Goal: Information Seeking & Learning: Learn about a topic

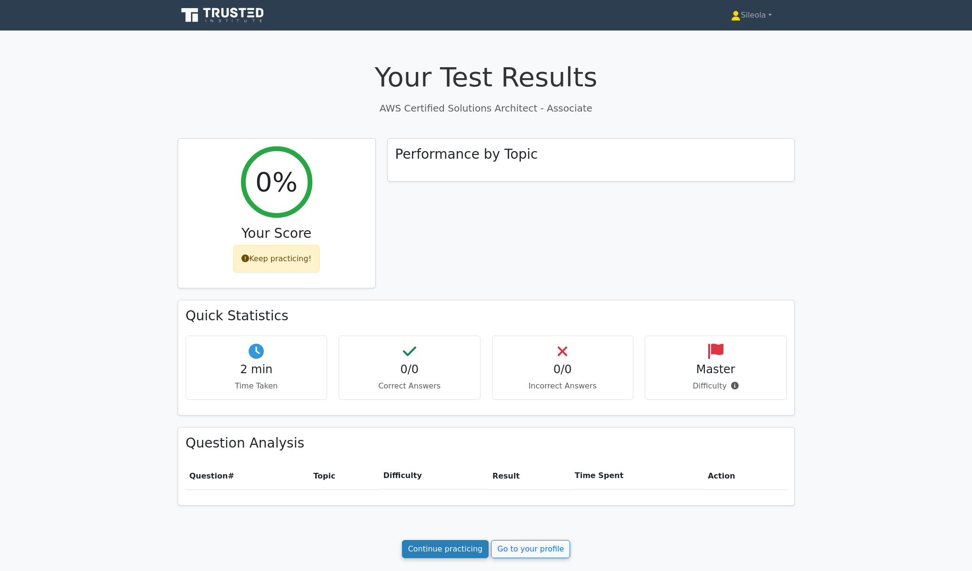
click at [463, 547] on link "Continue practicing" at bounding box center [445, 549] width 87 height 18
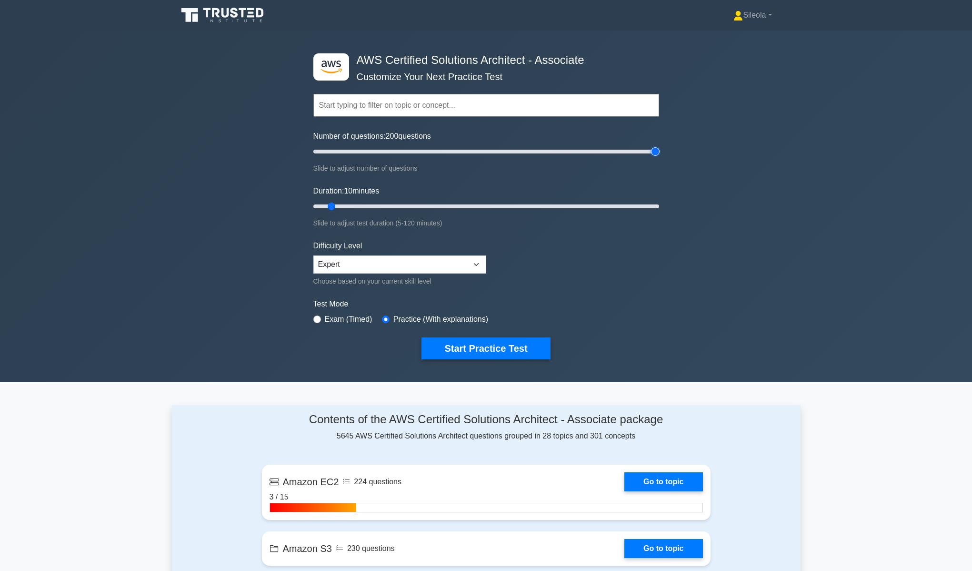
drag, startPoint x: 329, startPoint y: 151, endPoint x: 656, endPoint y: 164, distance: 327.5
type input "200"
click at [656, 157] on input "Number of questions: 200 questions" at bounding box center [486, 151] width 346 height 11
drag, startPoint x: 332, startPoint y: 206, endPoint x: 699, endPoint y: 220, distance: 367.0
type input "120"
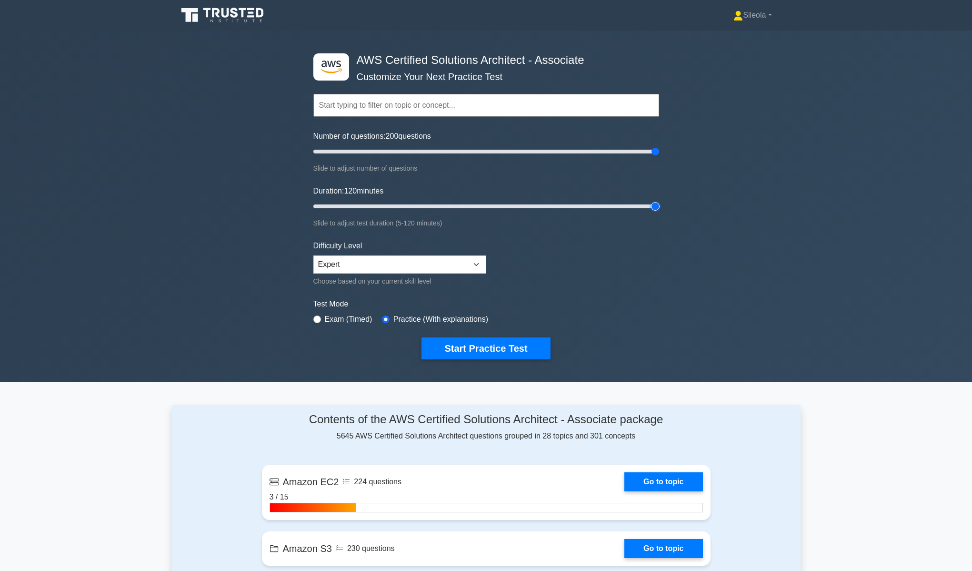
click at [659, 212] on input "Duration: 120 minutes" at bounding box center [486, 206] width 346 height 11
click at [499, 347] on button "Start Practice Test" at bounding box center [486, 348] width 129 height 22
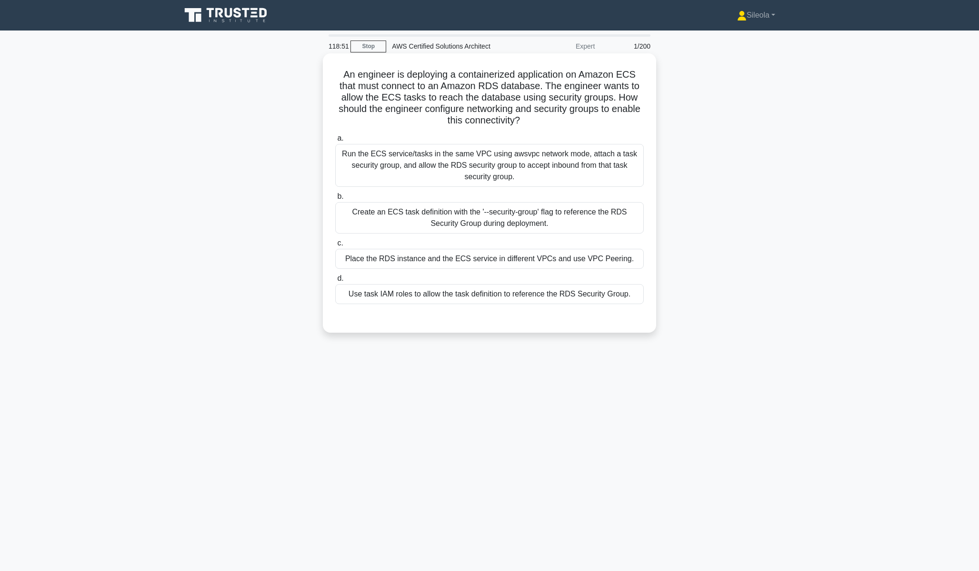
click at [542, 292] on div "Use task IAM roles to allow the task definition to reference the RDS Security G…" at bounding box center [489, 294] width 309 height 20
click at [335, 282] on input "d. Use task IAM roles to allow the task definition to reference the RDS Securit…" at bounding box center [335, 278] width 0 height 6
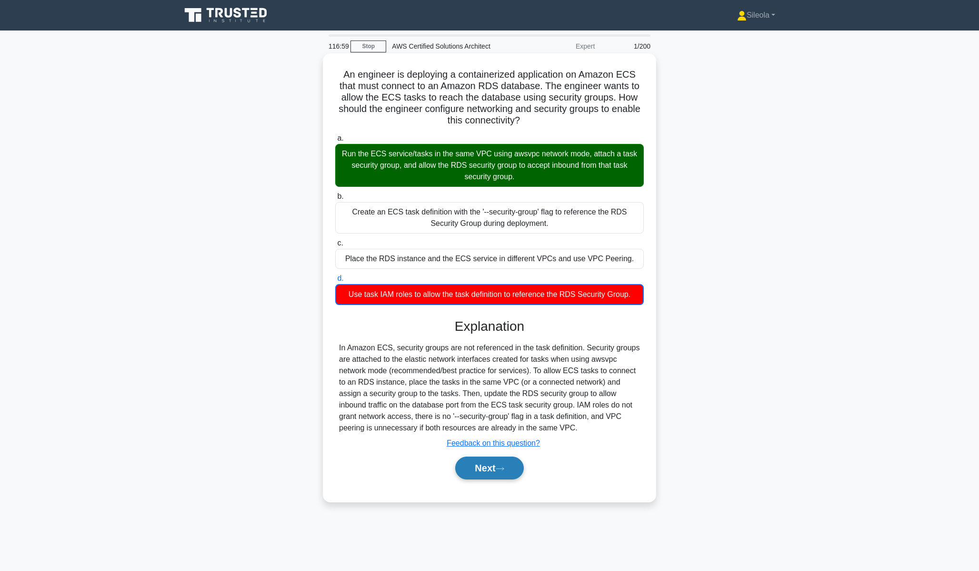
click at [494, 472] on button "Next" at bounding box center [489, 467] width 68 height 23
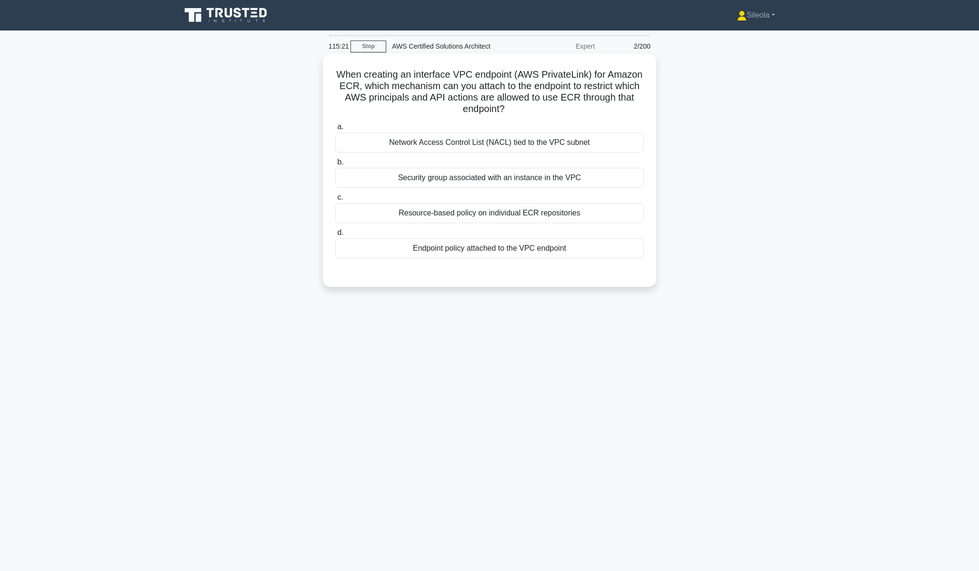
click at [526, 148] on div "Network Access Control List (NACL) tied to the VPC subnet" at bounding box center [489, 142] width 309 height 20
click at [335, 130] on input "a. Network Access Control List (NACL) tied to the VPC subnet" at bounding box center [335, 127] width 0 height 6
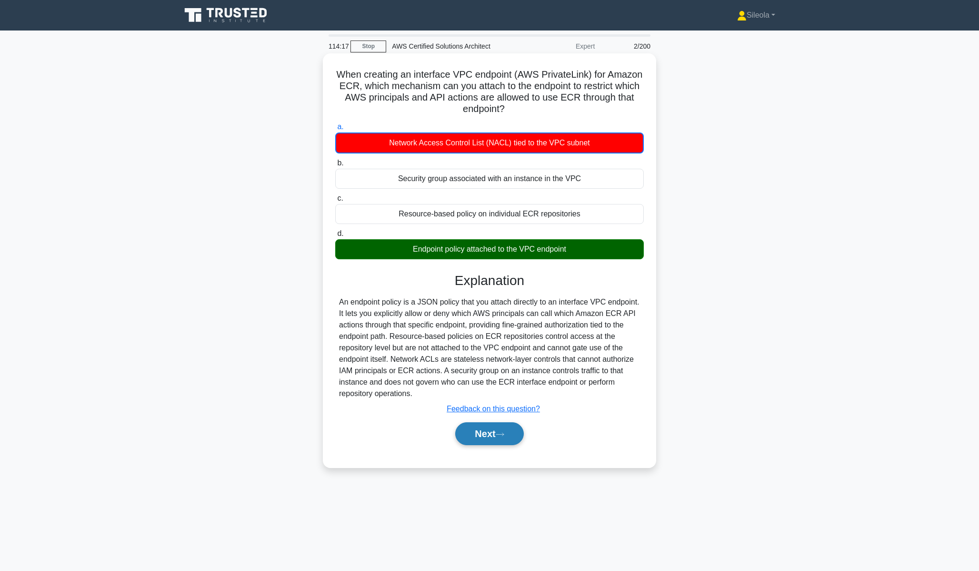
click at [499, 438] on button "Next" at bounding box center [489, 433] width 68 height 23
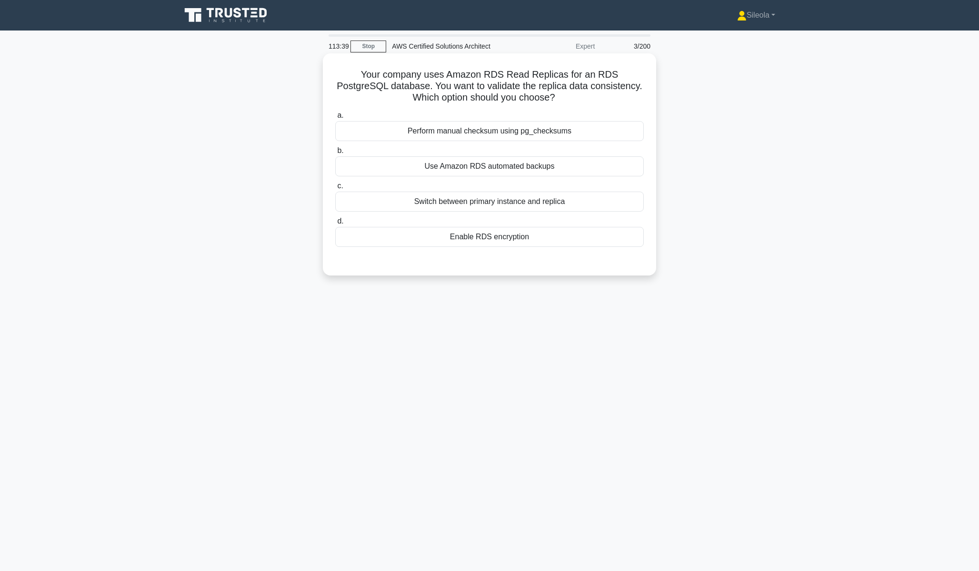
click at [556, 121] on label "a. Perform manual checksum using pg_checksums" at bounding box center [489, 125] width 309 height 31
click at [335, 119] on input "a. Perform manual checksum using pg_checksums" at bounding box center [335, 115] width 0 height 6
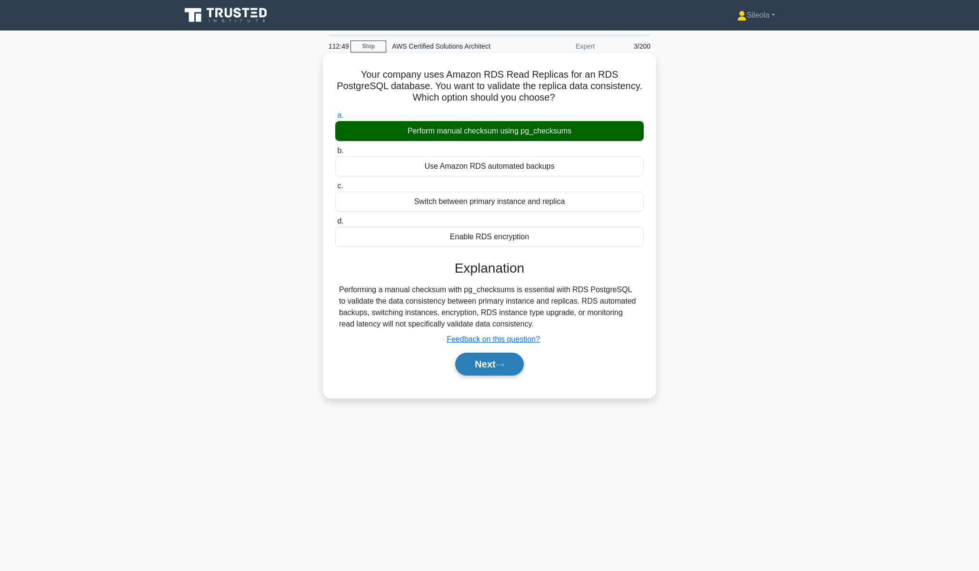
click at [503, 357] on button "Next" at bounding box center [489, 363] width 68 height 23
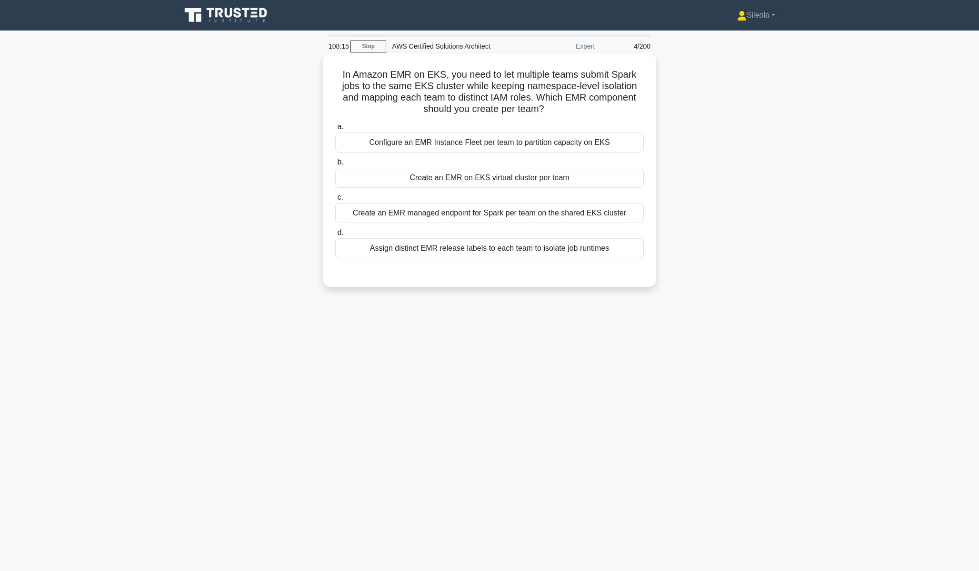
click at [481, 212] on div "Create an EMR managed endpoint for Spark per team on the shared EKS cluster" at bounding box center [489, 213] width 309 height 20
click at [335, 201] on input "c. Create an EMR managed endpoint for Spark per team on the shared EKS cluster" at bounding box center [335, 197] width 0 height 6
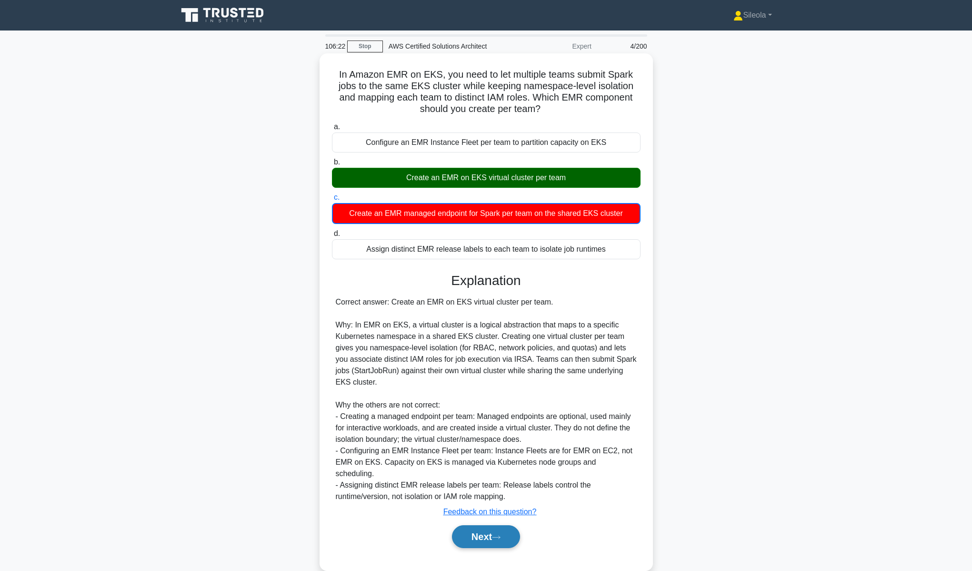
click at [510, 527] on button "Next" at bounding box center [486, 536] width 68 height 23
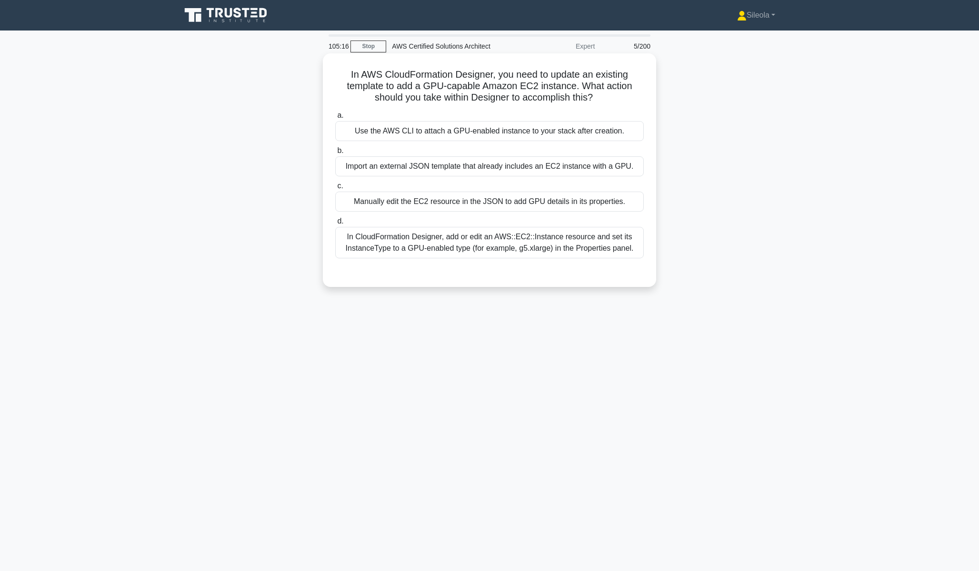
click at [590, 200] on div "Manually edit the EC2 resource in the JSON to add GPU details in its properties." at bounding box center [489, 201] width 309 height 20
click at [335, 189] on input "c. Manually edit the EC2 resource in the JSON to add GPU details in its propert…" at bounding box center [335, 186] width 0 height 6
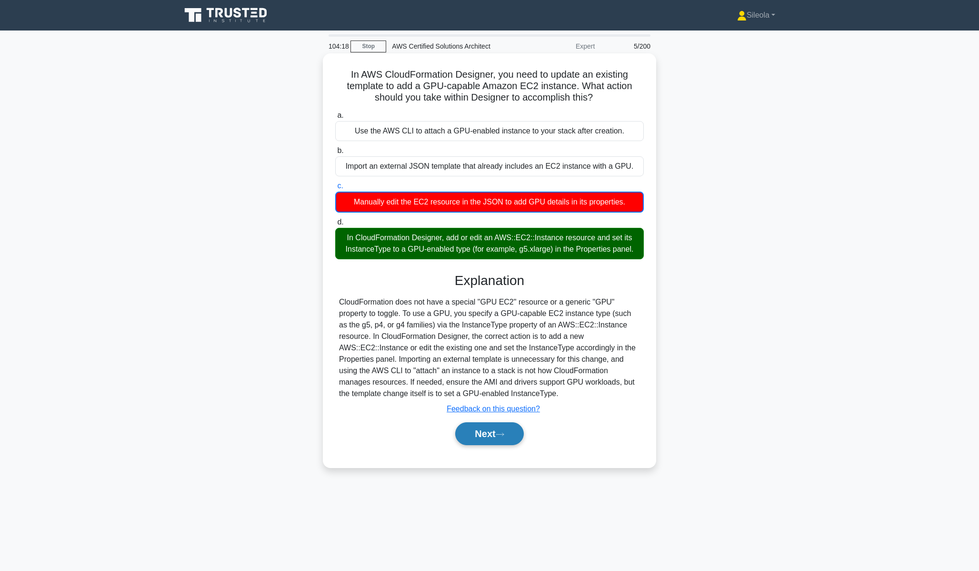
click at [503, 433] on icon at bounding box center [500, 434] width 9 height 5
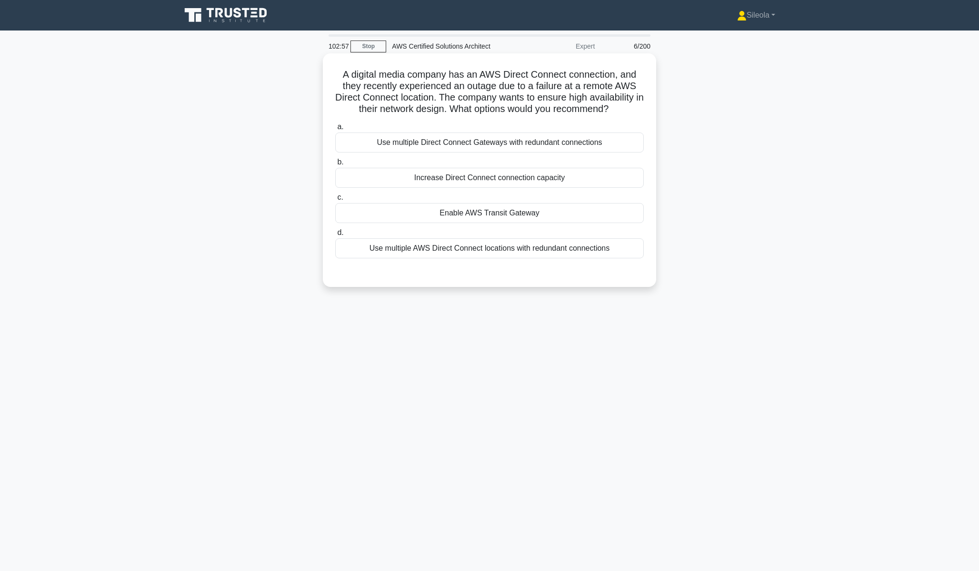
click at [550, 250] on div "Use multiple AWS Direct Connect locations with redundant connections" at bounding box center [489, 248] width 309 height 20
click at [335, 236] on input "d. Use multiple AWS Direct Connect locations with redundant connections" at bounding box center [335, 233] width 0 height 6
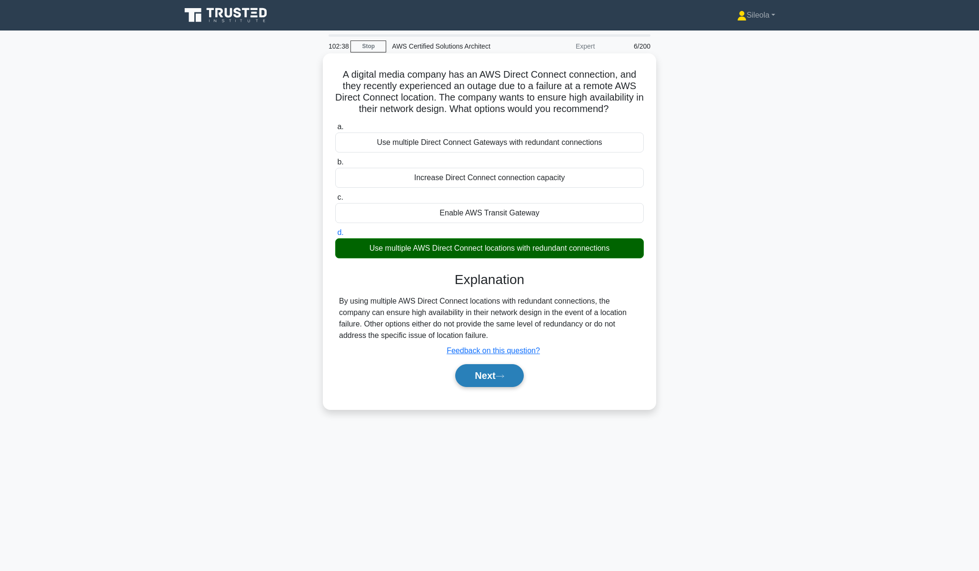
click at [483, 386] on button "Next" at bounding box center [489, 375] width 68 height 23
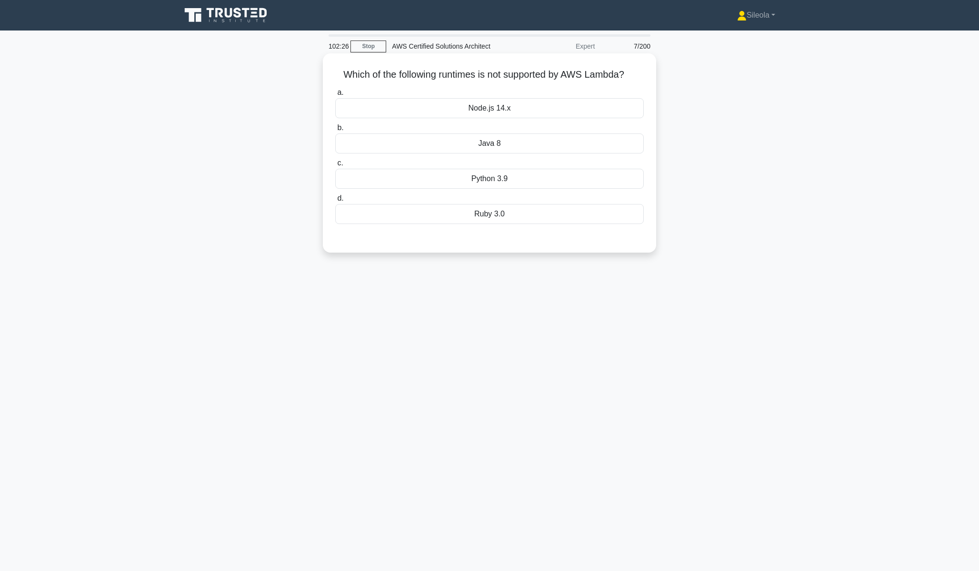
click at [555, 216] on div "Ruby 3.0" at bounding box center [489, 214] width 309 height 20
click at [335, 201] on input "d. Ruby 3.0" at bounding box center [335, 198] width 0 height 6
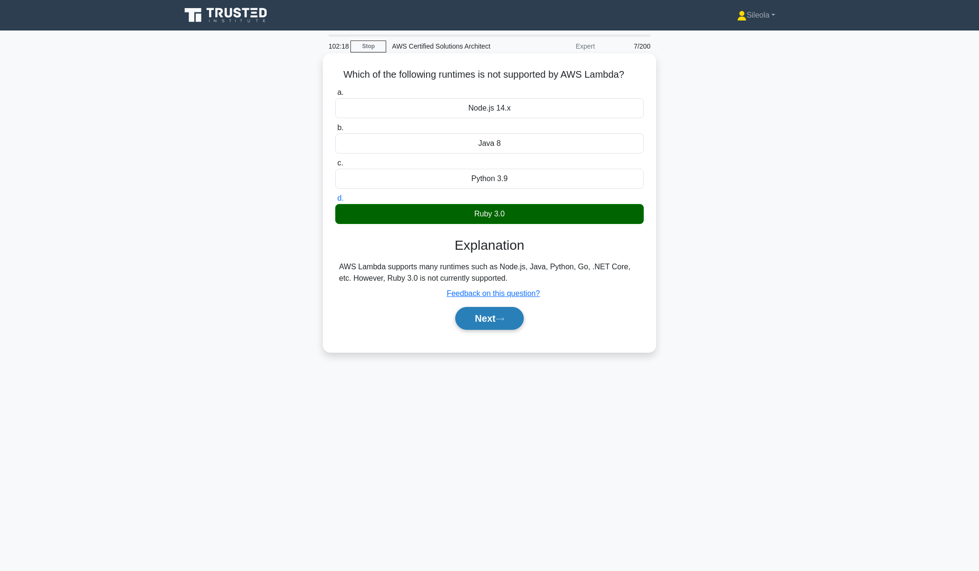
click at [516, 323] on button "Next" at bounding box center [489, 318] width 68 height 23
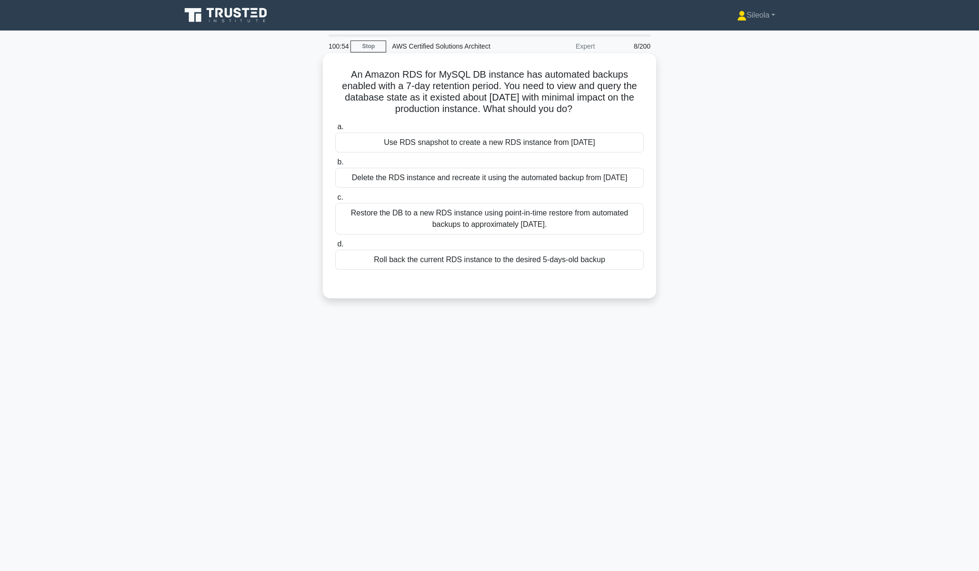
click at [549, 226] on div "Restore the DB to a new RDS instance using point-in-time restore from automated…" at bounding box center [489, 218] width 309 height 31
click at [335, 201] on input "c. Restore the DB to a new RDS instance using point-in-time restore from automa…" at bounding box center [335, 197] width 0 height 6
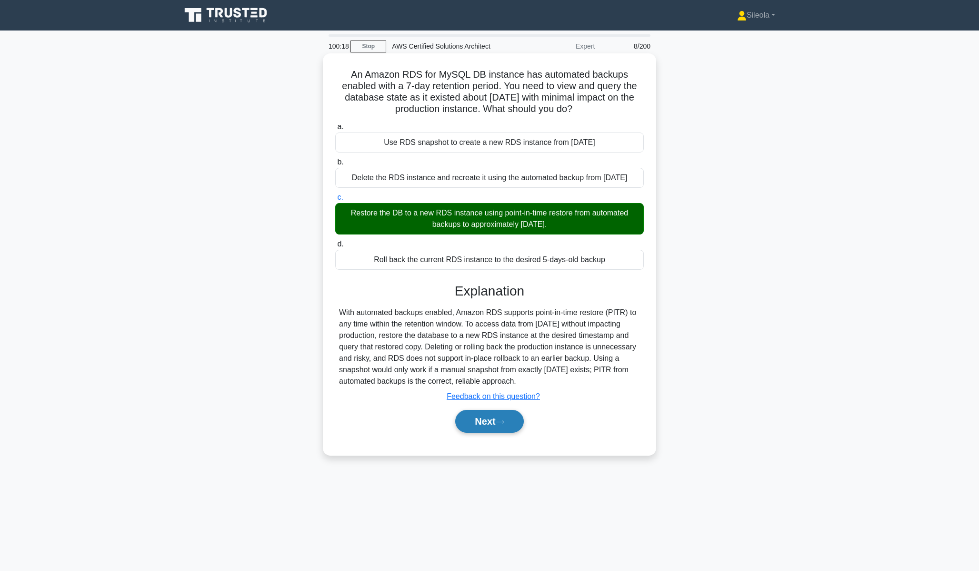
click at [495, 427] on button "Next" at bounding box center [489, 421] width 68 height 23
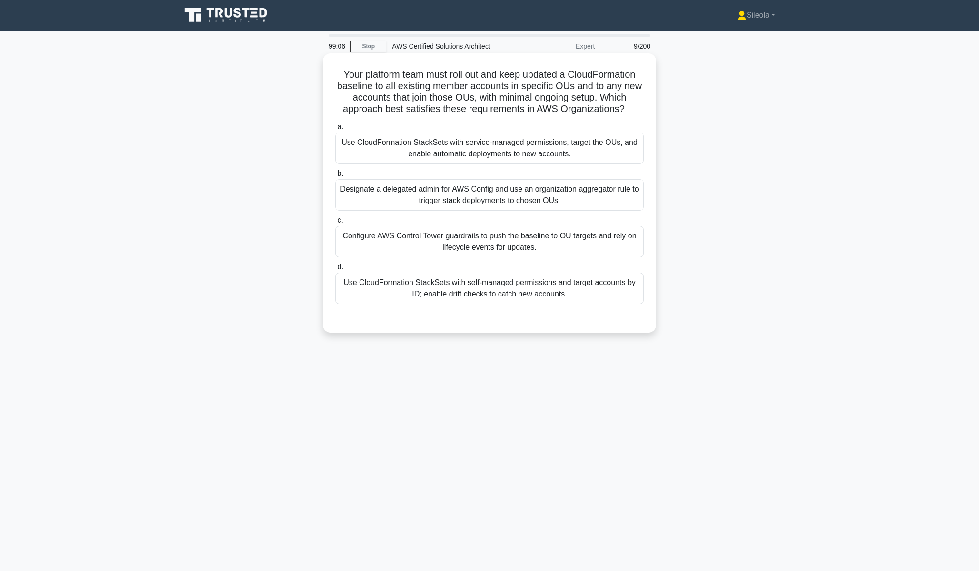
click at [448, 283] on div "Use CloudFormation StackSets with self-managed permissions and target accounts …" at bounding box center [489, 287] width 309 height 31
click at [335, 270] on input "d. Use CloudFormation StackSets with self-managed permissions and target accoun…" at bounding box center [335, 267] width 0 height 6
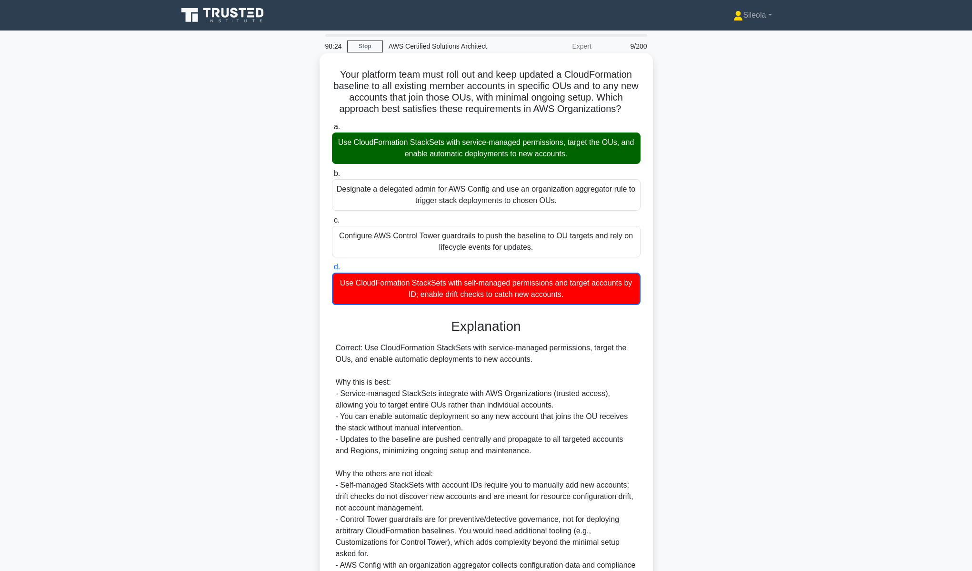
scroll to position [109, 0]
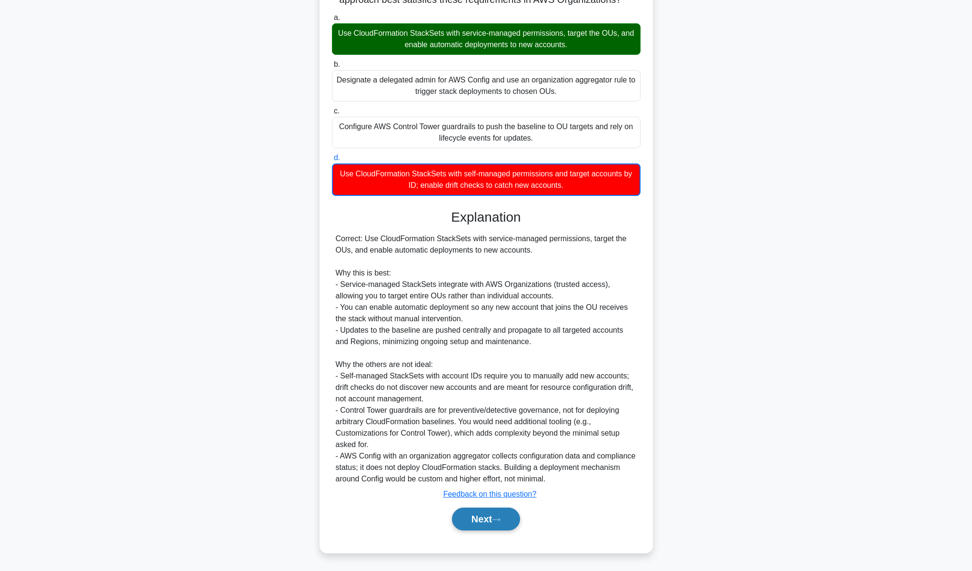
click at [465, 517] on button "Next" at bounding box center [486, 518] width 68 height 23
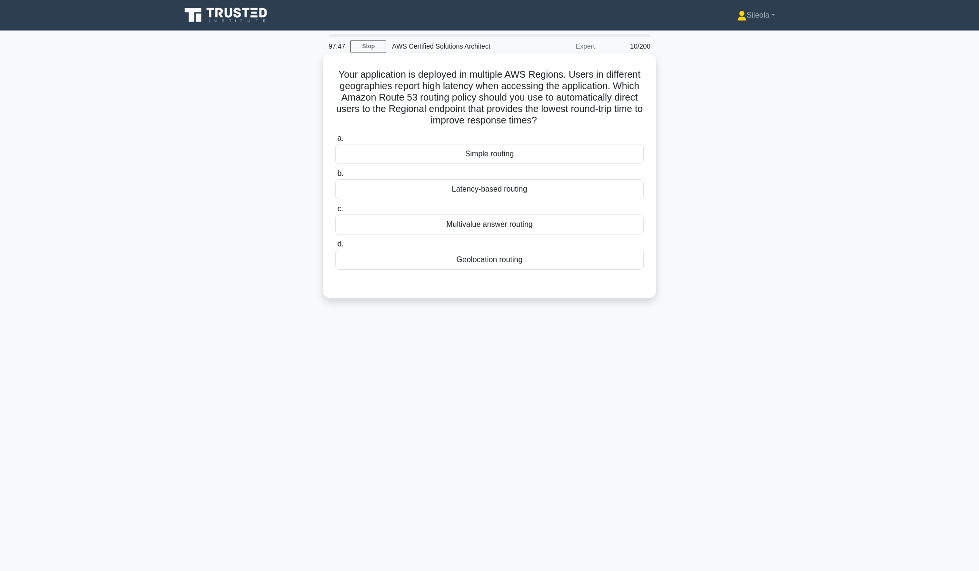
click at [496, 191] on div "Latency-based routing" at bounding box center [489, 189] width 309 height 20
click at [335, 177] on input "b. Latency-based routing" at bounding box center [335, 174] width 0 height 6
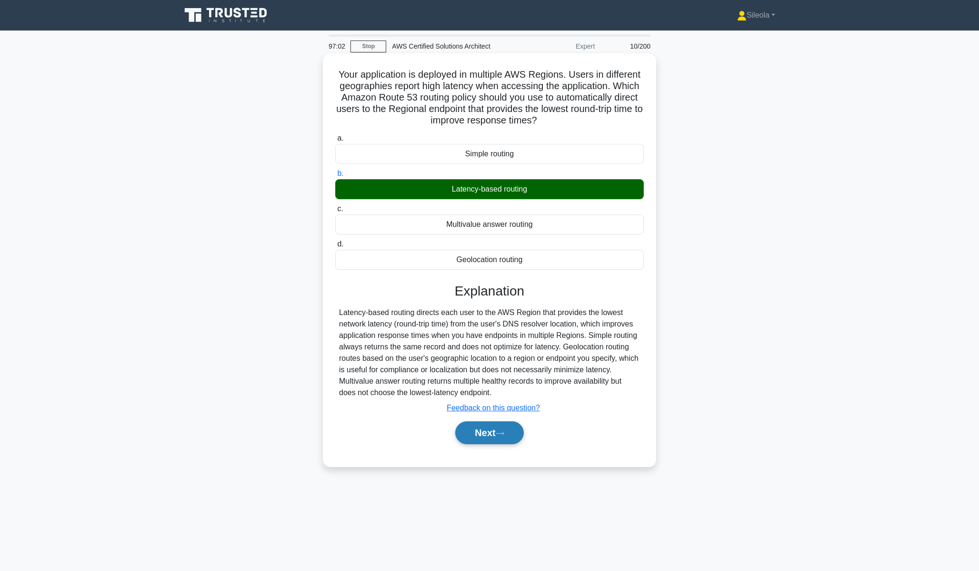
click at [489, 424] on button "Next" at bounding box center [489, 432] width 68 height 23
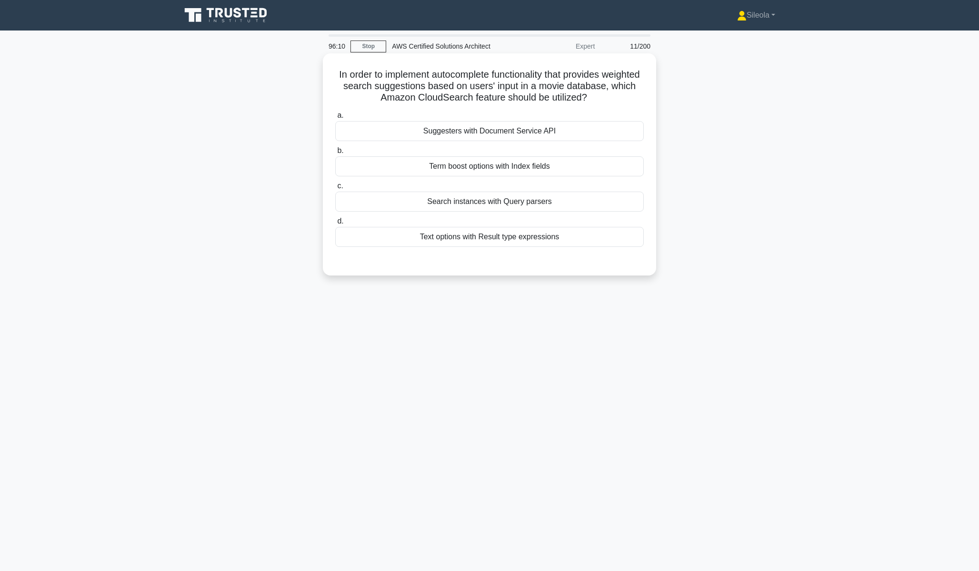
click at [493, 197] on div "Search instances with Query parsers" at bounding box center [489, 201] width 309 height 20
click at [335, 189] on input "c. Search instances with Query parsers" at bounding box center [335, 186] width 0 height 6
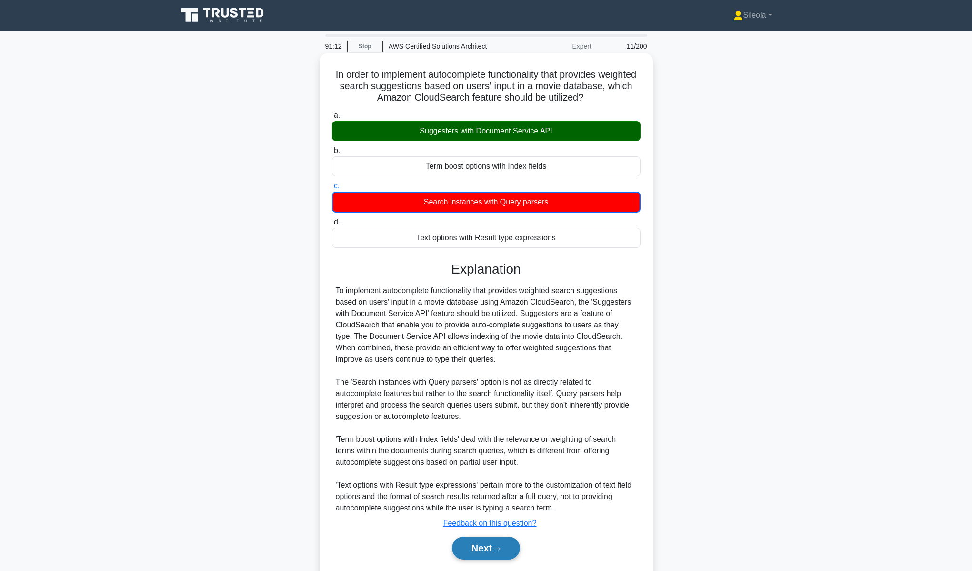
click at [517, 551] on button "Next" at bounding box center [486, 547] width 68 height 23
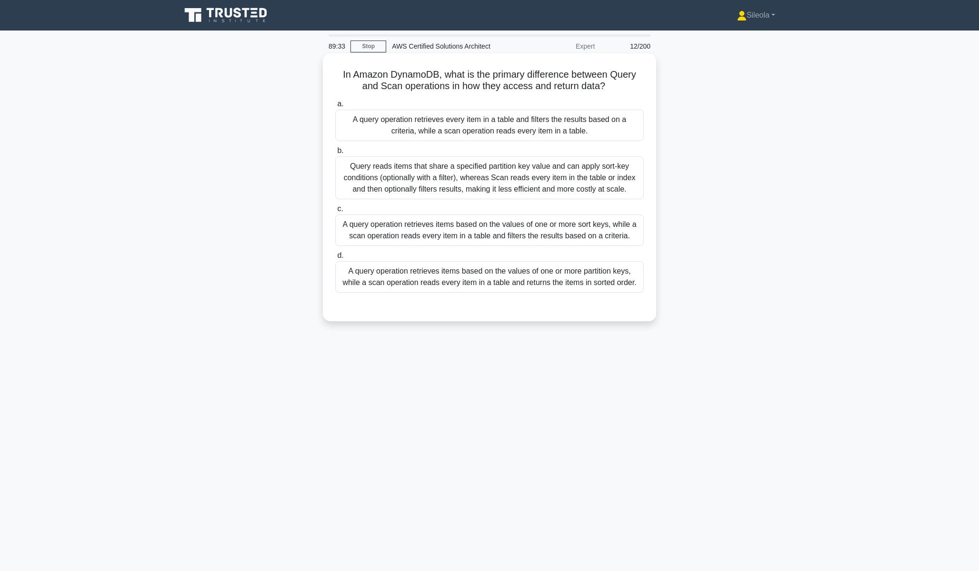
click at [616, 276] on div "A query operation retrieves items based on the values of one or more partition …" at bounding box center [489, 276] width 309 height 31
click at [335, 259] on input "d. A query operation retrieves items based on the values of one or more partiti…" at bounding box center [335, 255] width 0 height 6
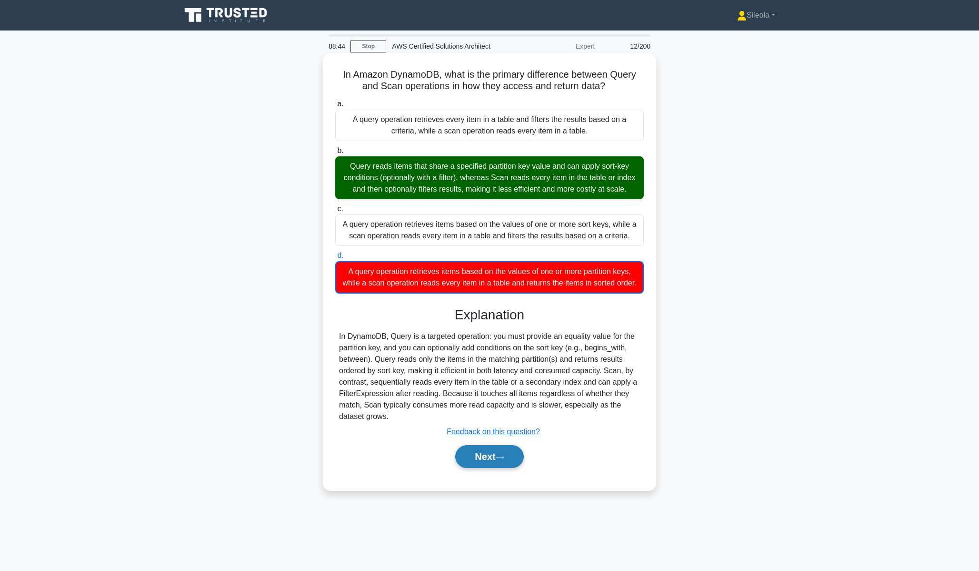
click at [509, 452] on button "Next" at bounding box center [489, 456] width 68 height 23
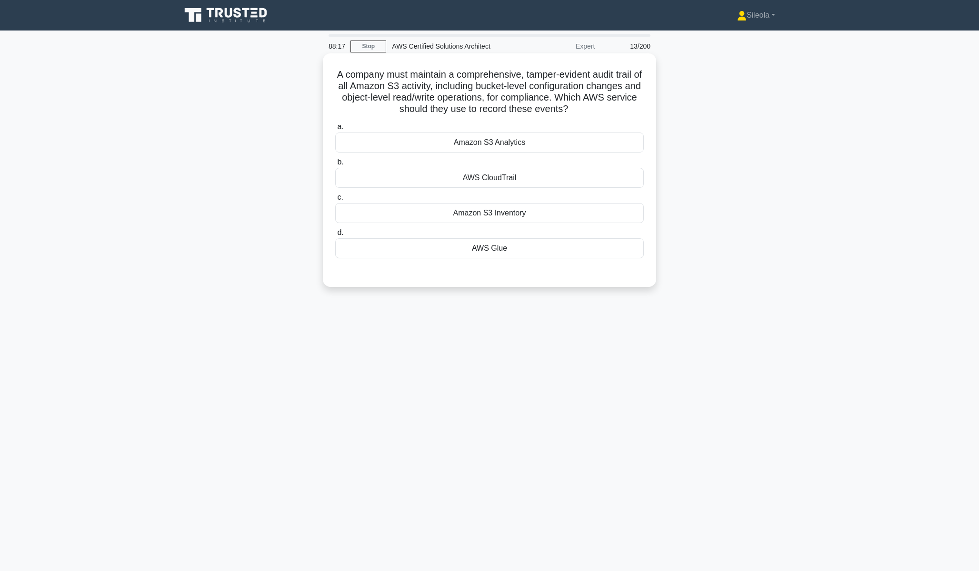
drag, startPoint x: 581, startPoint y: 186, endPoint x: 590, endPoint y: 179, distance: 11.2
click at [590, 179] on div "AWS CloudTrail" at bounding box center [489, 178] width 309 height 20
click at [335, 165] on input "b. AWS CloudTrail" at bounding box center [335, 162] width 0 height 6
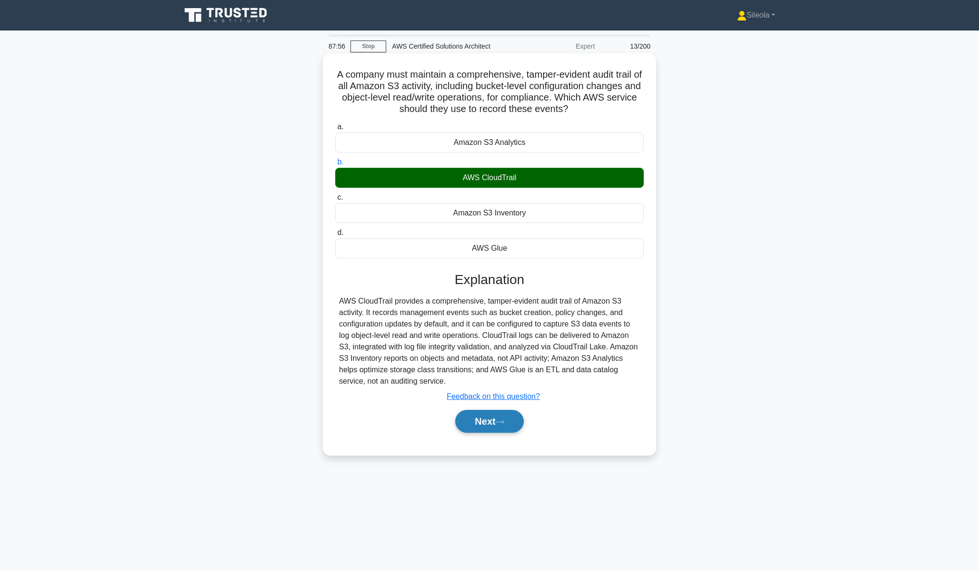
click at [504, 428] on button "Next" at bounding box center [489, 421] width 68 height 23
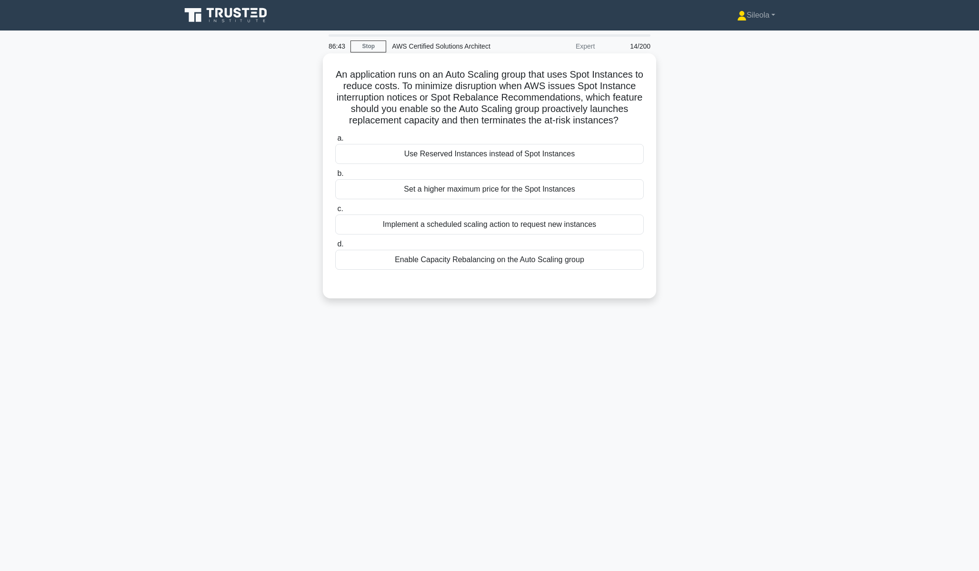
click at [517, 255] on div "Enable Capacity Rebalancing on the Auto Scaling group" at bounding box center [489, 260] width 309 height 20
click at [335, 247] on input "d. Enable Capacity Rebalancing on the Auto Scaling group" at bounding box center [335, 244] width 0 height 6
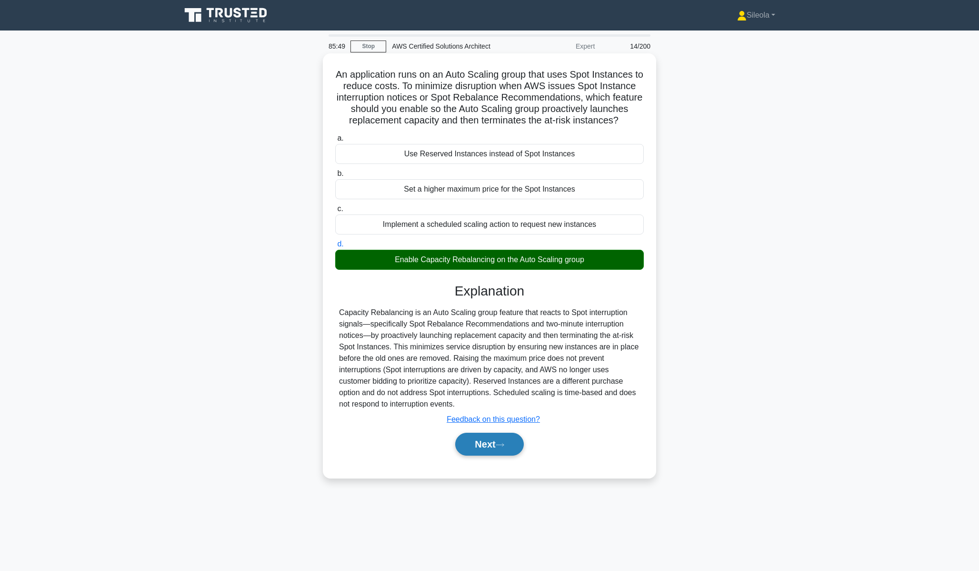
click at [504, 447] on icon at bounding box center [500, 444] width 9 height 5
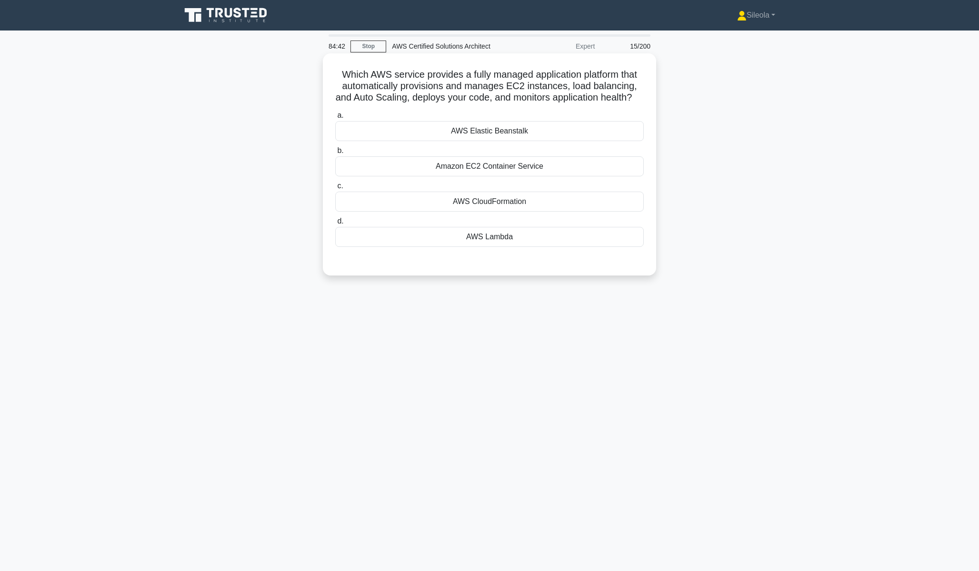
click at [513, 169] on div "Amazon EC2 Container Service" at bounding box center [489, 166] width 309 height 20
click at [335, 154] on input "b. Amazon EC2 Container Service" at bounding box center [335, 151] width 0 height 6
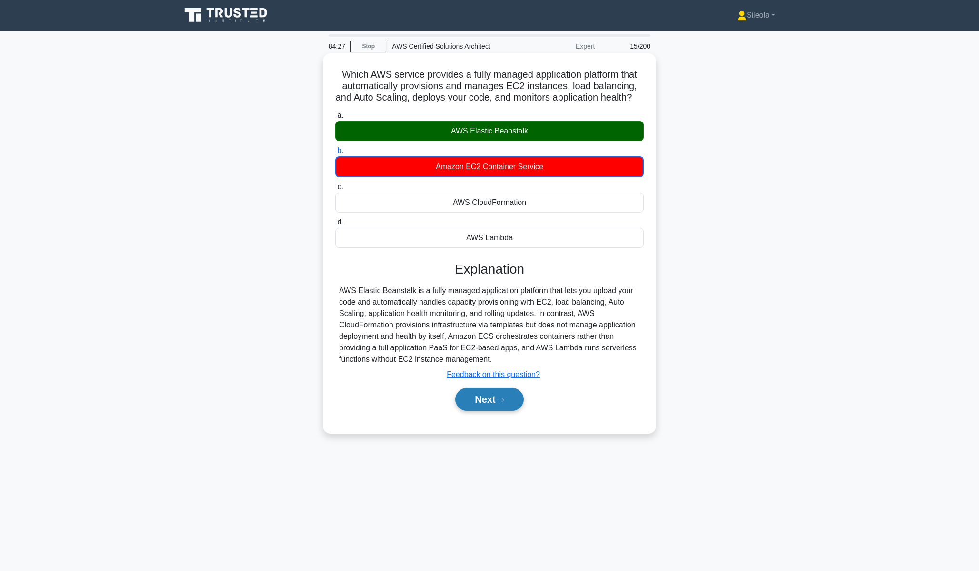
click at [500, 398] on icon at bounding box center [500, 399] width 9 height 5
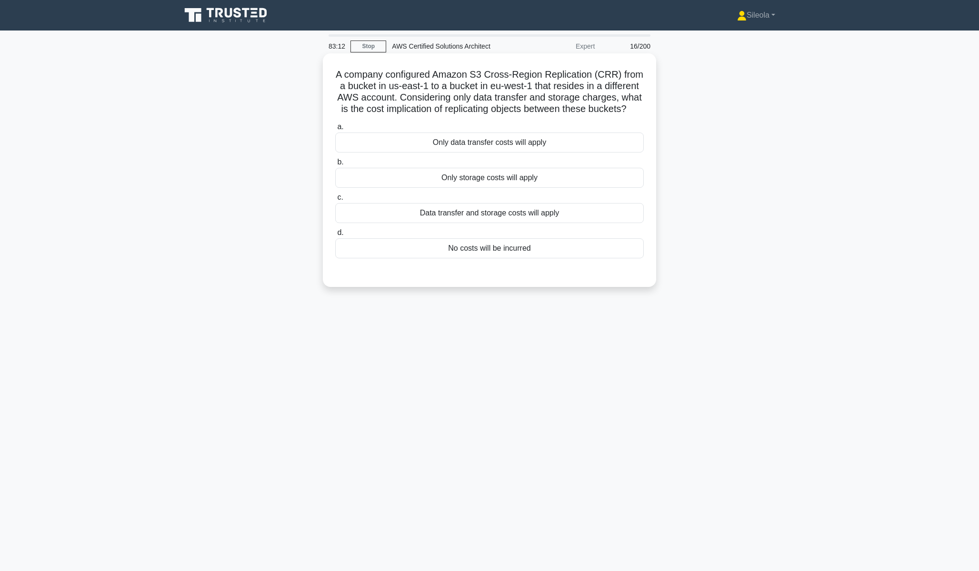
click at [521, 209] on div "Data transfer and storage costs will apply" at bounding box center [489, 213] width 309 height 20
click at [335, 201] on input "c. Data transfer and storage costs will apply" at bounding box center [335, 197] width 0 height 6
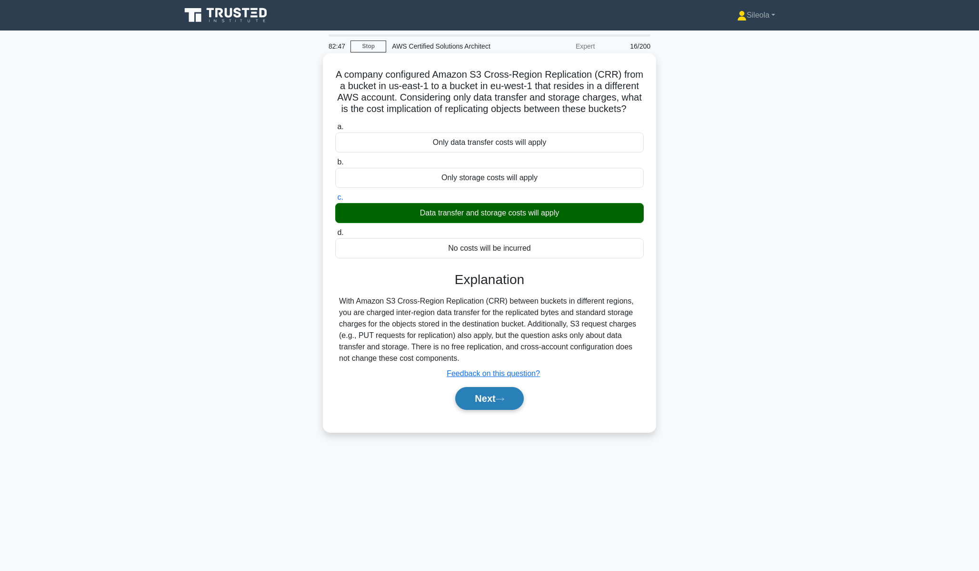
click at [493, 409] on button "Next" at bounding box center [489, 398] width 68 height 23
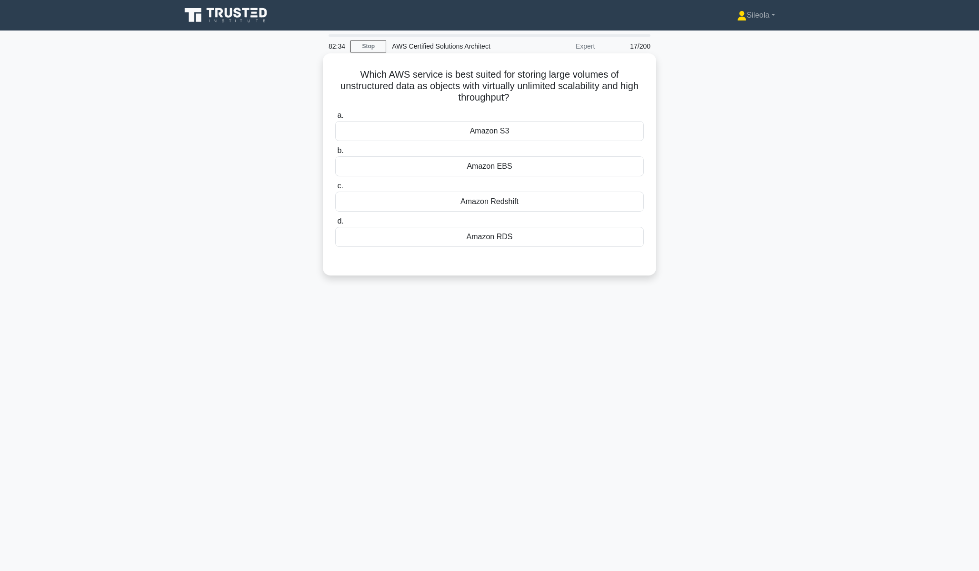
click at [430, 123] on div "Amazon S3" at bounding box center [489, 131] width 309 height 20
click at [335, 119] on input "a. Amazon S3" at bounding box center [335, 115] width 0 height 6
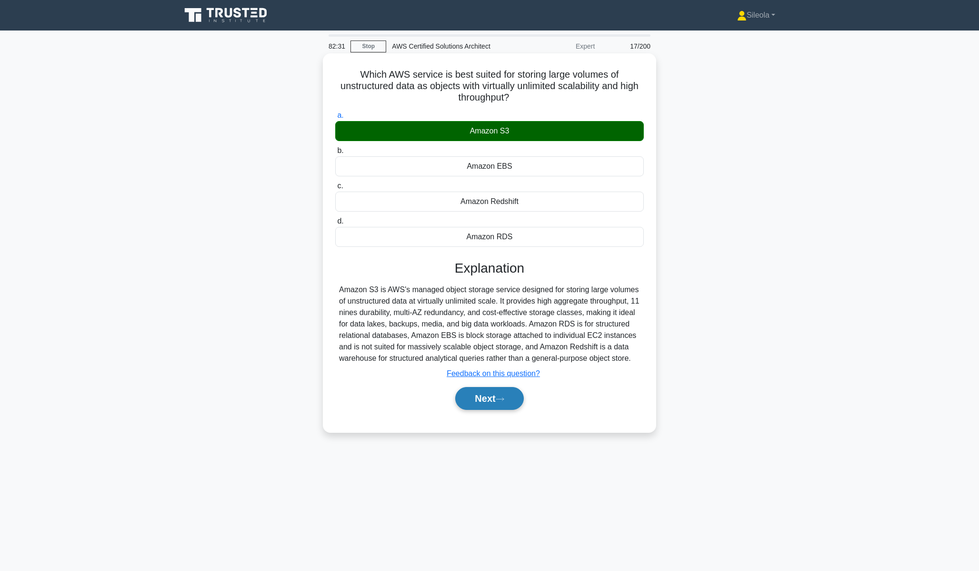
click at [503, 402] on icon at bounding box center [500, 398] width 9 height 5
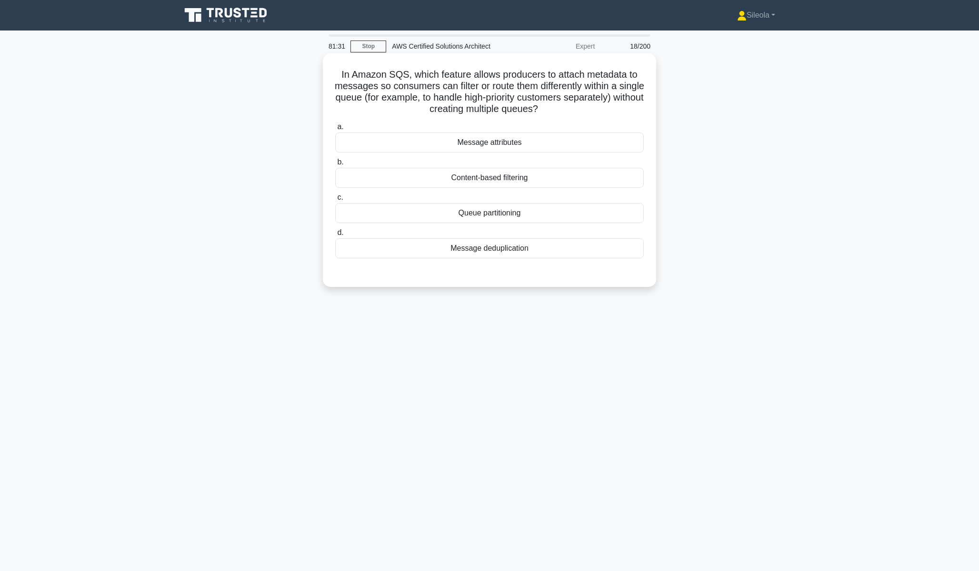
click at [593, 249] on div "Message deduplication" at bounding box center [489, 248] width 309 height 20
click at [335, 236] on input "d. Message deduplication" at bounding box center [335, 233] width 0 height 6
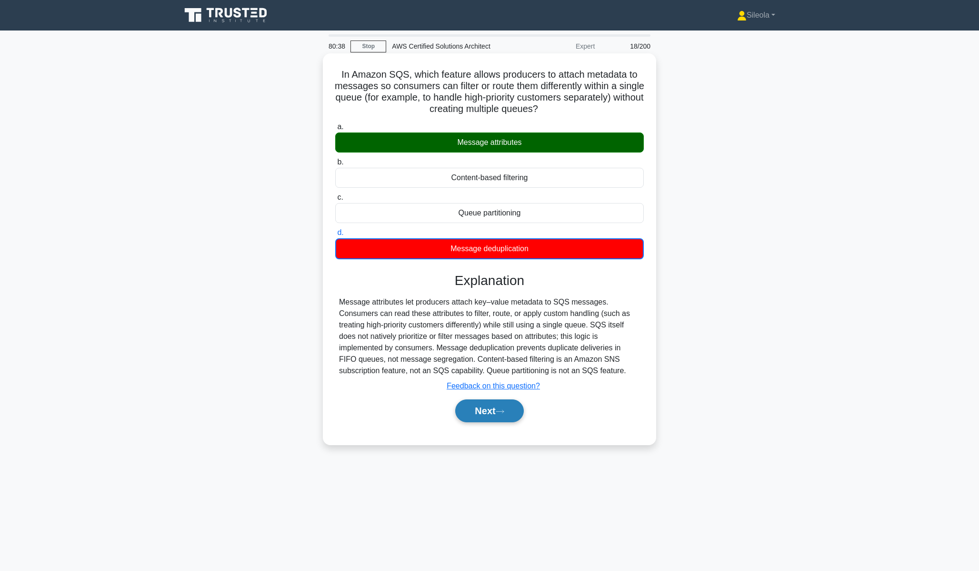
click at [485, 417] on button "Next" at bounding box center [489, 410] width 68 height 23
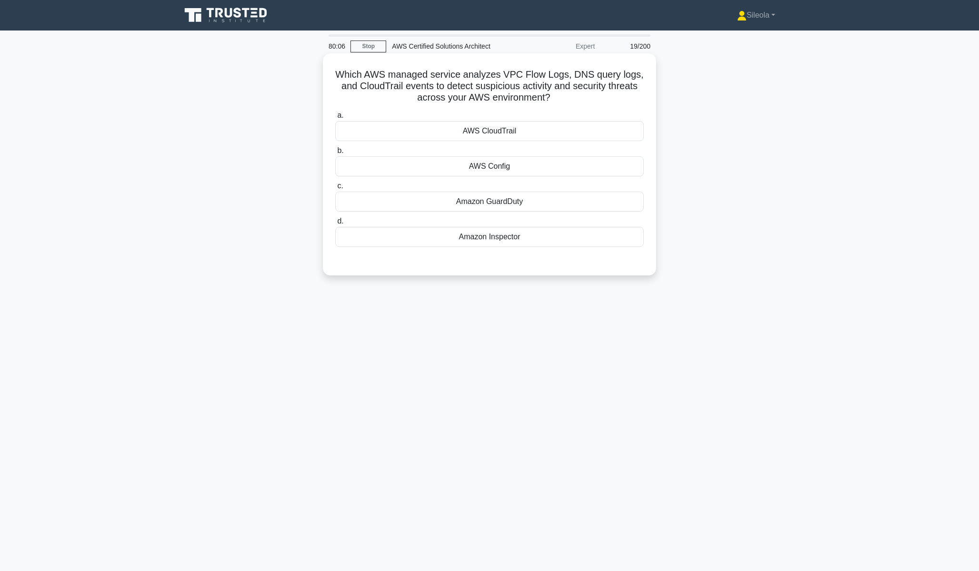
click at [460, 242] on div "Amazon Inspector" at bounding box center [489, 237] width 309 height 20
click at [335, 224] on input "d. Amazon Inspector" at bounding box center [335, 221] width 0 height 6
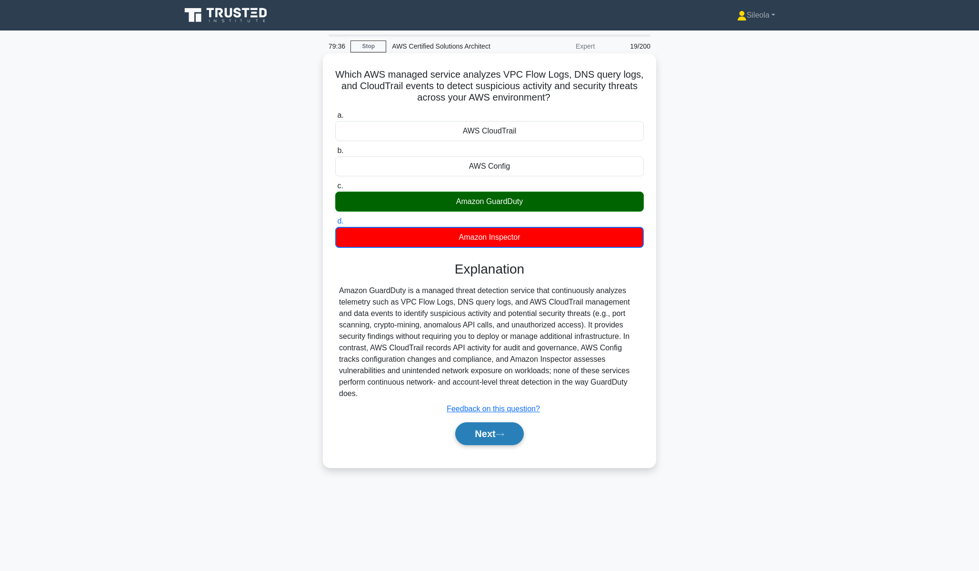
click at [497, 439] on button "Next" at bounding box center [489, 433] width 68 height 23
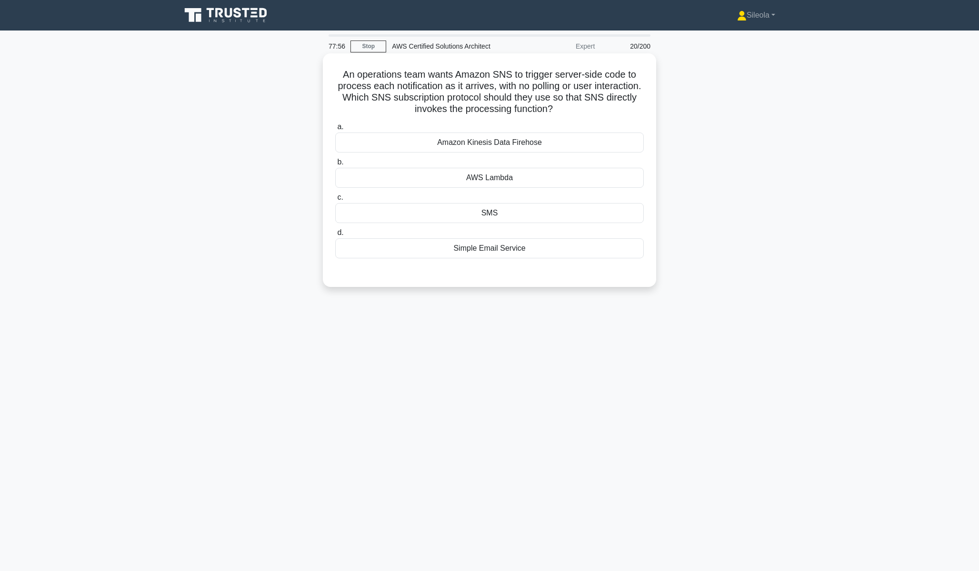
click at [435, 171] on div "AWS Lambda" at bounding box center [489, 178] width 309 height 20
click at [335, 165] on input "b. AWS Lambda" at bounding box center [335, 162] width 0 height 6
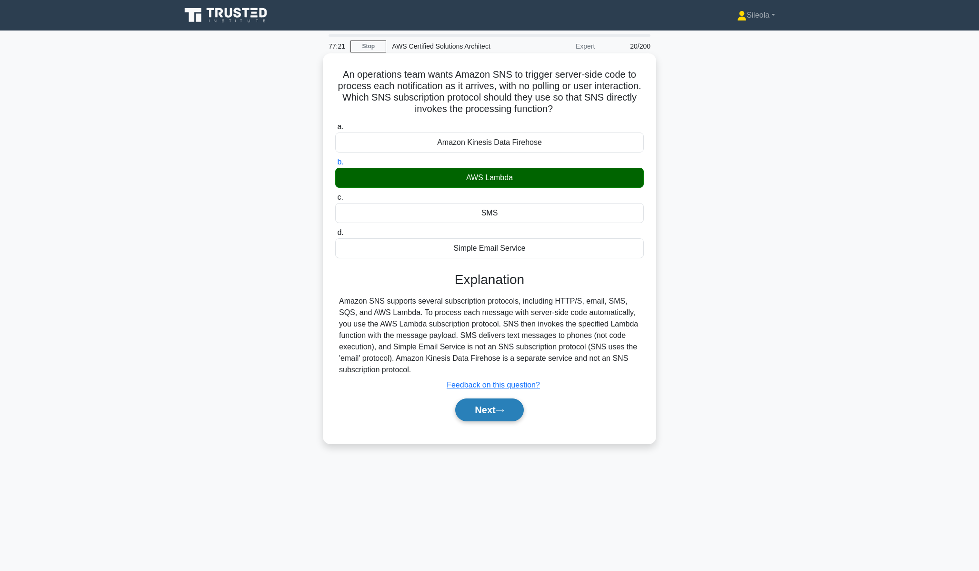
click at [506, 415] on button "Next" at bounding box center [489, 409] width 68 height 23
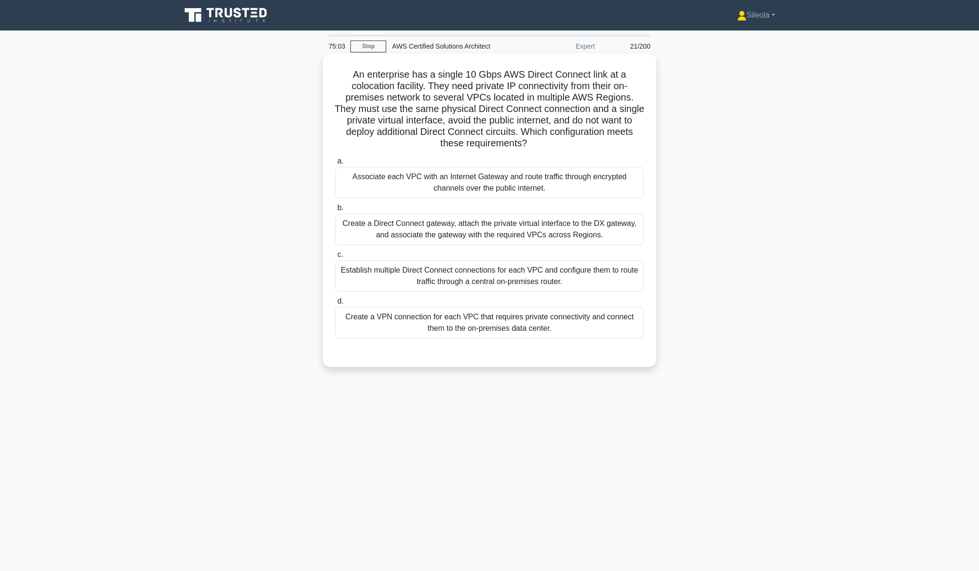
click at [505, 236] on div "Create a Direct Connect gateway, attach the private virtual interface to the DX…" at bounding box center [489, 228] width 309 height 31
click at [335, 211] on input "b. Create a Direct Connect gateway, attach the private virtual interface to the…" at bounding box center [335, 208] width 0 height 6
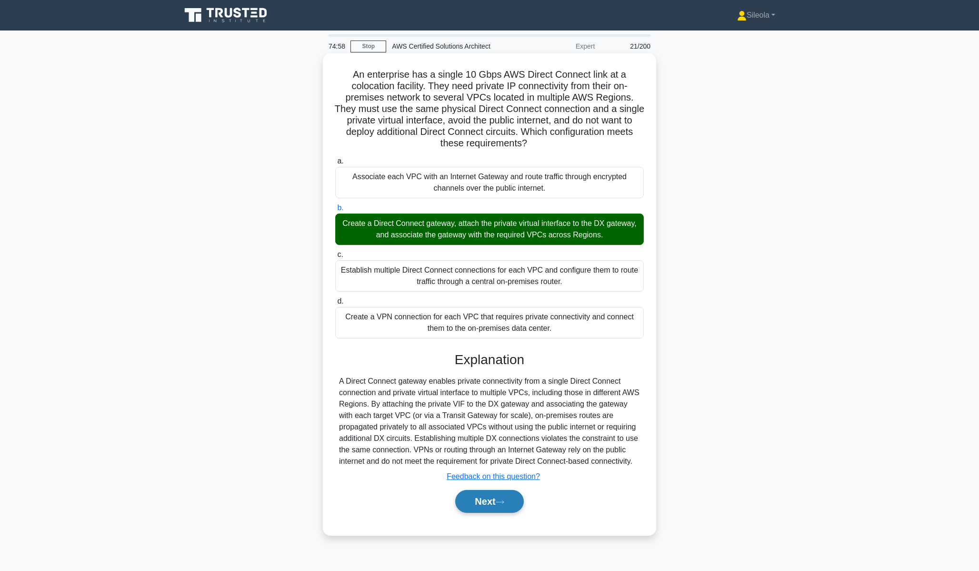
click at [507, 508] on button "Next" at bounding box center [489, 501] width 68 height 23
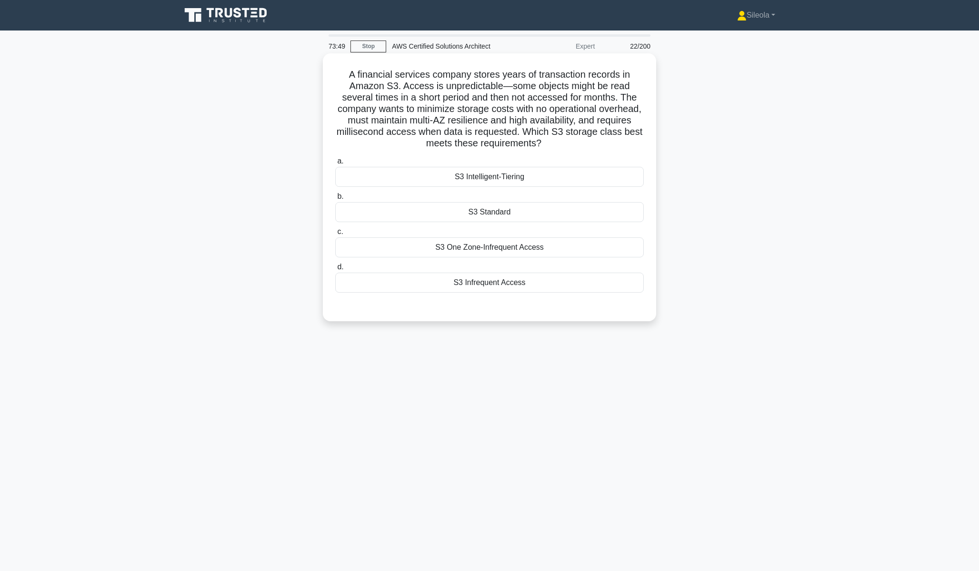
click at [594, 179] on div "S3 Intelligent-Tiering" at bounding box center [489, 177] width 309 height 20
click at [335, 164] on input "a. S3 Intelligent-Tiering" at bounding box center [335, 161] width 0 height 6
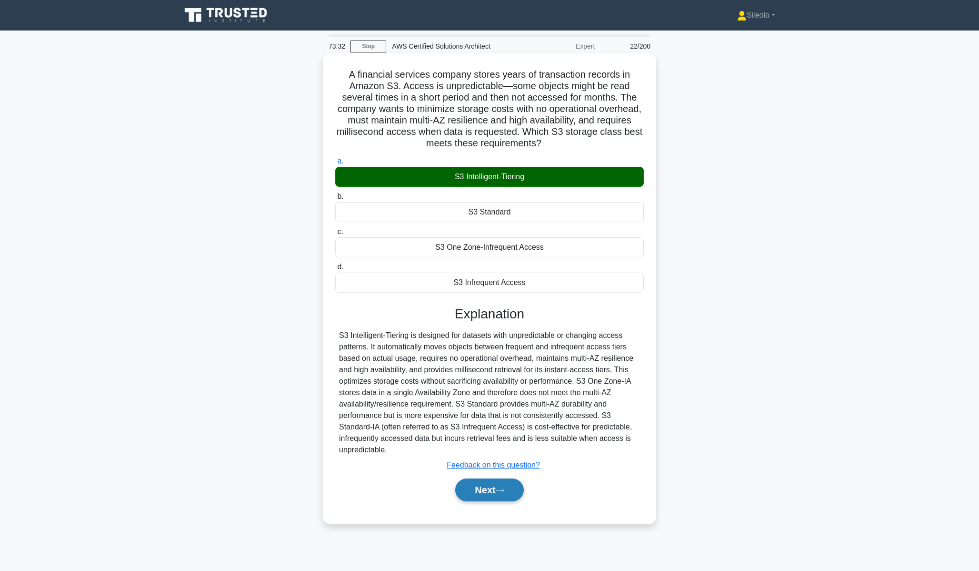
click at [502, 489] on icon at bounding box center [500, 490] width 9 height 5
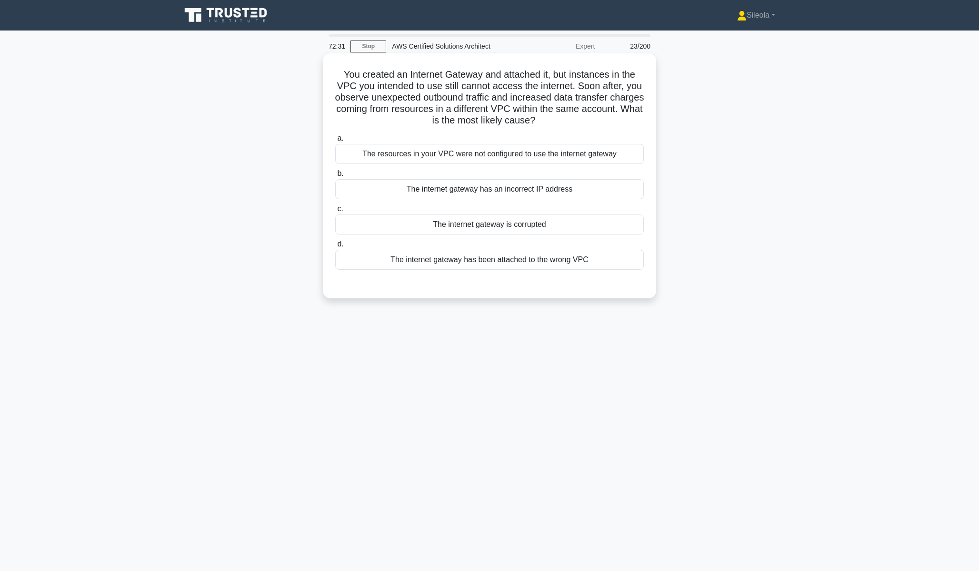
click at [466, 263] on div "The internet gateway has been attached to the wrong VPC" at bounding box center [489, 260] width 309 height 20
click at [335, 247] on input "d. The internet gateway has been attached to the wrong VPC" at bounding box center [335, 244] width 0 height 6
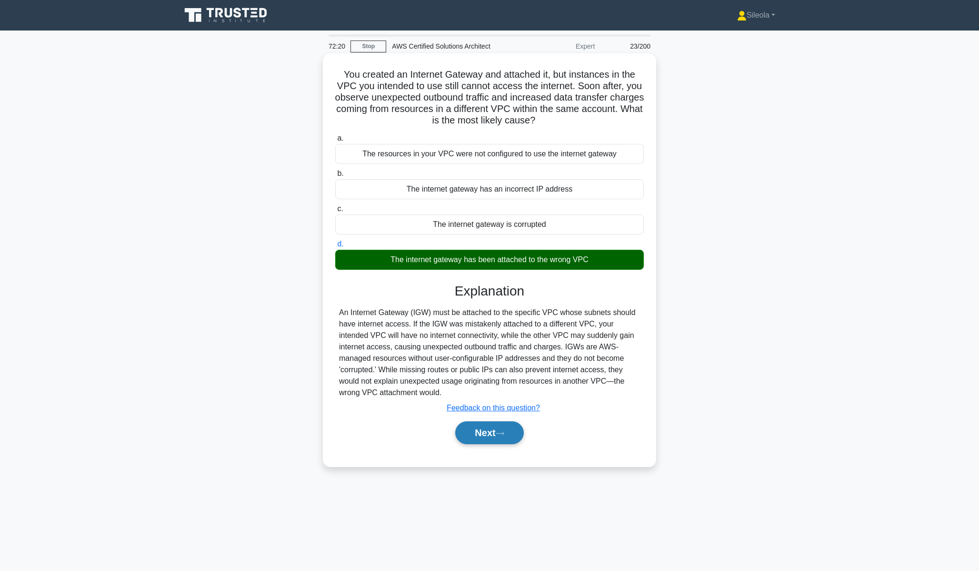
click at [484, 436] on button "Next" at bounding box center [489, 432] width 68 height 23
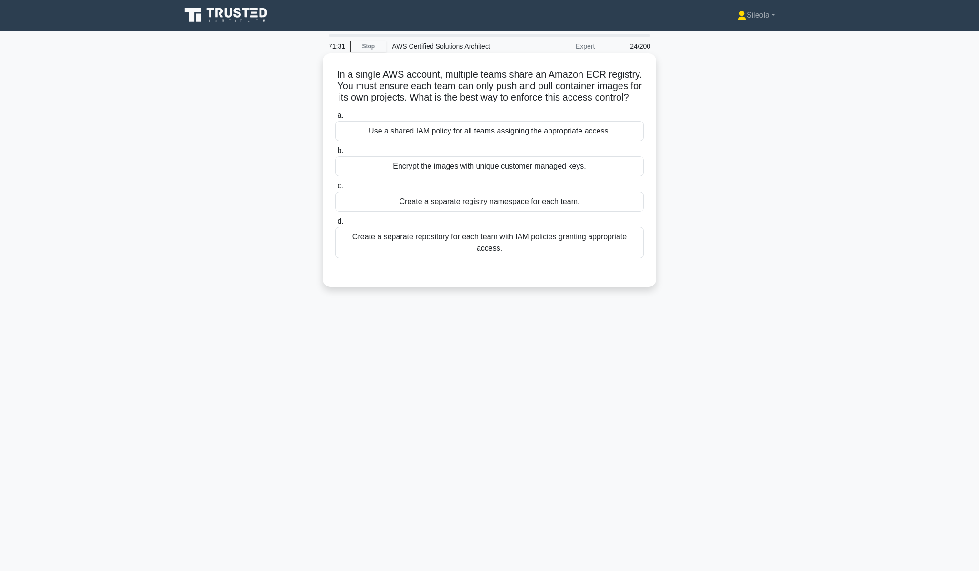
click at [552, 243] on div "Create a separate repository for each team with IAM policies granting appropria…" at bounding box center [489, 242] width 309 height 31
click at [335, 224] on input "d. Create a separate repository for each team with IAM policies granting approp…" at bounding box center [335, 221] width 0 height 6
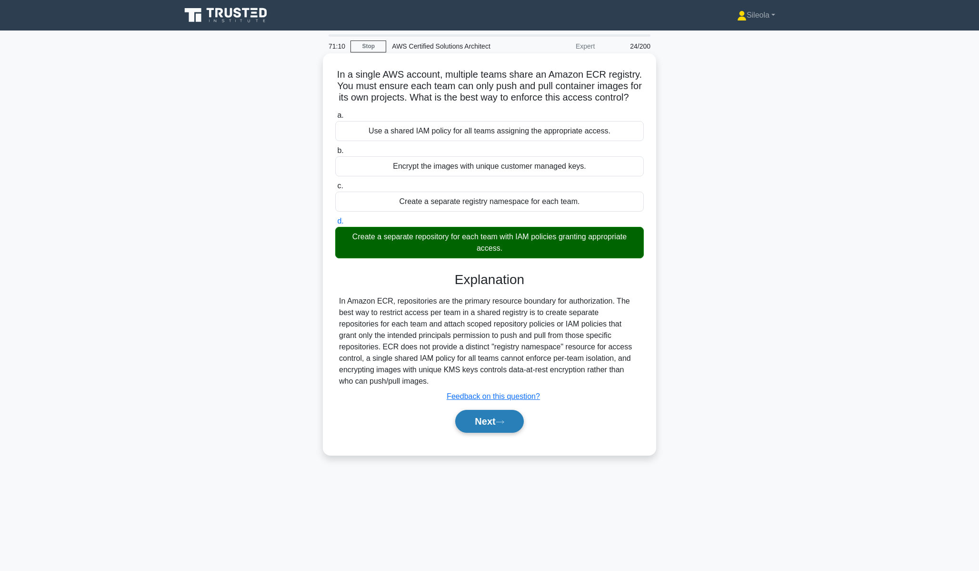
click at [490, 423] on button "Next" at bounding box center [489, 421] width 68 height 23
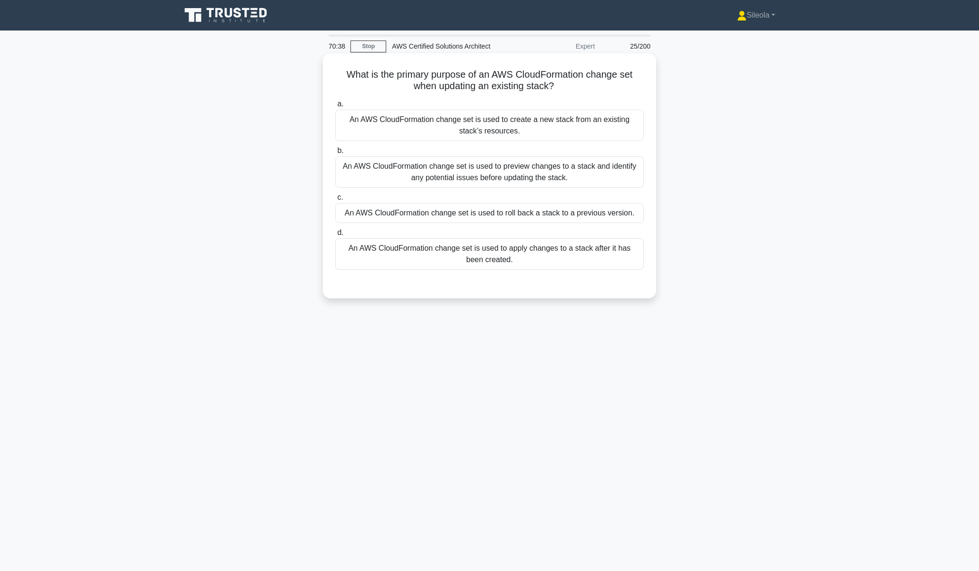
click at [495, 259] on div "An AWS CloudFormation change set is used to apply changes to a stack after it h…" at bounding box center [489, 253] width 309 height 31
click at [335, 236] on input "d. An AWS CloudFormation change set is used to apply changes to a stack after i…" at bounding box center [335, 233] width 0 height 6
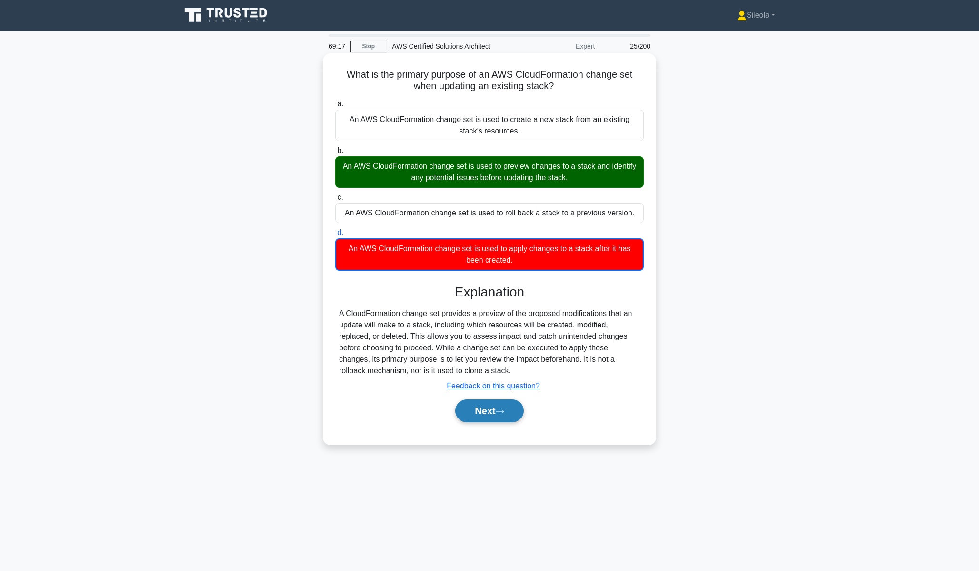
click at [482, 414] on button "Next" at bounding box center [489, 410] width 68 height 23
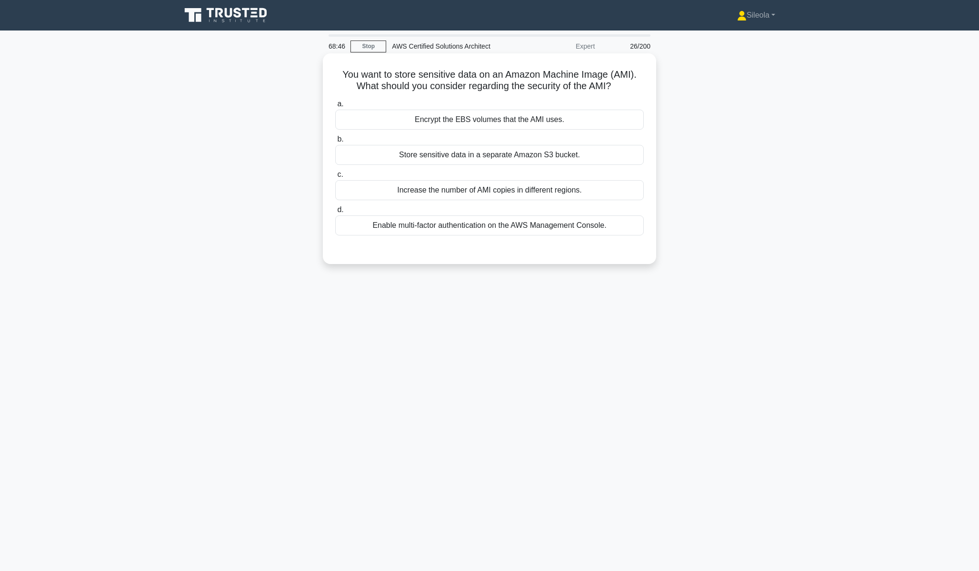
click at [535, 119] on div "Encrypt the EBS volumes that the AMI uses." at bounding box center [489, 120] width 309 height 20
click at [335, 107] on input "a. Encrypt the EBS volumes that the AMI uses." at bounding box center [335, 104] width 0 height 6
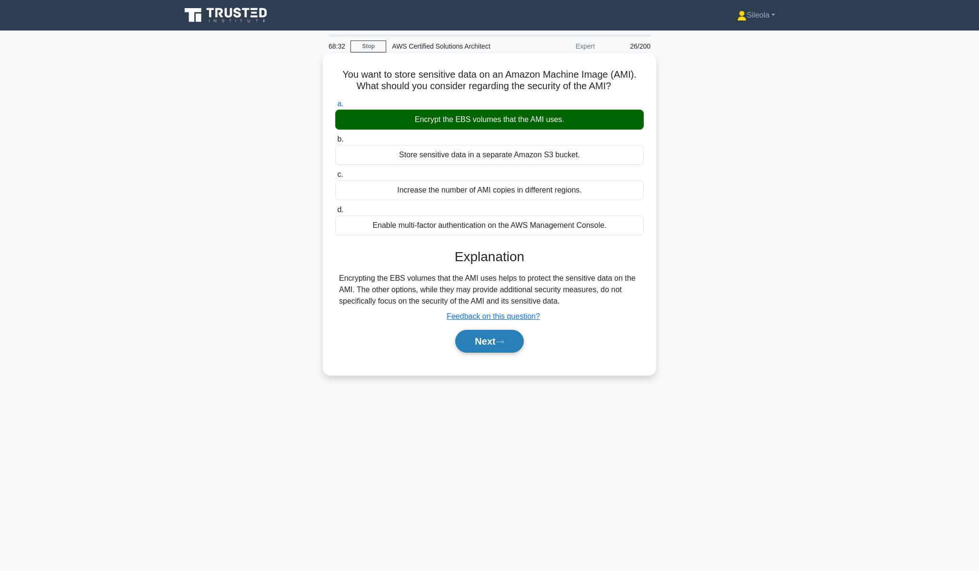
click at [490, 334] on button "Next" at bounding box center [489, 341] width 68 height 23
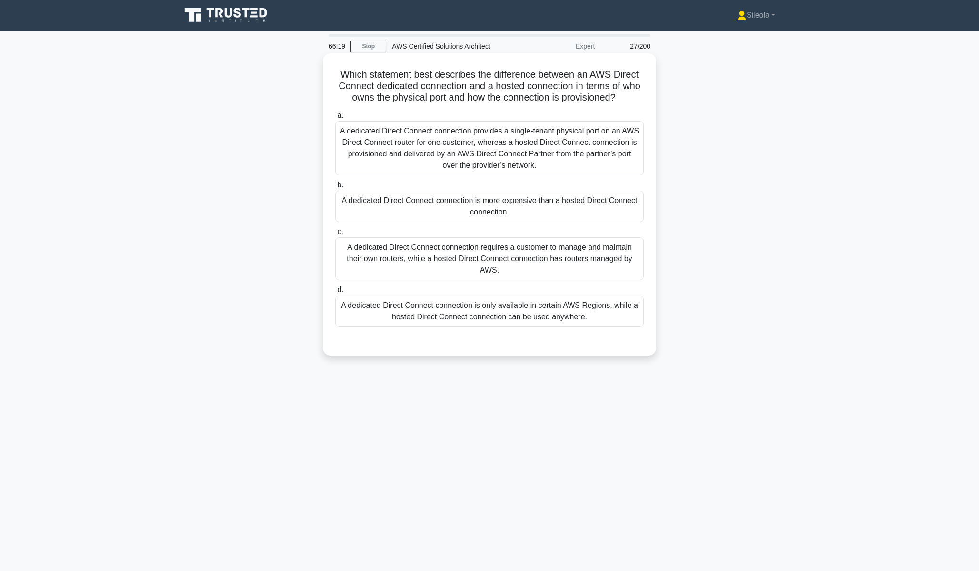
click at [426, 149] on div "A dedicated Direct Connect connection provides a single-tenant physical port on…" at bounding box center [489, 148] width 309 height 54
click at [335, 119] on input "a. A dedicated Direct Connect connection provides a single-tenant physical port…" at bounding box center [335, 115] width 0 height 6
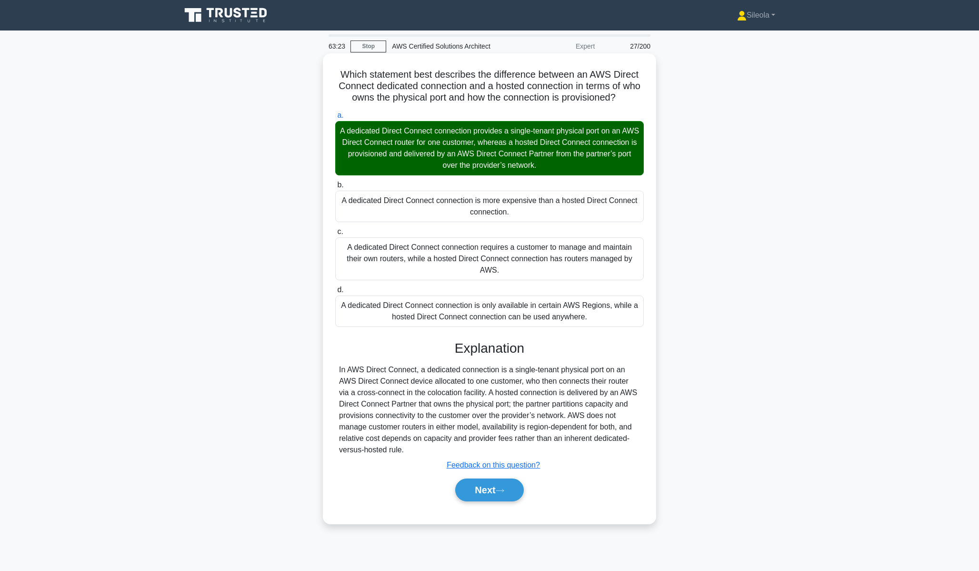
click at [500, 505] on div "a. A dedicated Direct Connect connection provides a single-tenant physical port…" at bounding box center [489, 310] width 311 height 405
click at [502, 500] on button "Next" at bounding box center [489, 489] width 68 height 23
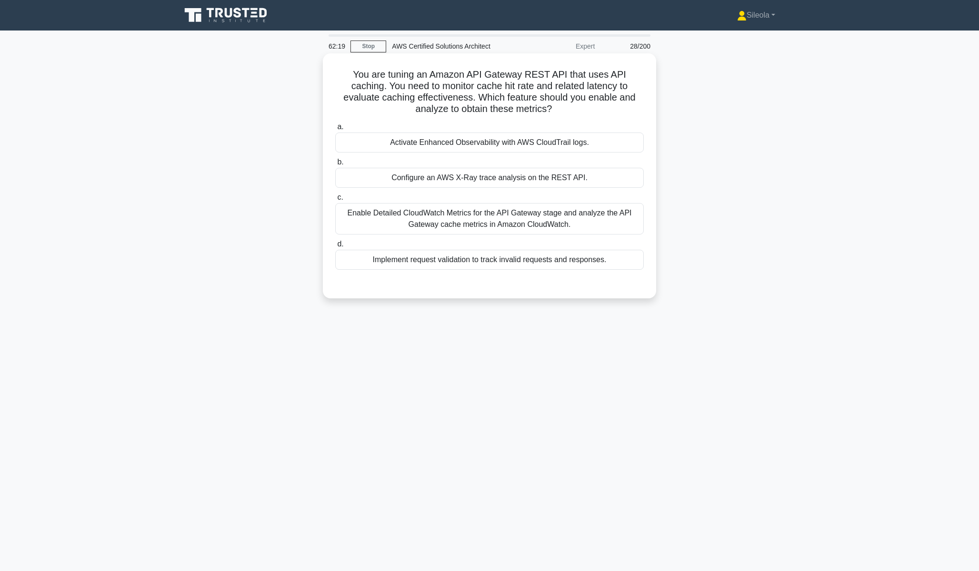
click at [541, 175] on div "Configure an AWS X-Ray trace analysis on the REST API." at bounding box center [489, 178] width 309 height 20
click at [335, 165] on input "b. Configure an AWS X-Ray trace analysis on the REST API." at bounding box center [335, 162] width 0 height 6
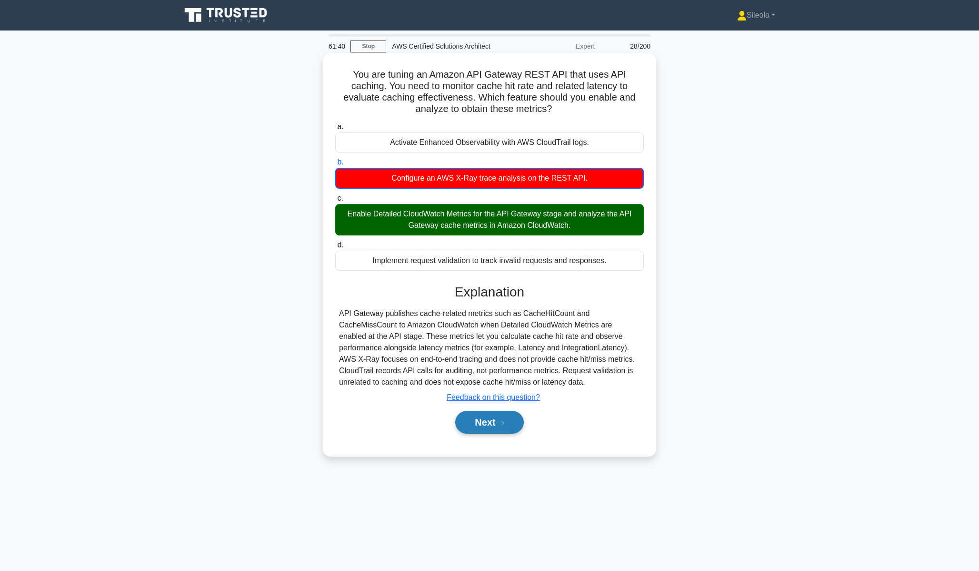
click at [508, 422] on button "Next" at bounding box center [489, 422] width 68 height 23
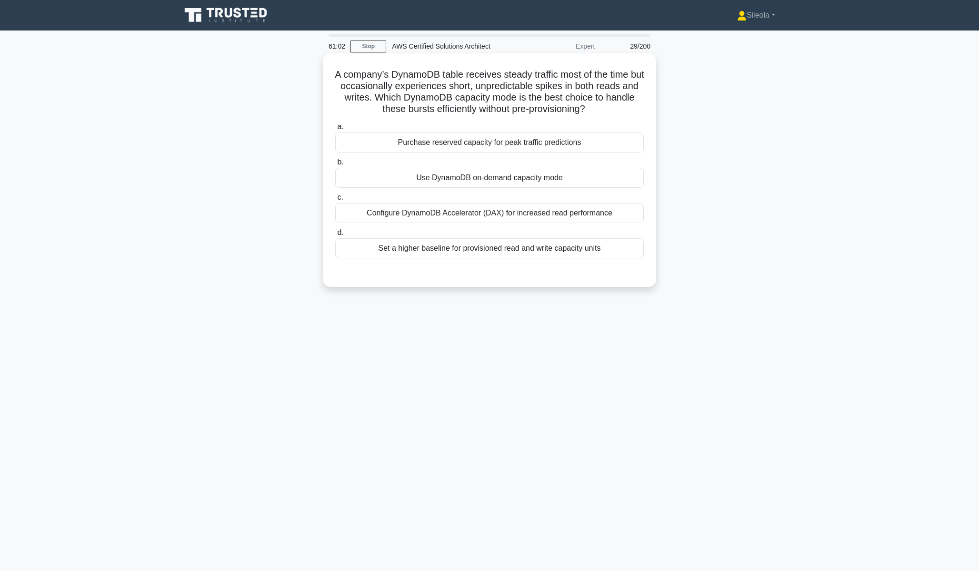
click at [611, 176] on div "Use DynamoDB on-demand capacity mode" at bounding box center [489, 178] width 309 height 20
click at [335, 165] on input "b. Use DynamoDB on-demand capacity mode" at bounding box center [335, 162] width 0 height 6
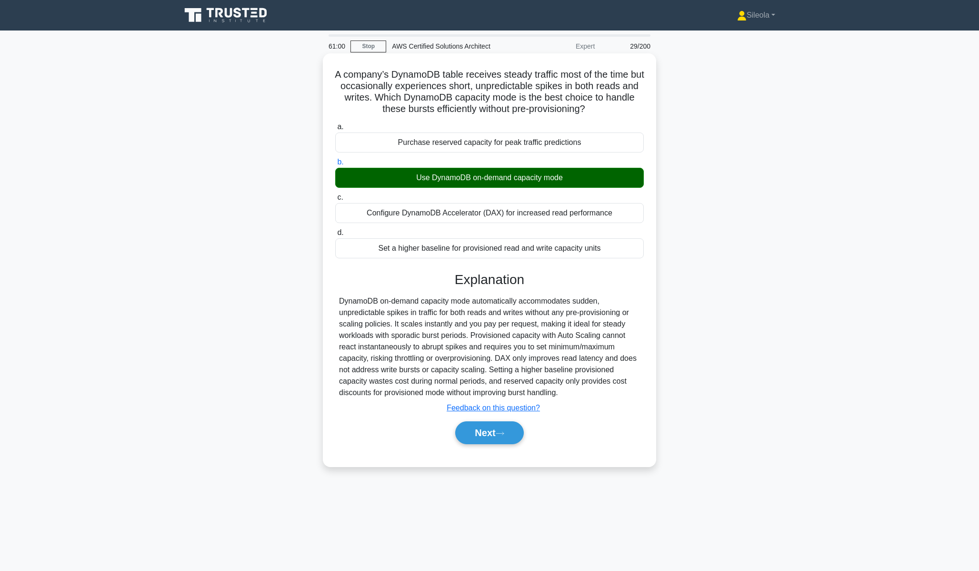
click at [504, 446] on div "Next" at bounding box center [489, 432] width 309 height 30
click at [504, 435] on icon at bounding box center [500, 433] width 9 height 5
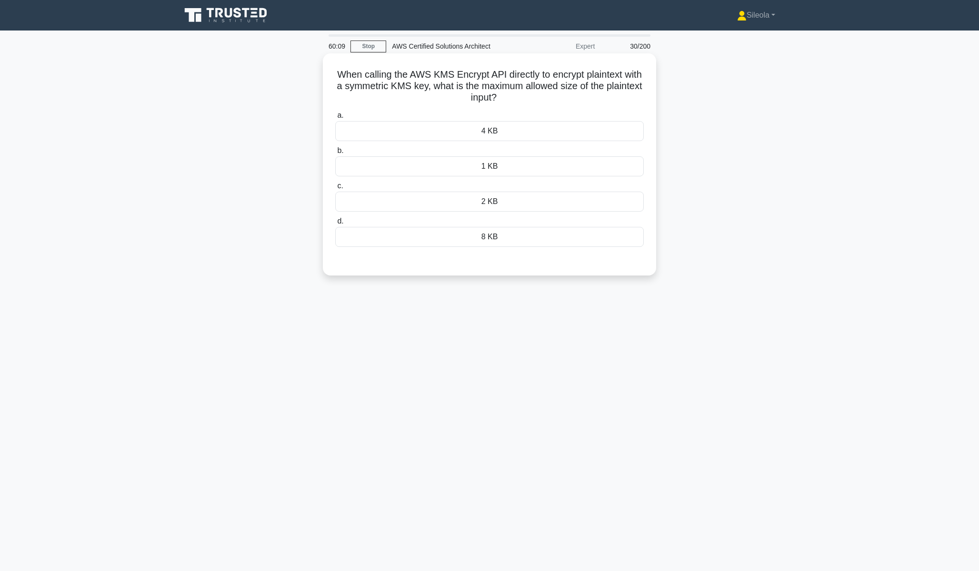
click at [500, 137] on div "4 KB" at bounding box center [489, 131] width 309 height 20
click at [335, 119] on input "a. 4 KB" at bounding box center [335, 115] width 0 height 6
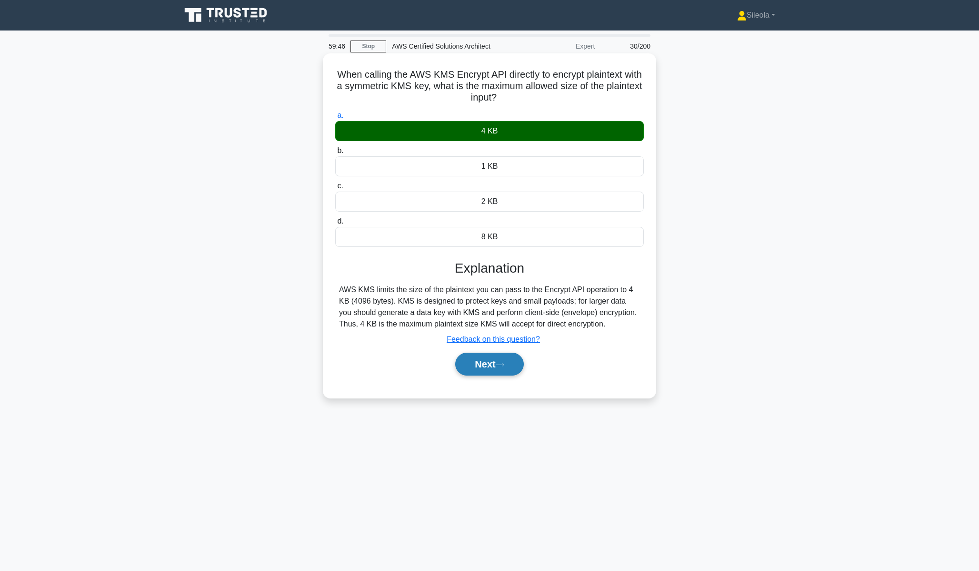
click at [488, 368] on button "Next" at bounding box center [489, 363] width 68 height 23
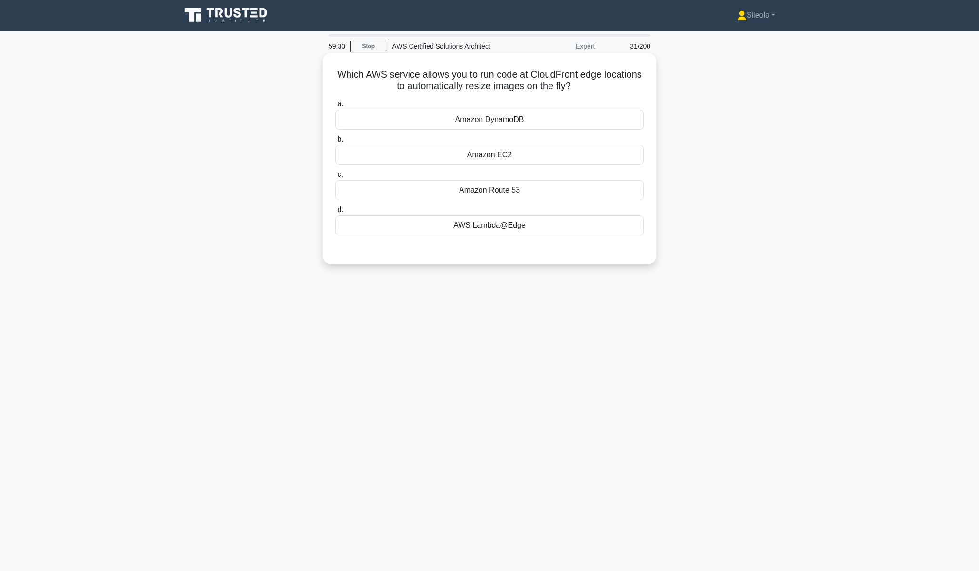
click at [461, 221] on div "AWS Lambda@Edge" at bounding box center [489, 225] width 309 height 20
click at [335, 213] on input "d. AWS Lambda@Edge" at bounding box center [335, 210] width 0 height 6
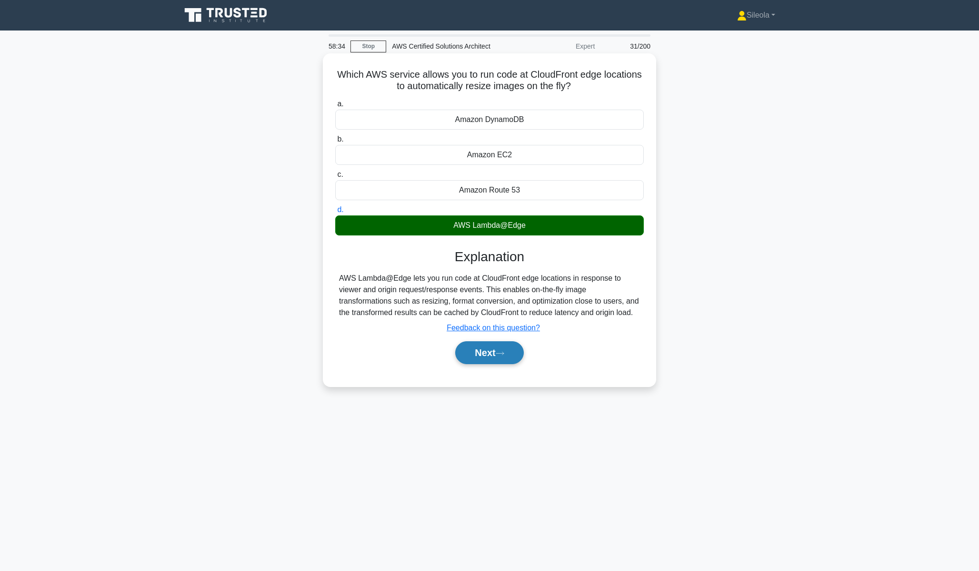
click at [513, 348] on button "Next" at bounding box center [489, 352] width 68 height 23
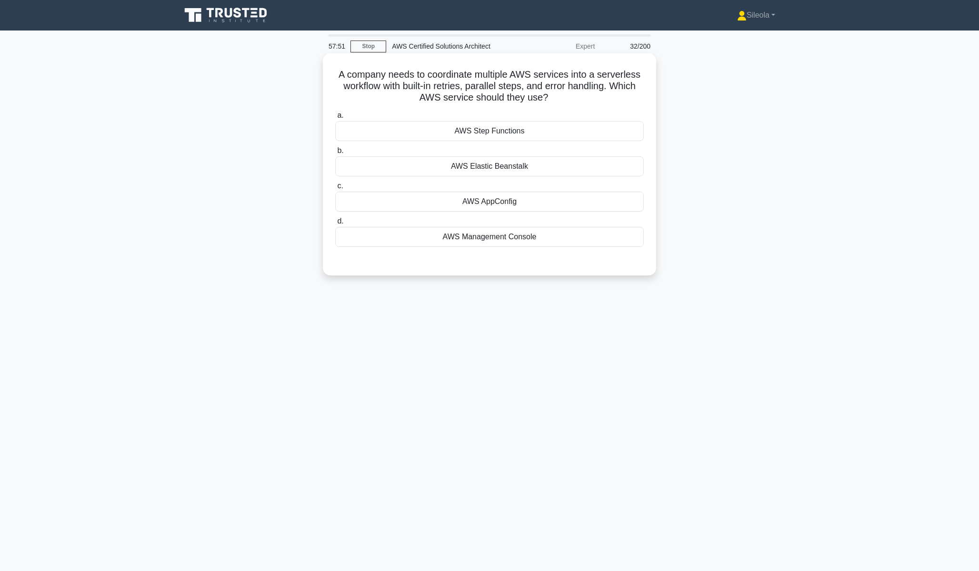
click at [610, 134] on div "AWS Step Functions" at bounding box center [489, 131] width 309 height 20
click at [335, 119] on input "a. AWS Step Functions" at bounding box center [335, 115] width 0 height 6
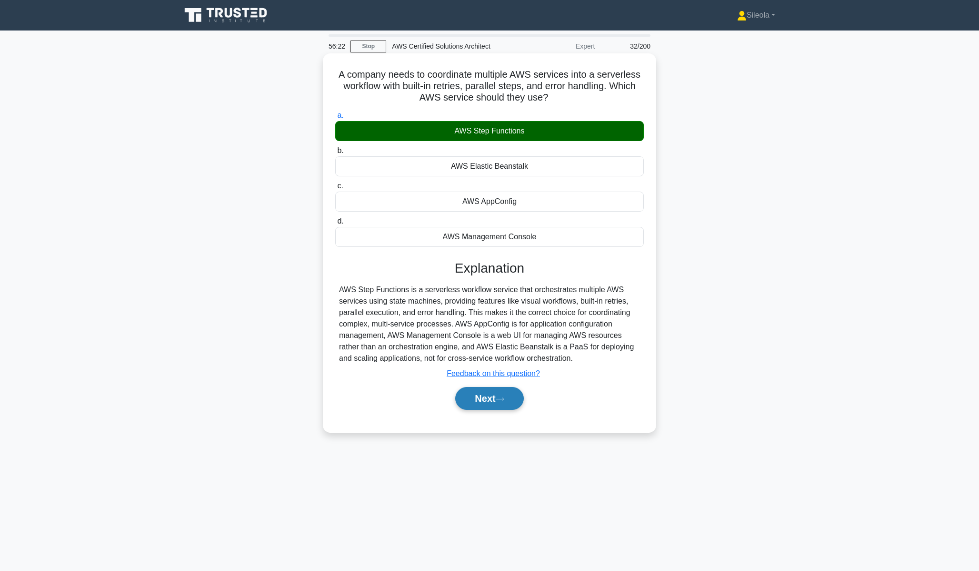
click at [512, 406] on button "Next" at bounding box center [489, 398] width 68 height 23
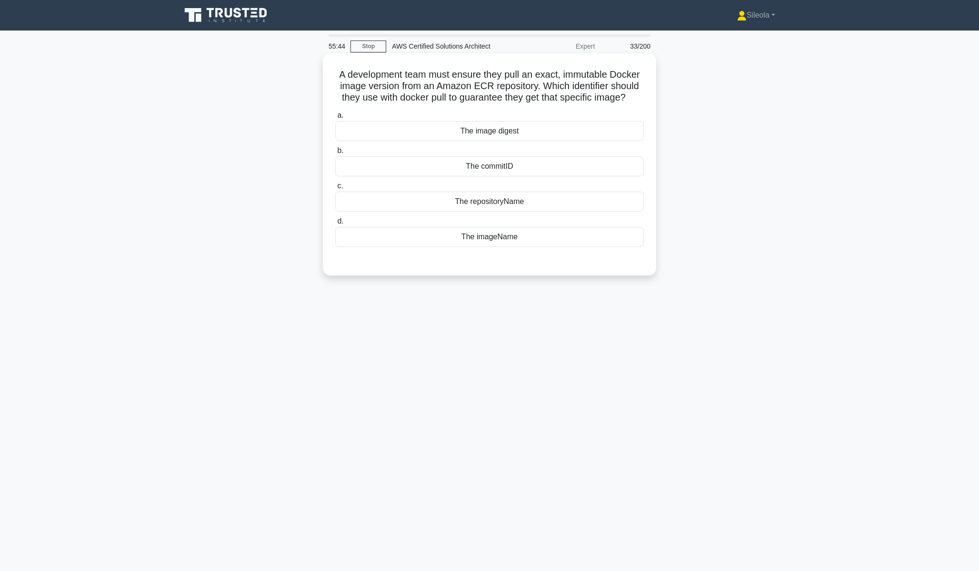
click at [539, 134] on div "The image digest" at bounding box center [489, 131] width 309 height 20
click at [335, 119] on input "a. The image digest" at bounding box center [335, 115] width 0 height 6
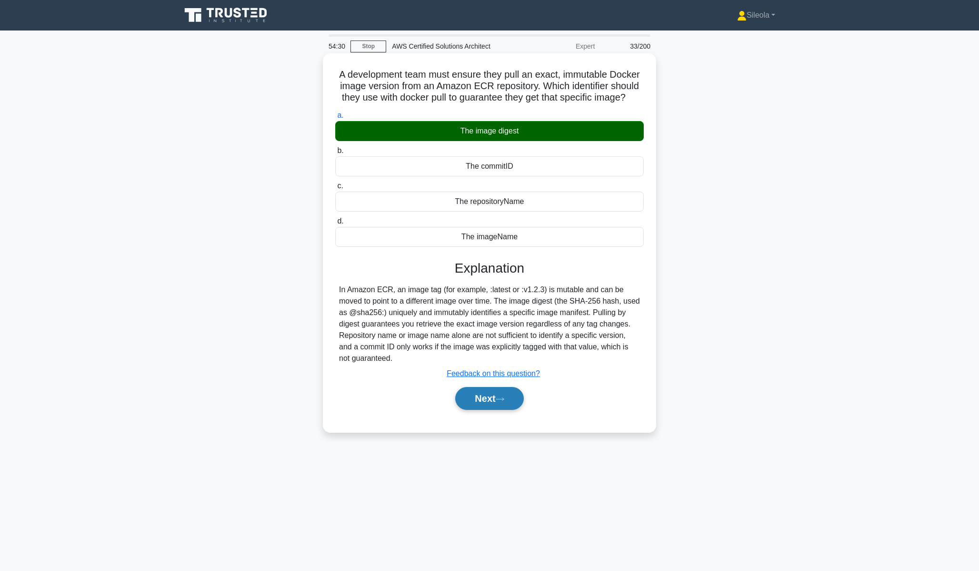
click at [499, 391] on button "Next" at bounding box center [489, 398] width 68 height 23
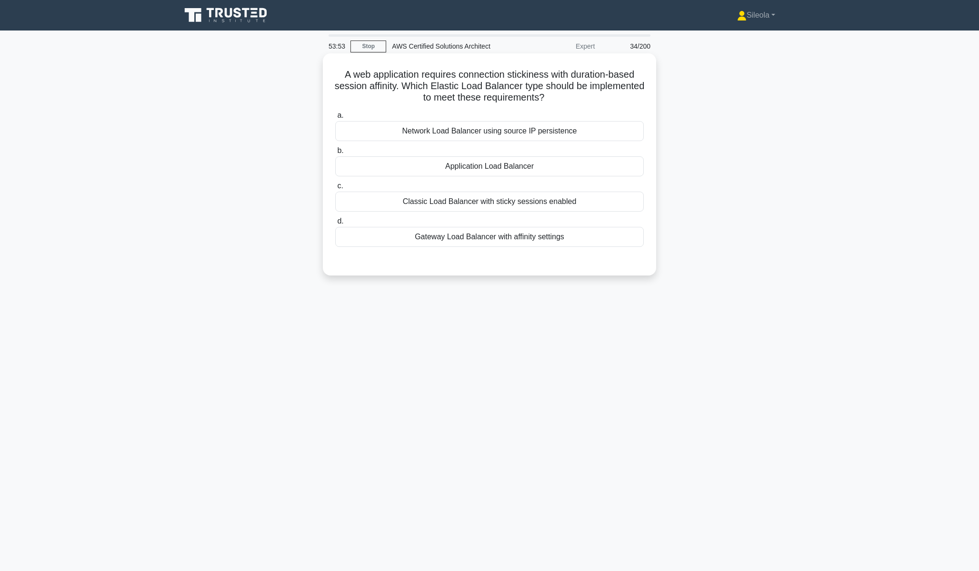
click at [530, 239] on div "Gateway Load Balancer with affinity settings" at bounding box center [489, 237] width 309 height 20
click at [335, 224] on input "d. Gateway Load Balancer with affinity settings" at bounding box center [335, 221] width 0 height 6
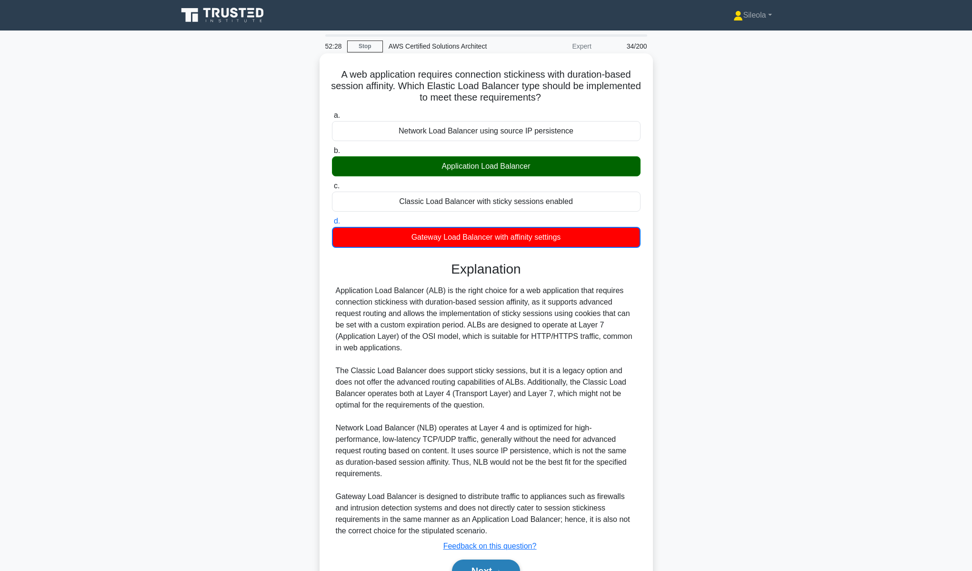
click at [482, 562] on button "Next" at bounding box center [486, 570] width 68 height 23
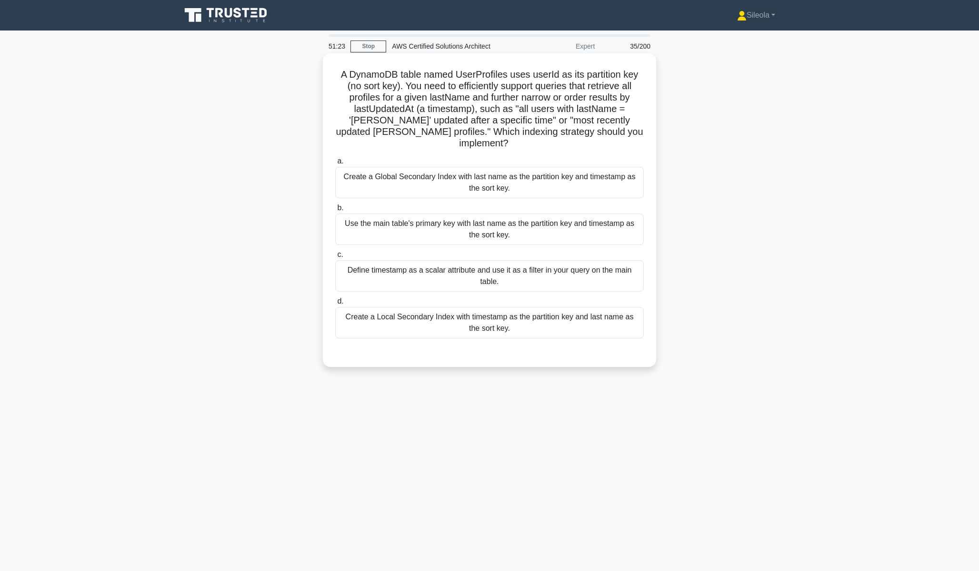
click at [615, 220] on div "Use the main table's primary key with last name as the partition key and timest…" at bounding box center [489, 228] width 309 height 31
click at [335, 211] on input "b. Use the main table's primary key with last name as the partition key and tim…" at bounding box center [335, 208] width 0 height 6
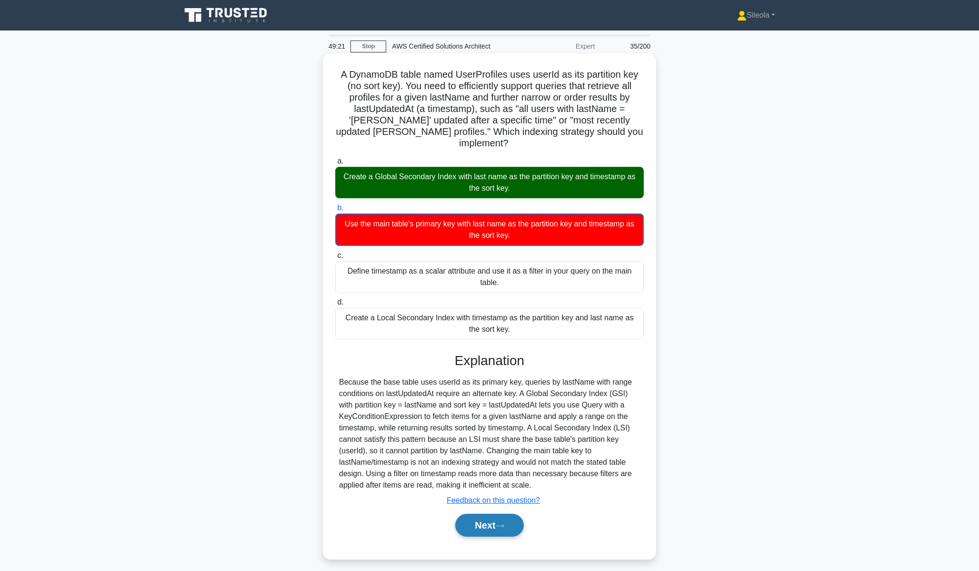
click at [499, 522] on button "Next" at bounding box center [489, 524] width 68 height 23
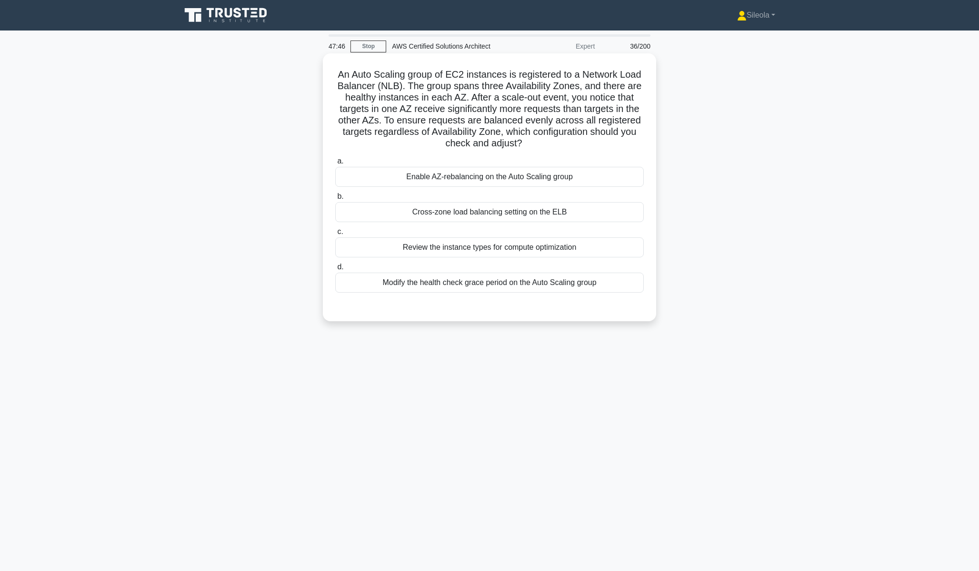
click at [536, 180] on div "Enable AZ-rebalancing on the Auto Scaling group" at bounding box center [489, 177] width 309 height 20
click at [335, 164] on input "a. Enable AZ-rebalancing on the Auto Scaling group" at bounding box center [335, 161] width 0 height 6
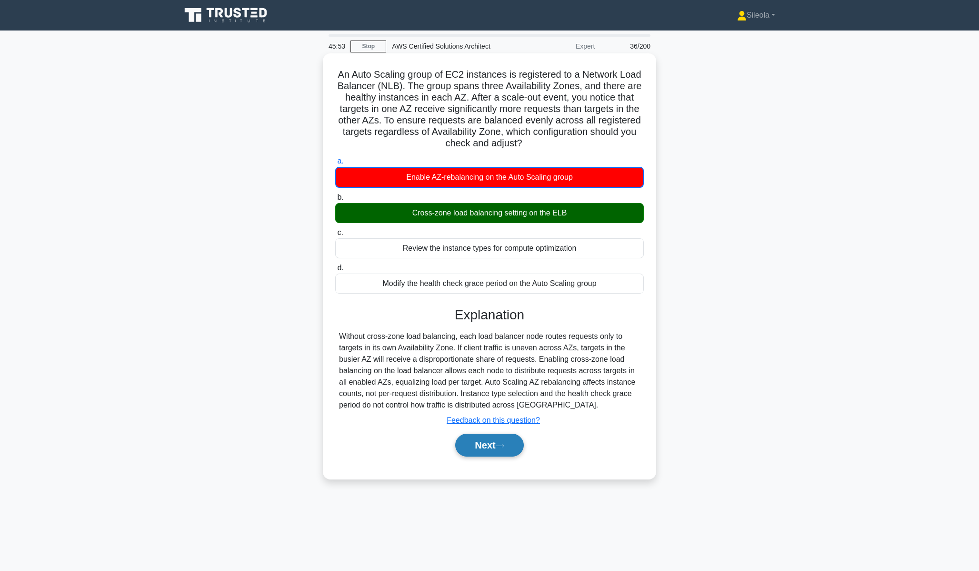
click at [518, 452] on button "Next" at bounding box center [489, 444] width 68 height 23
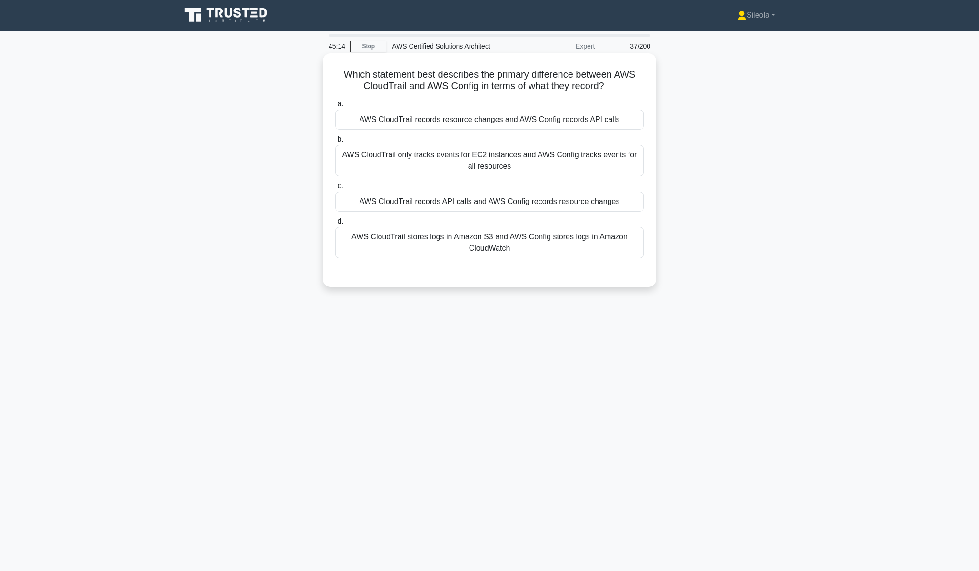
drag, startPoint x: 482, startPoint y: 204, endPoint x: 480, endPoint y: 209, distance: 5.3
click at [480, 210] on div "AWS CloudTrail records API calls and AWS Config records resource changes" at bounding box center [489, 201] width 309 height 20
click at [480, 204] on div "AWS CloudTrail records API calls and AWS Config records resource changes" at bounding box center [489, 201] width 309 height 20
click at [335, 189] on input "c. AWS CloudTrail records API calls and AWS Config records resource changes" at bounding box center [335, 186] width 0 height 6
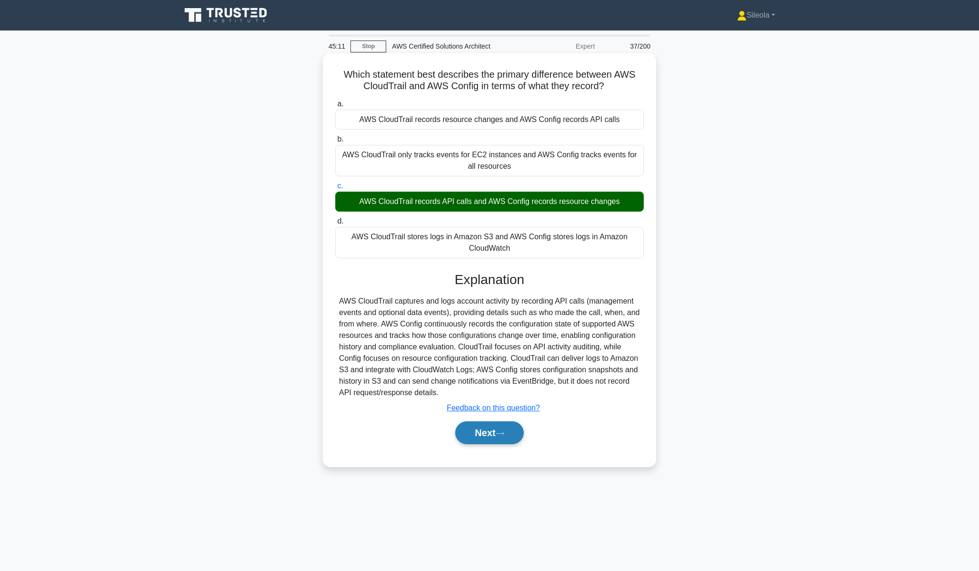
click at [491, 436] on button "Next" at bounding box center [489, 432] width 68 height 23
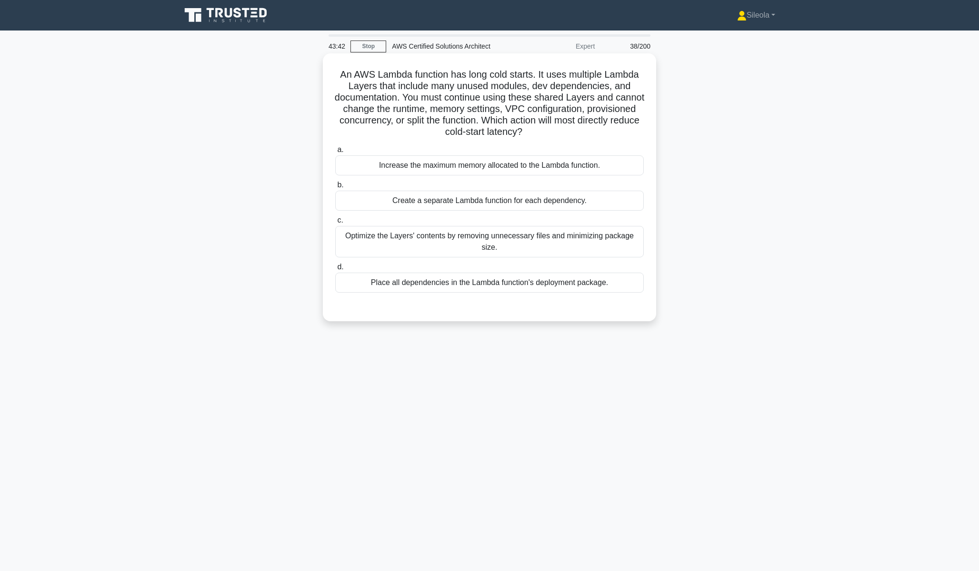
click at [567, 249] on div "Optimize the Layers' contents by removing unnecessary files and minimizing pack…" at bounding box center [489, 241] width 309 height 31
click at [335, 223] on input "c. Optimize the Layers' contents by removing unnecessary files and minimizing p…" at bounding box center [335, 220] width 0 height 6
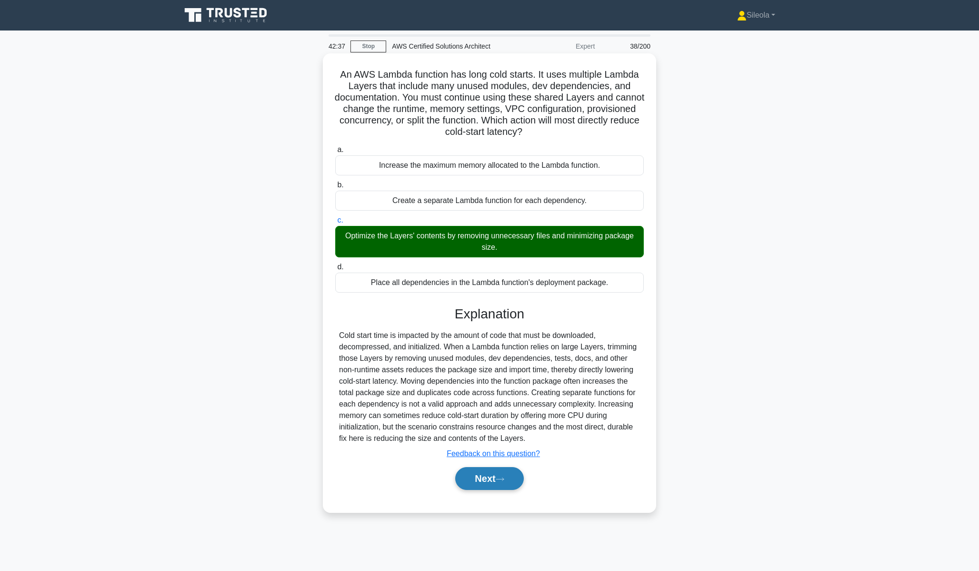
click at [500, 480] on icon at bounding box center [500, 478] width 9 height 5
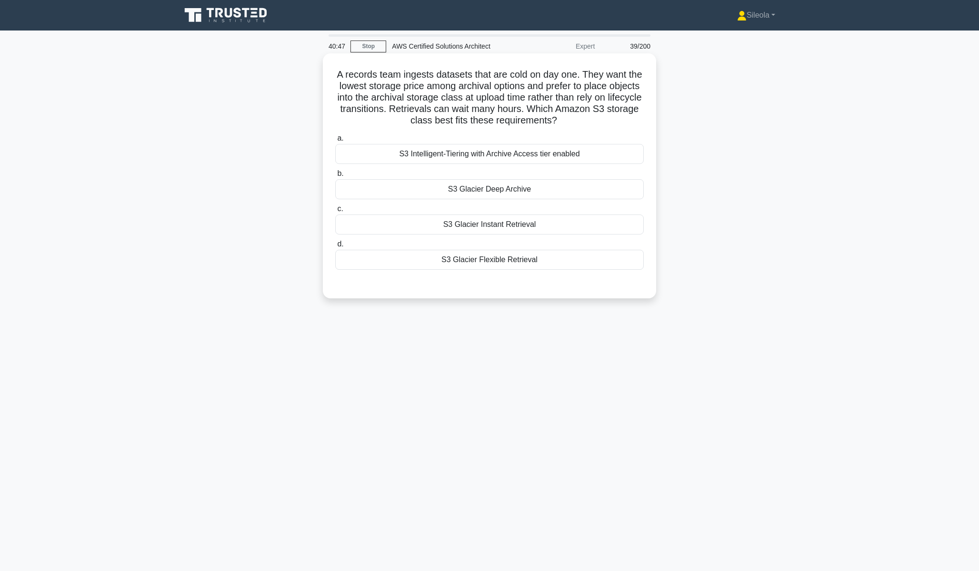
click at [542, 189] on div "S3 Glacier Deep Archive" at bounding box center [489, 189] width 309 height 20
click at [335, 177] on input "b. S3 Glacier Deep Archive" at bounding box center [335, 174] width 0 height 6
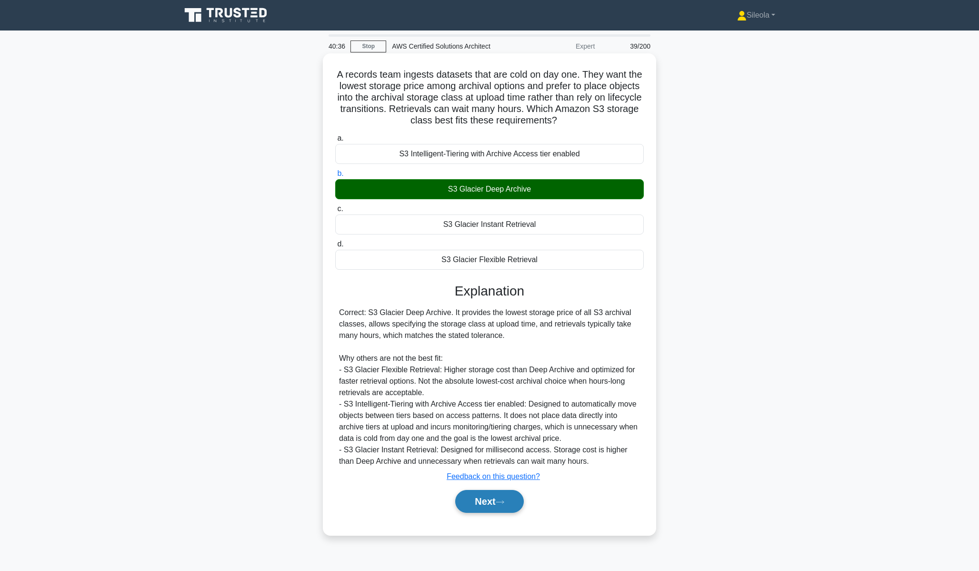
click at [514, 498] on button "Next" at bounding box center [489, 501] width 68 height 23
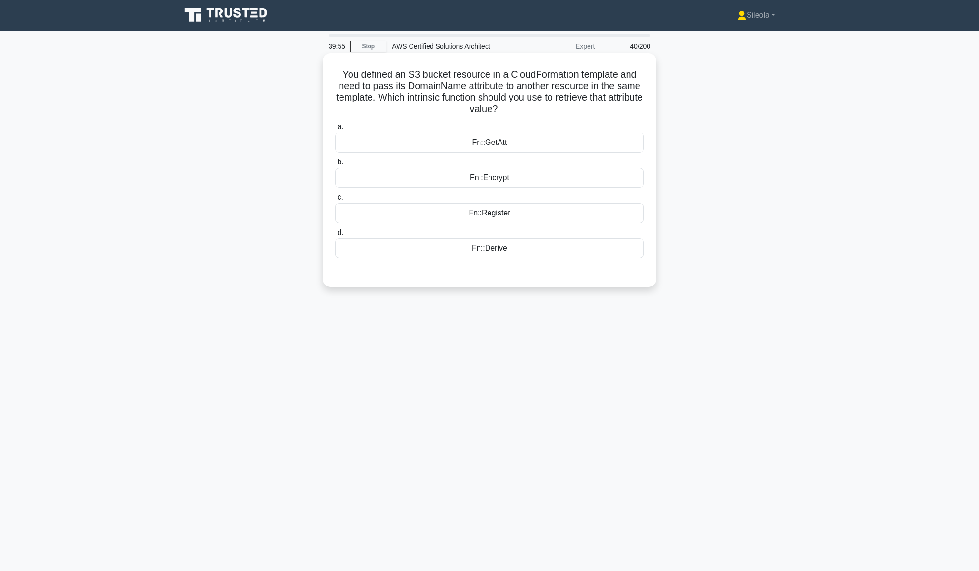
click at [523, 251] on div "Fn::Derive" at bounding box center [489, 248] width 309 height 20
click at [335, 236] on input "d. Fn::Derive" at bounding box center [335, 233] width 0 height 6
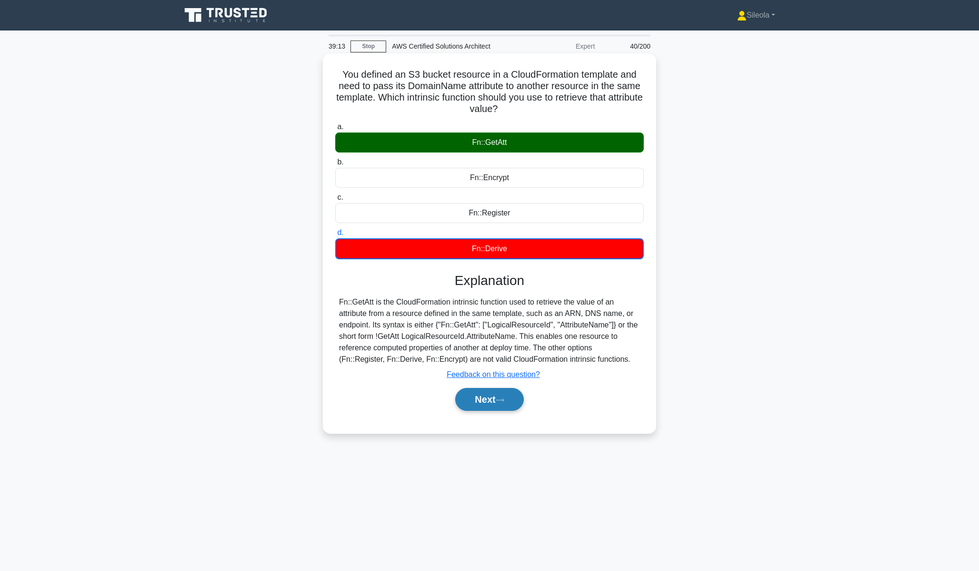
click at [505, 403] on button "Next" at bounding box center [489, 399] width 68 height 23
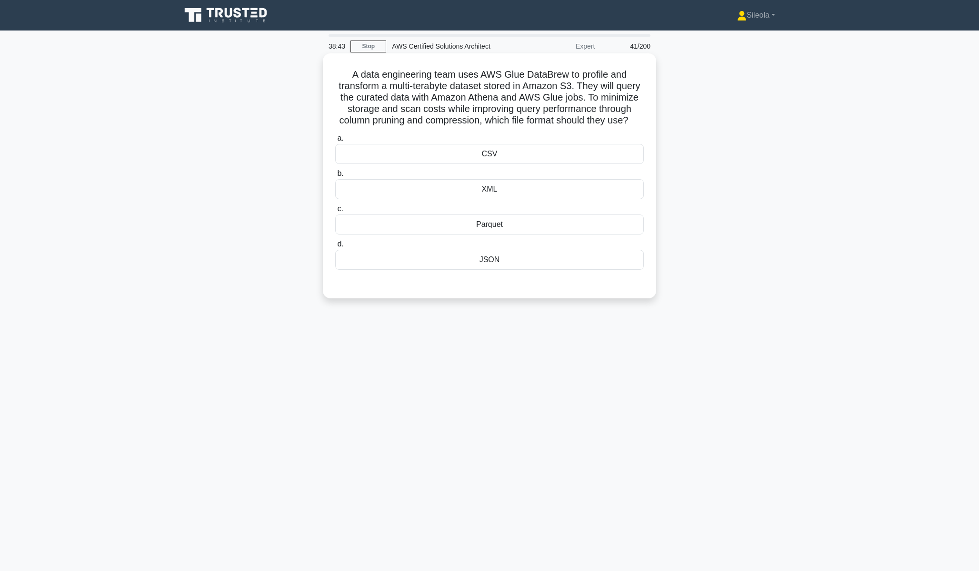
click at [550, 221] on div "Parquet" at bounding box center [489, 224] width 309 height 20
click at [335, 212] on input "c. Parquet" at bounding box center [335, 209] width 0 height 6
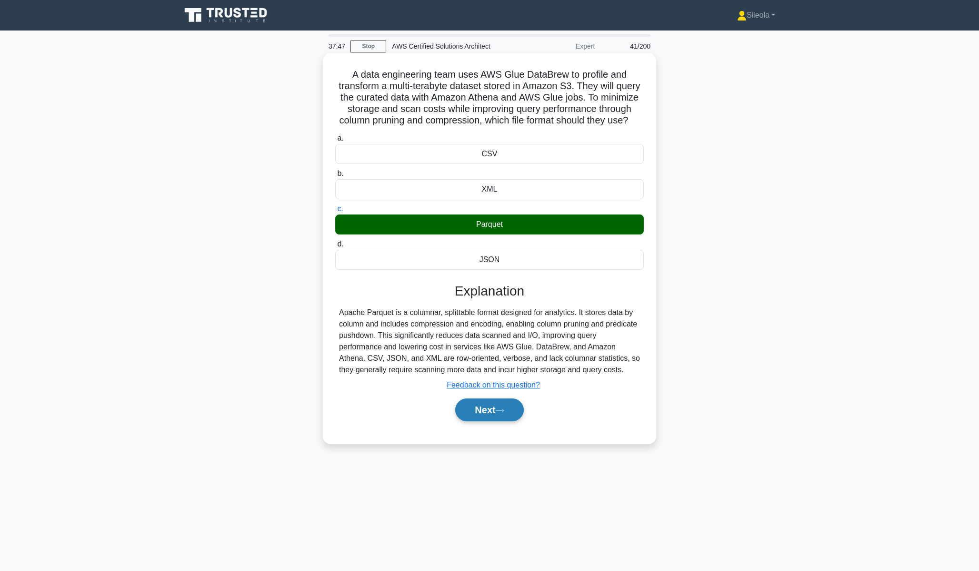
click at [470, 419] on button "Next" at bounding box center [489, 409] width 68 height 23
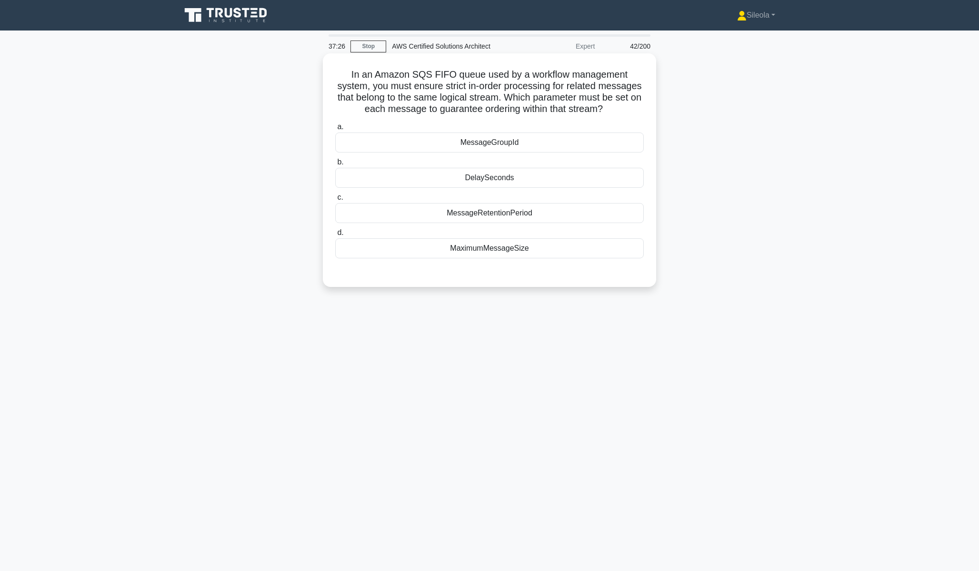
click at [565, 145] on div "MessageGroupId" at bounding box center [489, 142] width 309 height 20
click at [335, 130] on input "a. MessageGroupId" at bounding box center [335, 127] width 0 height 6
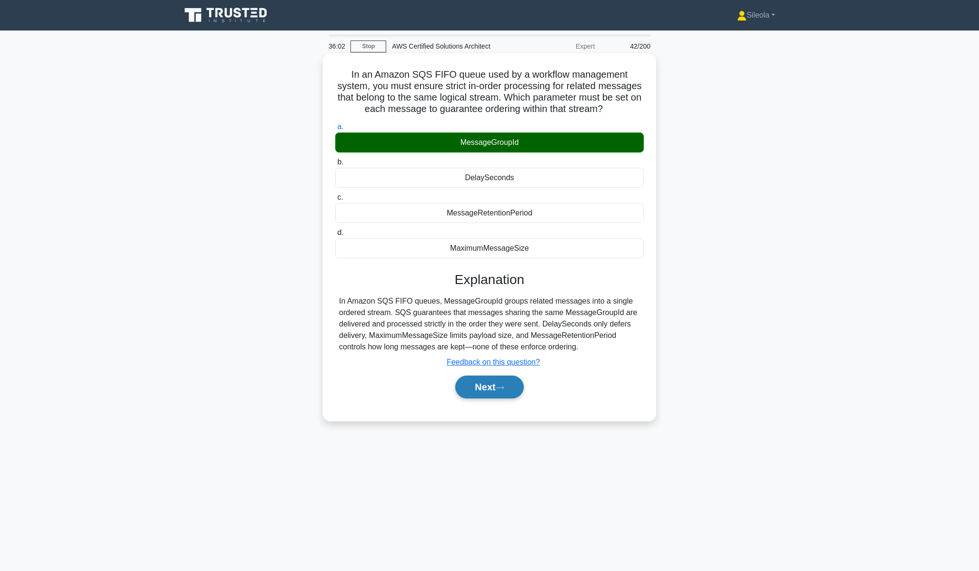
click at [513, 388] on button "Next" at bounding box center [489, 386] width 68 height 23
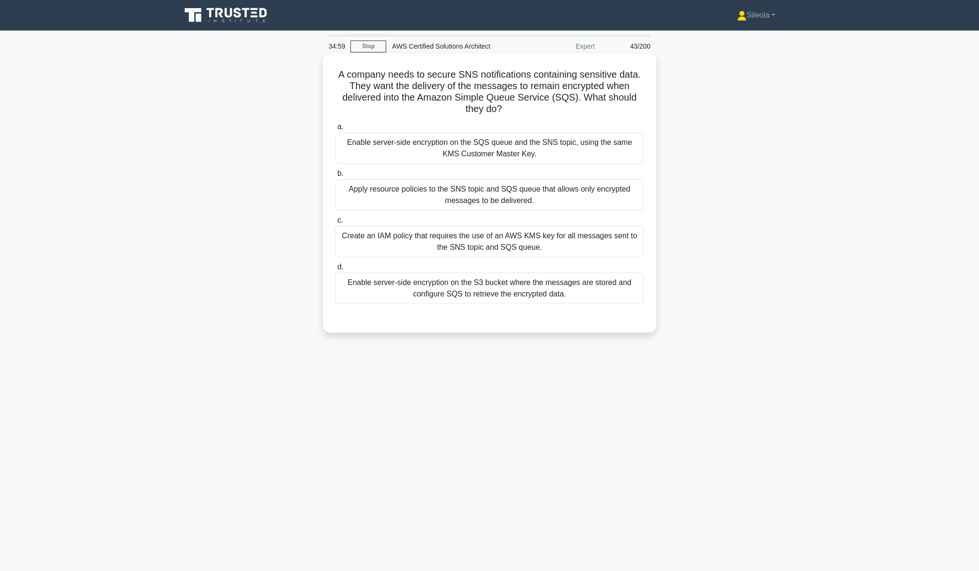
click at [463, 150] on div "Enable server-side encryption on the SQS queue and the SNS topic, using the sam…" at bounding box center [489, 147] width 309 height 31
click at [335, 130] on input "a. Enable server-side encryption on the SQS queue and the SNS topic, using the …" at bounding box center [335, 127] width 0 height 6
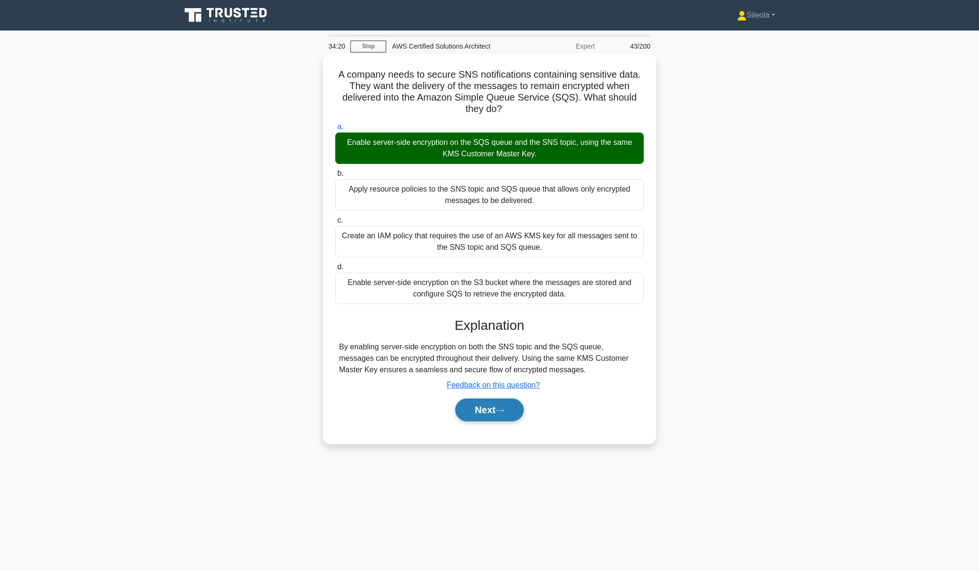
click at [498, 416] on button "Next" at bounding box center [489, 409] width 68 height 23
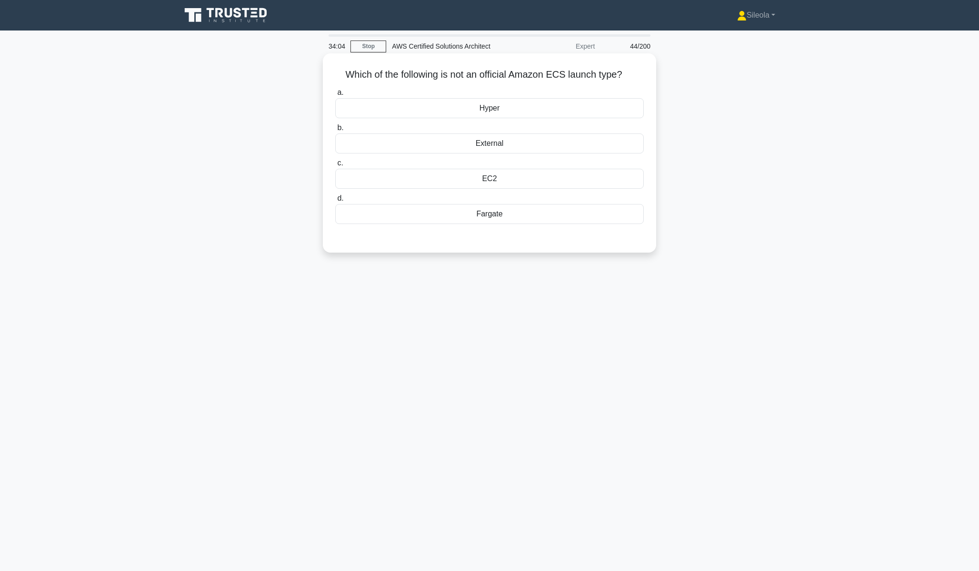
click at [449, 108] on div "Hyper" at bounding box center [489, 108] width 309 height 20
click at [335, 96] on input "a. Hyper" at bounding box center [335, 93] width 0 height 6
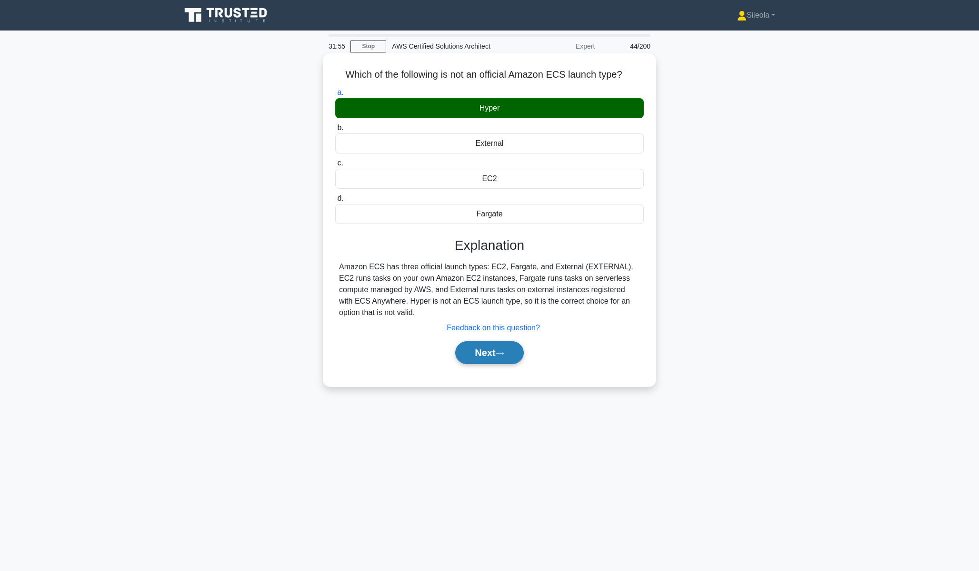
click at [487, 355] on button "Next" at bounding box center [489, 352] width 68 height 23
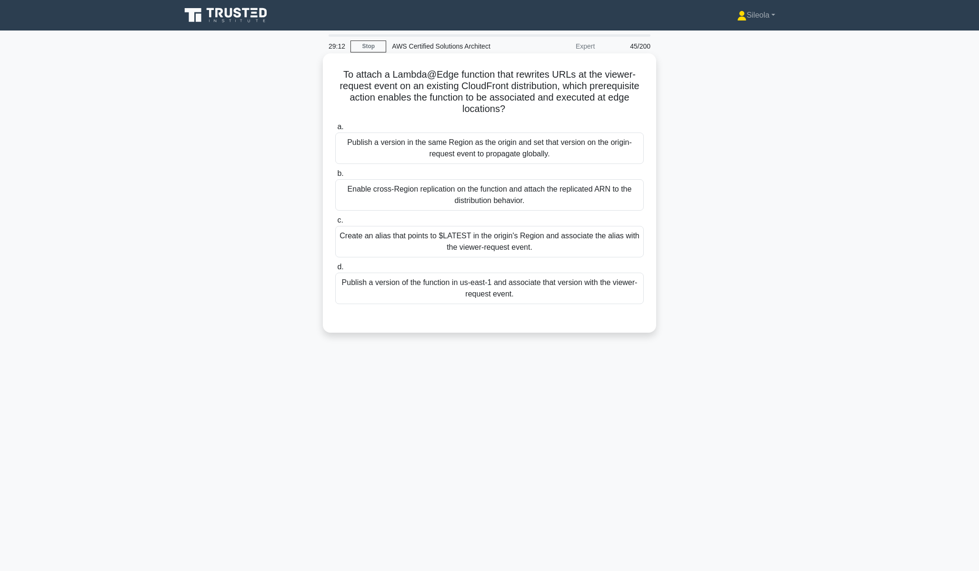
click at [478, 294] on div "Publish a version of the function in us-east-1 and associate that version with …" at bounding box center [489, 287] width 309 height 31
click at [335, 270] on input "d. Publish a version of the function in us-east-1 and associate that version wi…" at bounding box center [335, 267] width 0 height 6
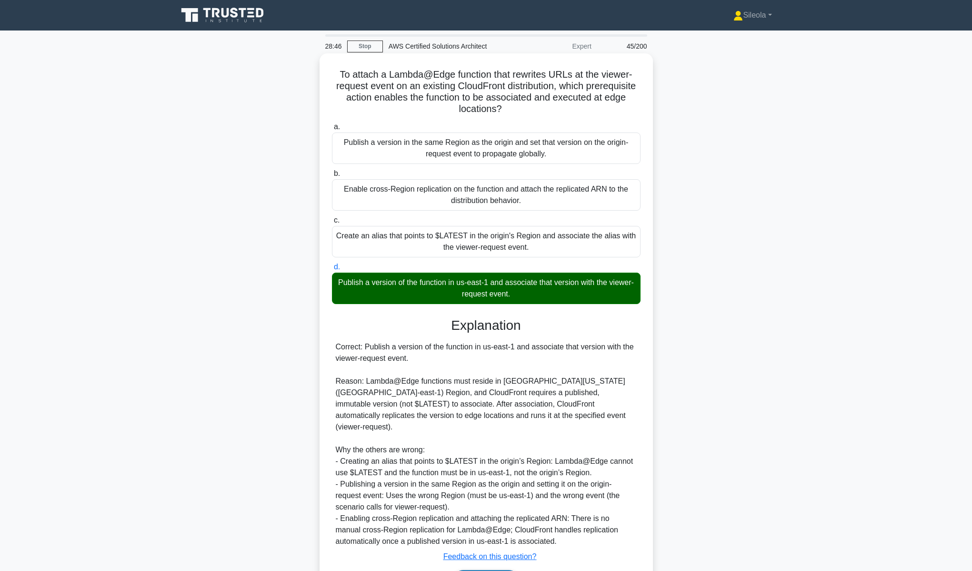
click at [477, 570] on button "Next" at bounding box center [486, 581] width 68 height 23
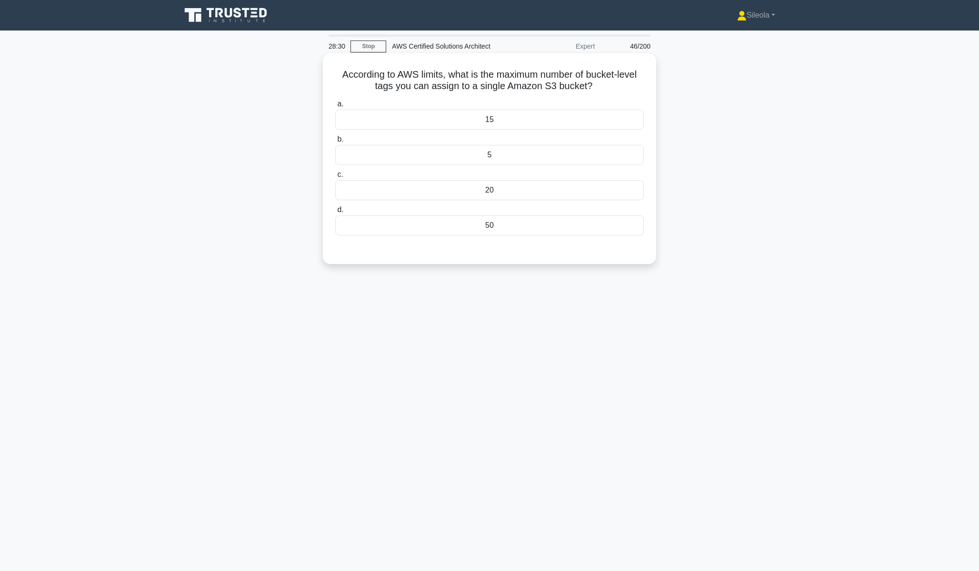
click at [516, 199] on div "20" at bounding box center [489, 190] width 309 height 20
click at [335, 178] on input "c. 20" at bounding box center [335, 174] width 0 height 6
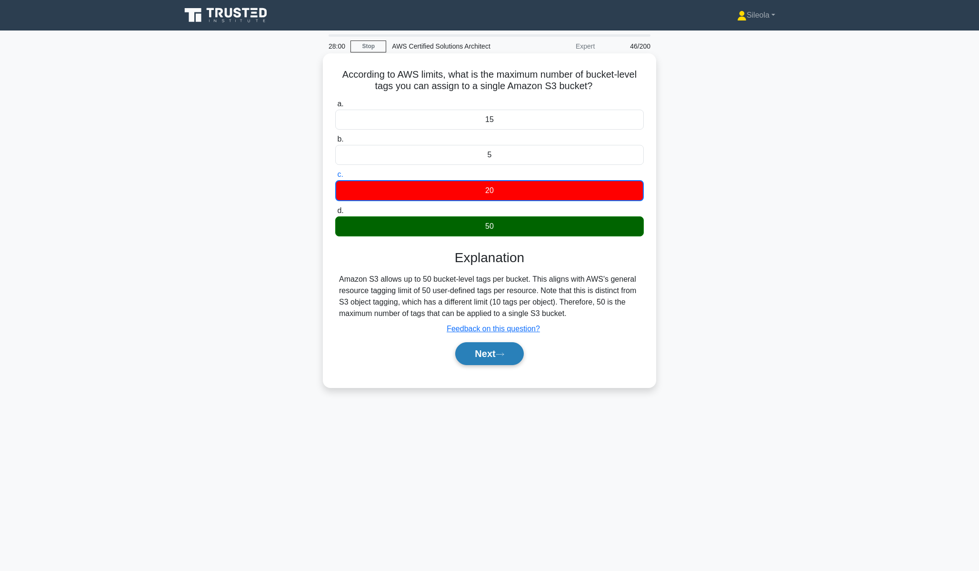
click at [510, 354] on button "Next" at bounding box center [489, 353] width 68 height 23
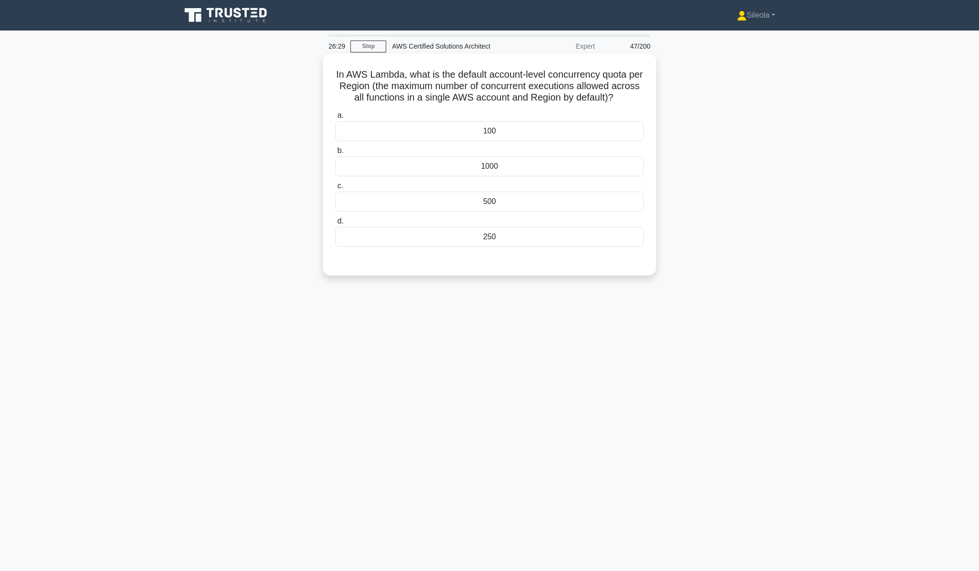
click at [583, 166] on div "1000" at bounding box center [489, 166] width 309 height 20
click at [335, 154] on input "b. 1000" at bounding box center [335, 151] width 0 height 6
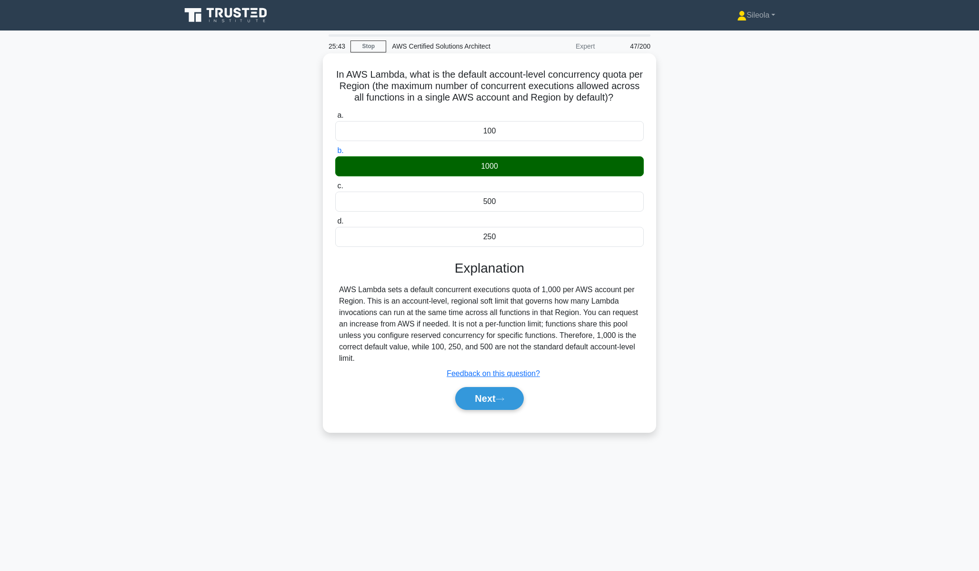
click at [479, 418] on div "a. 100 b. 1000 c. d." at bounding box center [489, 264] width 311 height 313
click at [491, 404] on button "Next" at bounding box center [489, 398] width 68 height 23
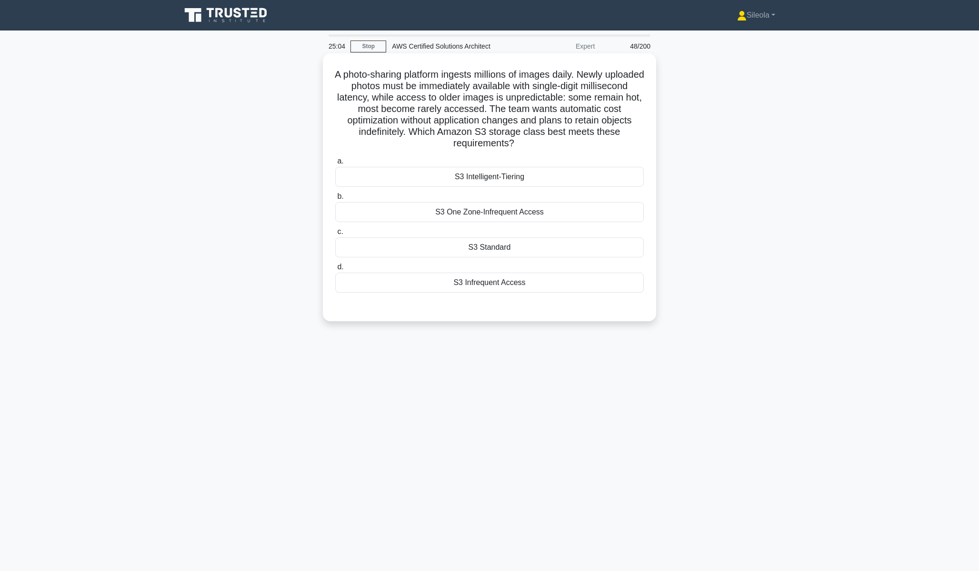
click at [520, 173] on div "S3 Intelligent-Tiering" at bounding box center [489, 177] width 309 height 20
click at [335, 164] on input "a. S3 Intelligent-Tiering" at bounding box center [335, 161] width 0 height 6
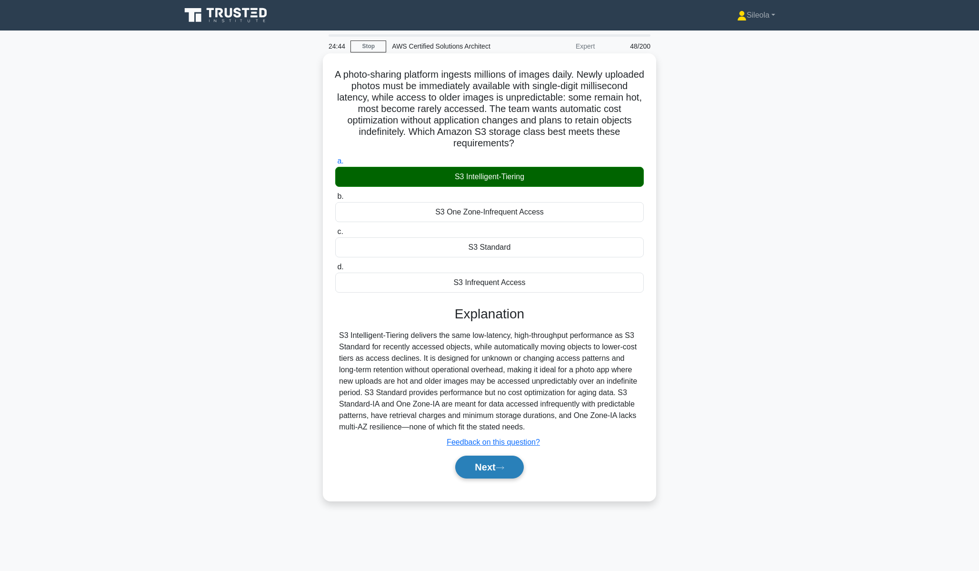
click at [511, 471] on button "Next" at bounding box center [489, 466] width 68 height 23
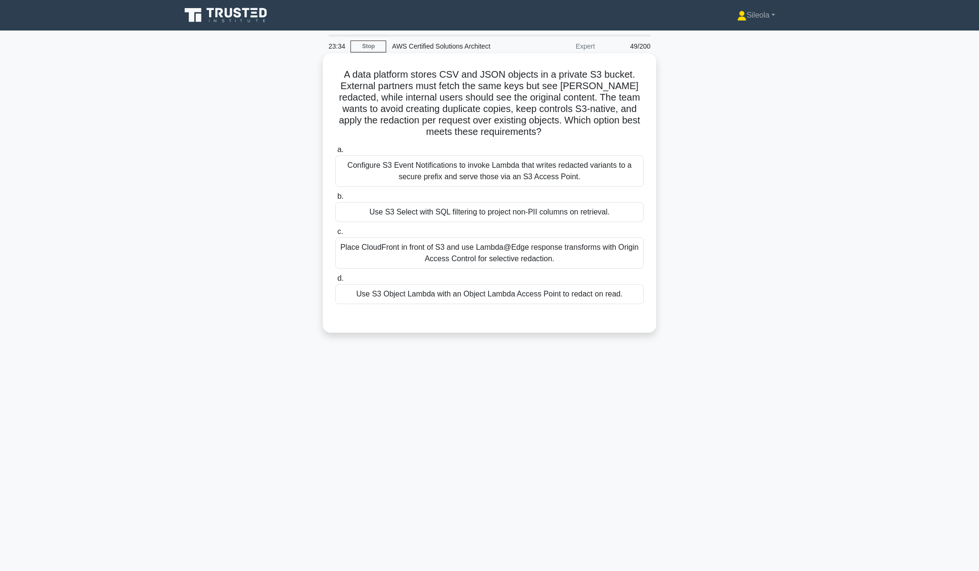
click at [576, 294] on div "Use S3 Object Lambda with an Object Lambda Access Point to redact on read." at bounding box center [489, 294] width 309 height 20
click at [335, 282] on input "d. Use S3 Object Lambda with an Object Lambda Access Point to redact on read." at bounding box center [335, 278] width 0 height 6
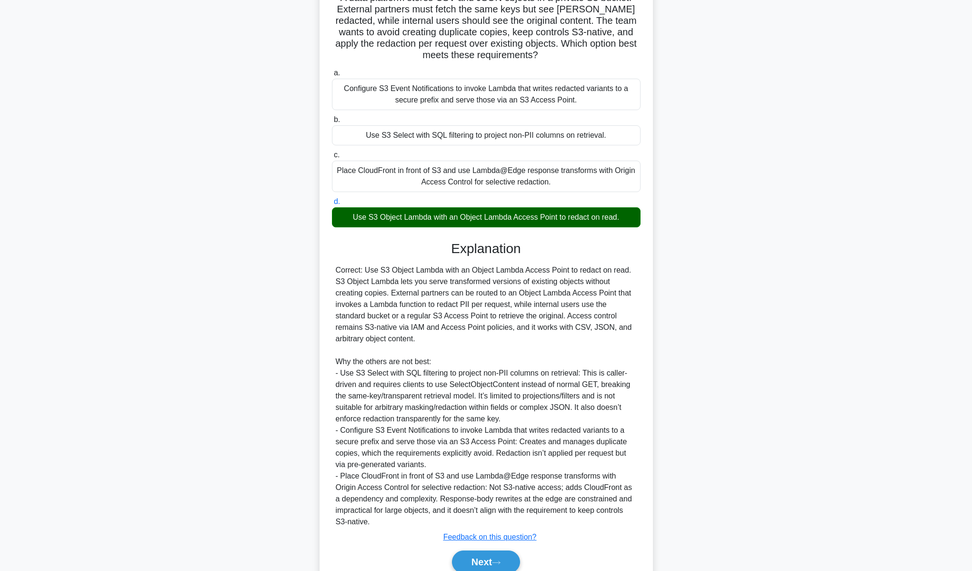
scroll to position [120, 0]
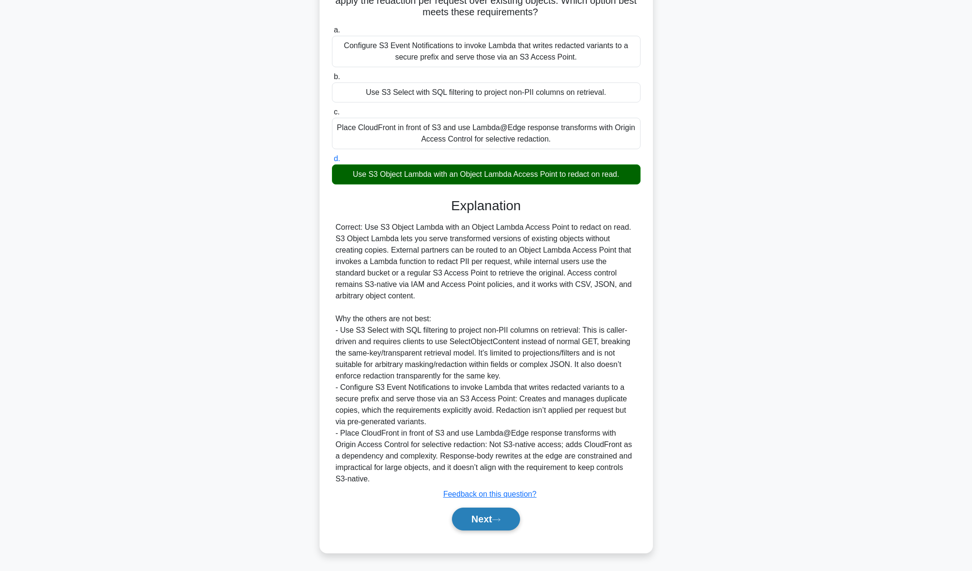
click at [480, 515] on button "Next" at bounding box center [486, 518] width 68 height 23
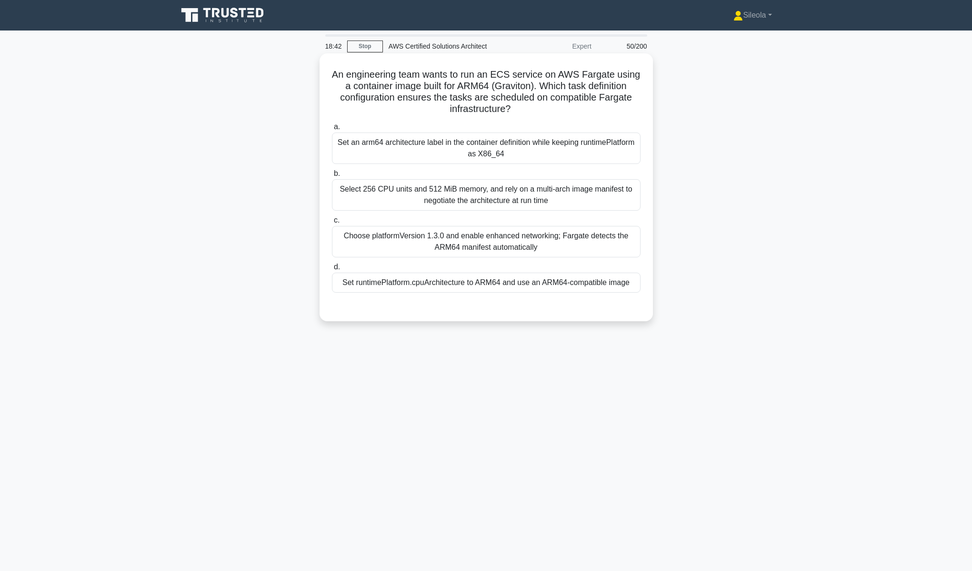
scroll to position [0, 0]
click at [550, 158] on div "Set an arm64 architecture label in the container definition while keeping runti…" at bounding box center [489, 147] width 309 height 31
click at [335, 130] on input "a. Set an arm64 architecture label in the container definition while keeping ru…" at bounding box center [335, 127] width 0 height 6
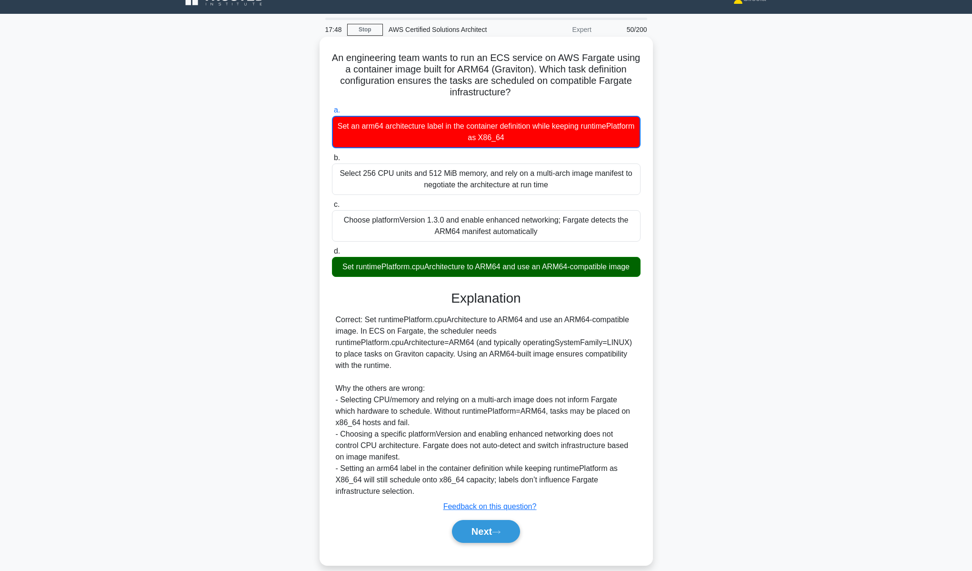
scroll to position [18, 0]
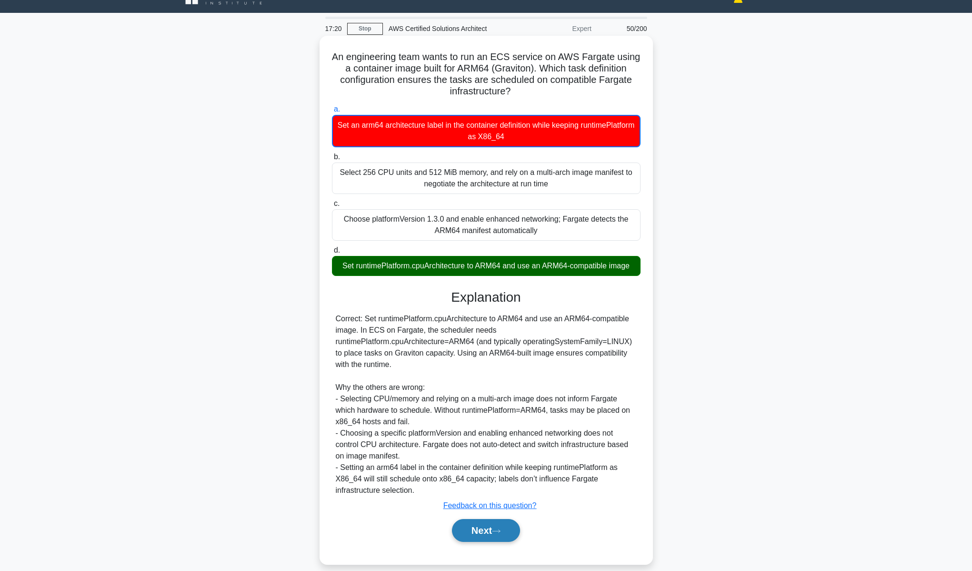
click at [495, 519] on button "Next" at bounding box center [486, 530] width 68 height 23
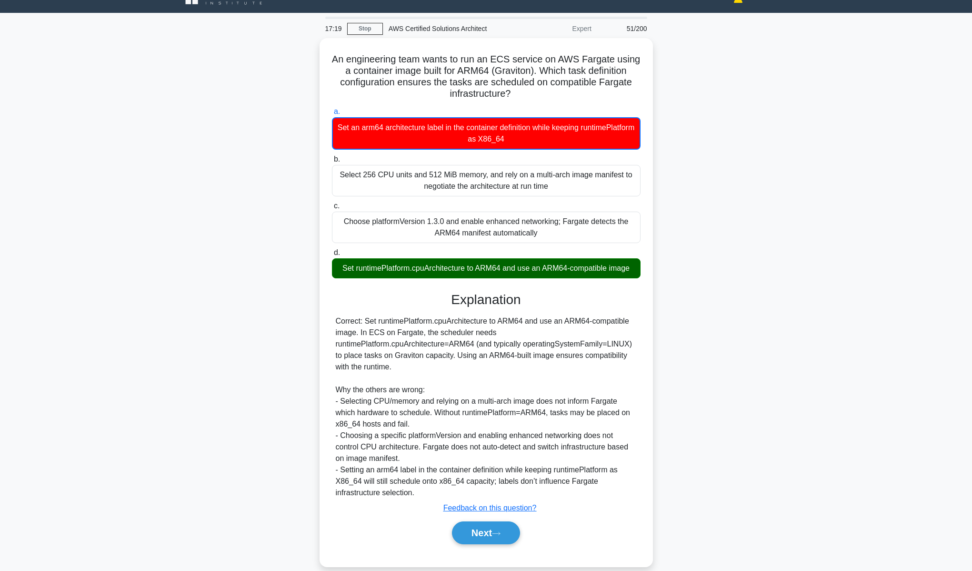
scroll to position [0, 0]
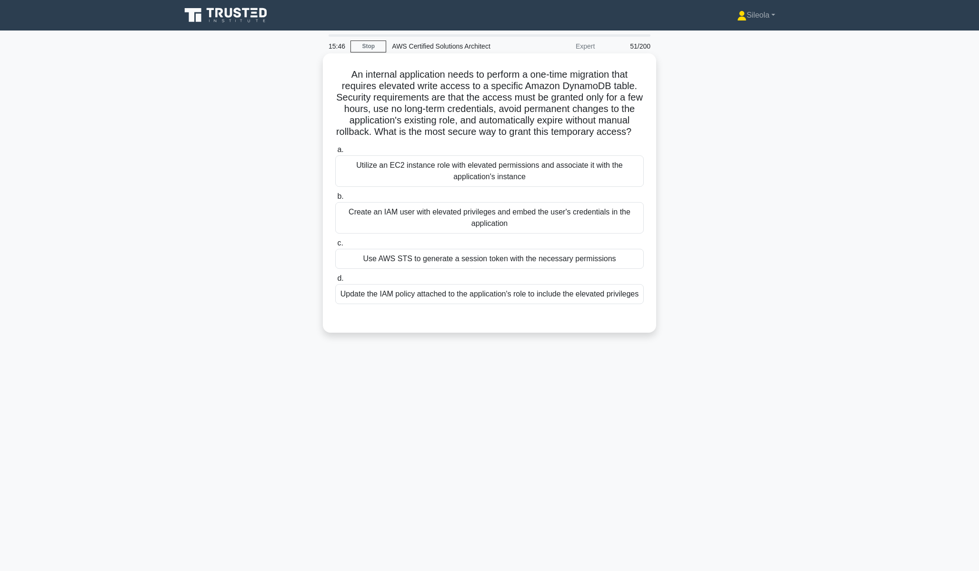
click at [616, 176] on div "Utilize an EC2 instance role with elevated permissions and associate it with th…" at bounding box center [489, 170] width 309 height 31
click at [335, 153] on input "a. Utilize an EC2 instance role with elevated permissions and associate it with…" at bounding box center [335, 150] width 0 height 6
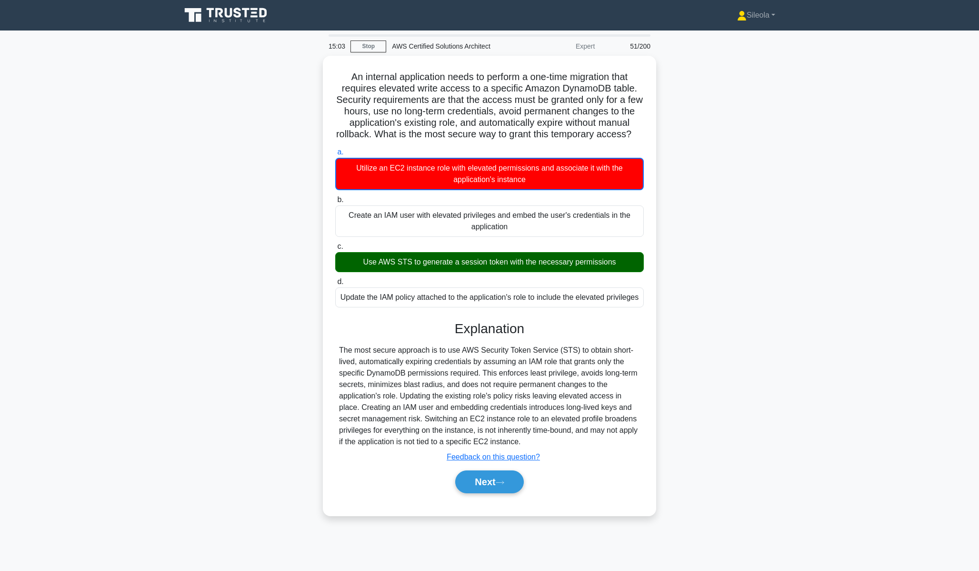
drag, startPoint x: 310, startPoint y: 3, endPoint x: 270, endPoint y: 5, distance: 40.0
click at [310, 4] on nav "Sileola Profile Settings" at bounding box center [489, 15] width 979 height 30
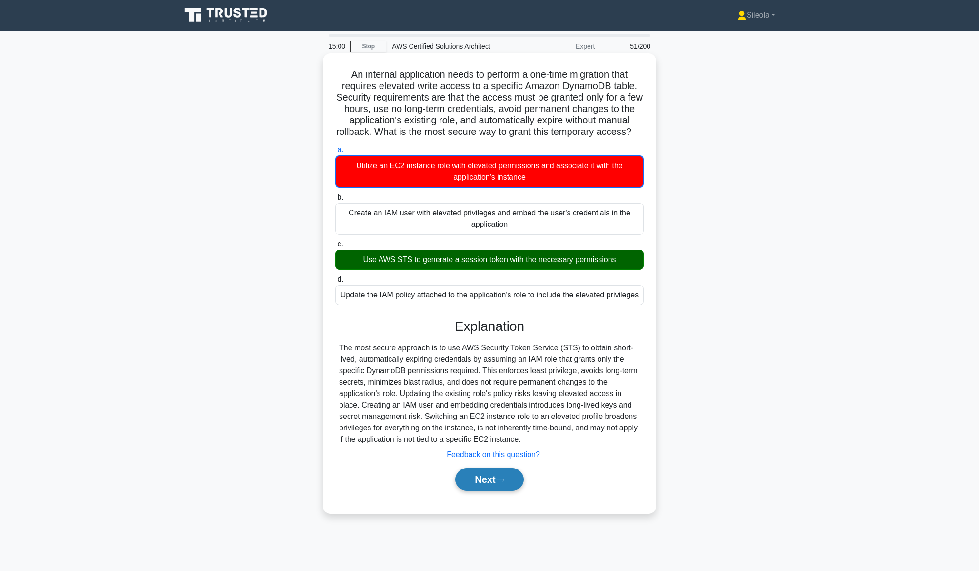
click at [490, 477] on button "Next" at bounding box center [489, 479] width 68 height 23
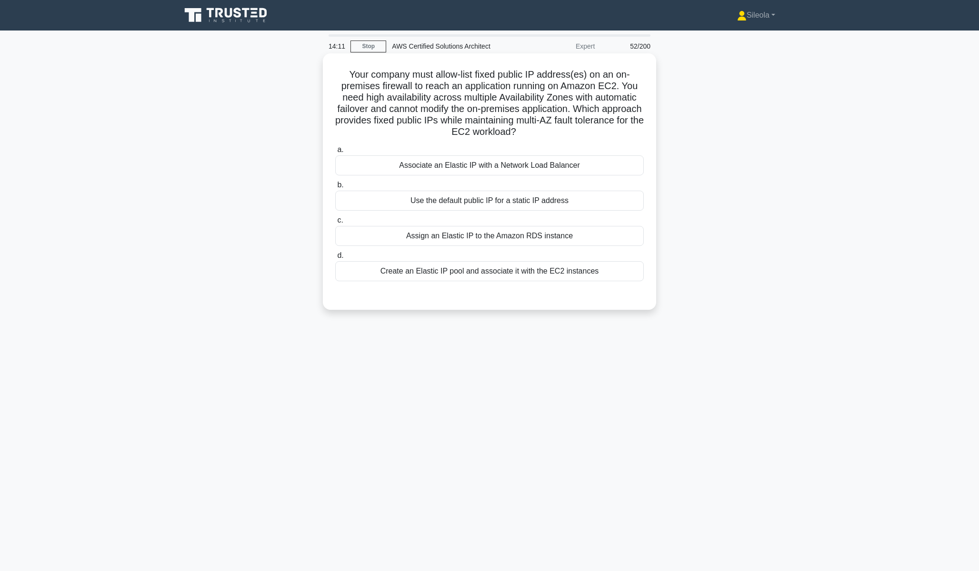
click at [594, 168] on div "Associate an Elastic IP with a Network Load Balancer" at bounding box center [489, 165] width 309 height 20
click at [335, 153] on input "a. Associate an Elastic IP with a Network Load Balancer" at bounding box center [335, 150] width 0 height 6
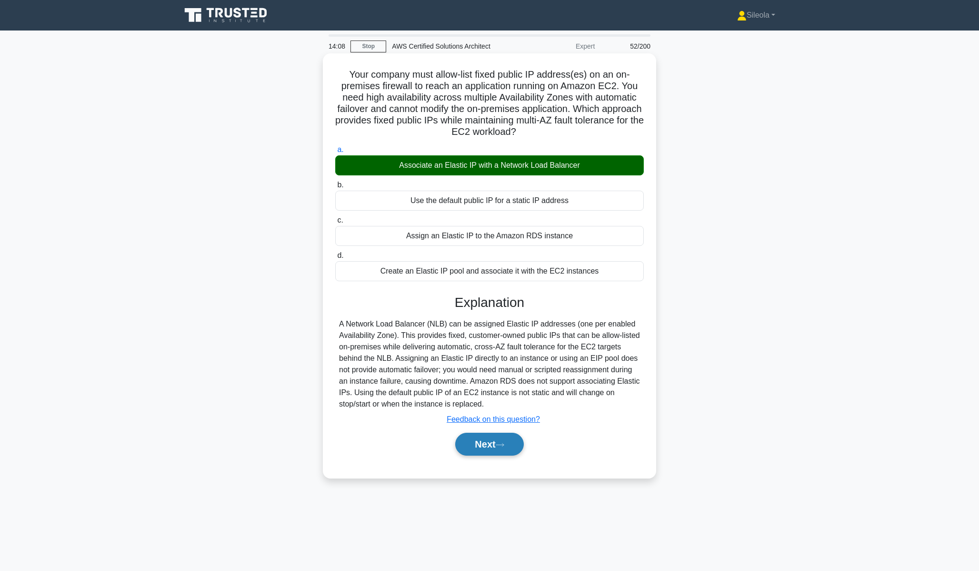
click at [507, 451] on button "Next" at bounding box center [489, 444] width 68 height 23
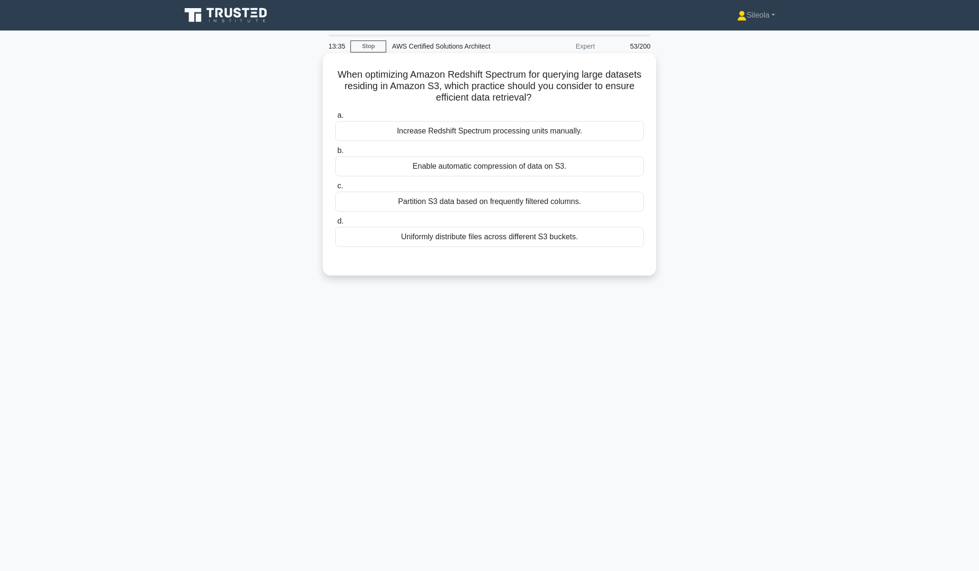
click at [515, 209] on div "Partition S3 data based on frequently filtered columns." at bounding box center [489, 201] width 309 height 20
click at [335, 189] on input "c. Partition S3 data based on frequently filtered columns." at bounding box center [335, 186] width 0 height 6
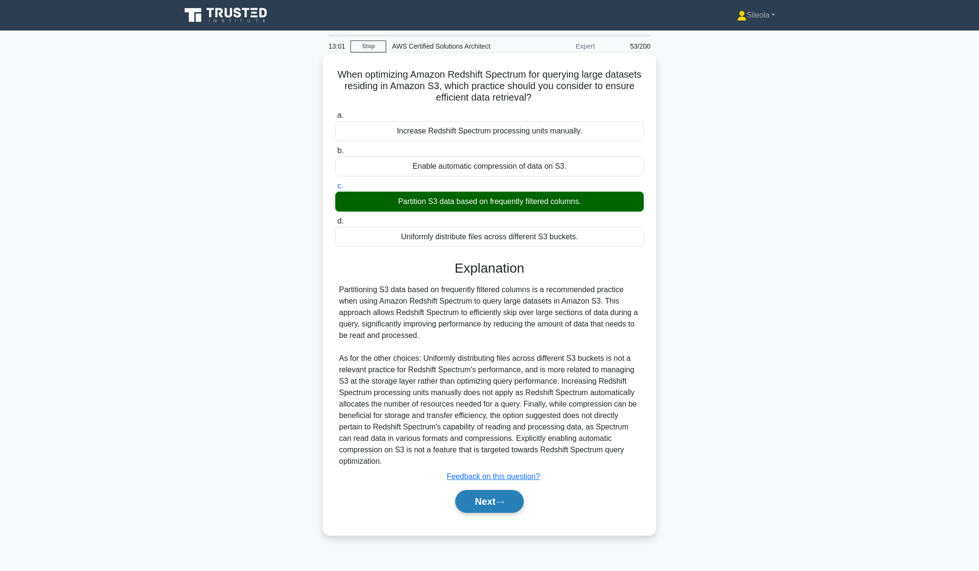
click at [515, 508] on button "Next" at bounding box center [489, 501] width 68 height 23
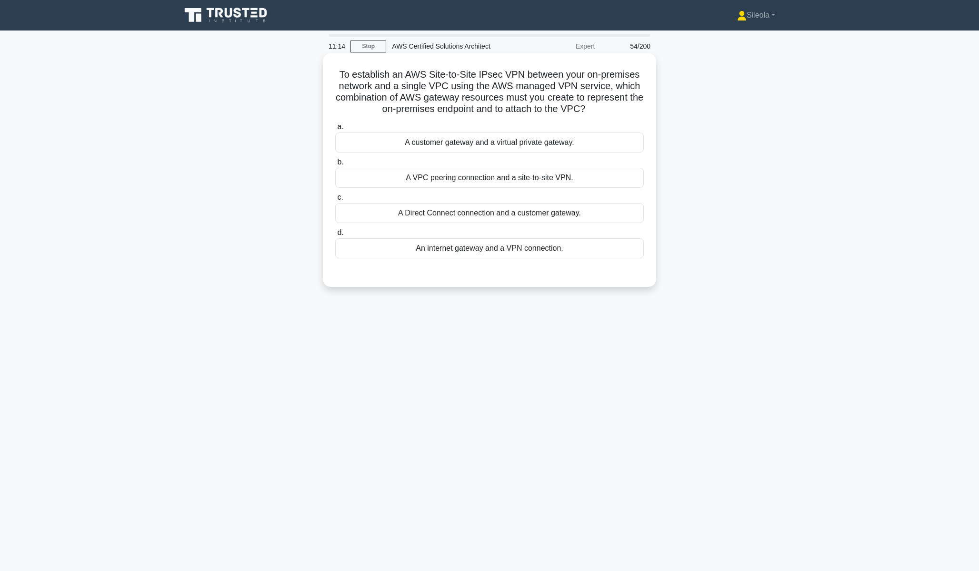
click at [583, 145] on div "A customer gateway and a virtual private gateway." at bounding box center [489, 142] width 309 height 20
click at [335, 130] on input "a. A customer gateway and a virtual private gateway." at bounding box center [335, 127] width 0 height 6
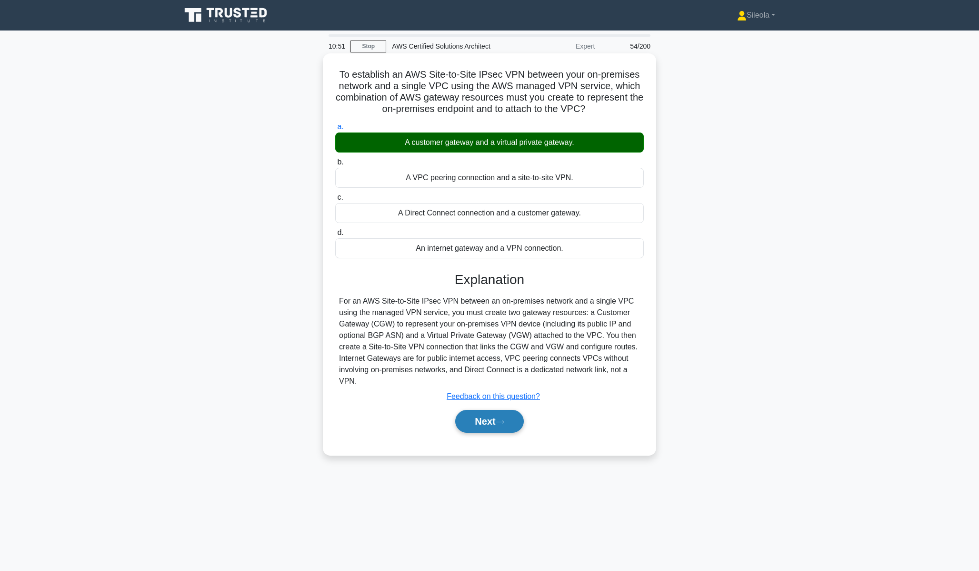
click at [483, 415] on button "Next" at bounding box center [489, 421] width 68 height 23
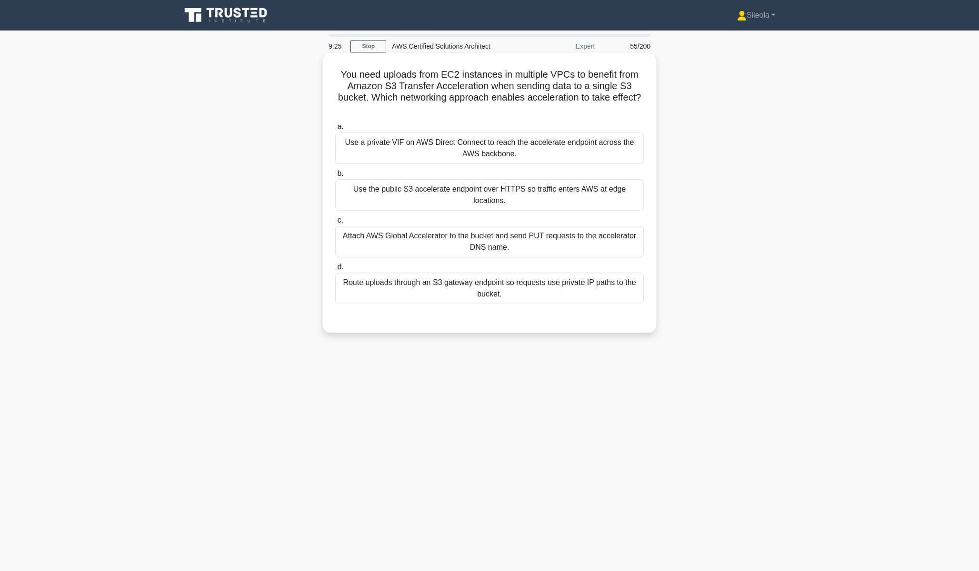
click at [501, 296] on div "Route uploads through an S3 gateway endpoint so requests use private IP paths t…" at bounding box center [489, 287] width 309 height 31
click at [335, 270] on input "d. Route uploads through an S3 gateway endpoint so requests use private IP path…" at bounding box center [335, 267] width 0 height 6
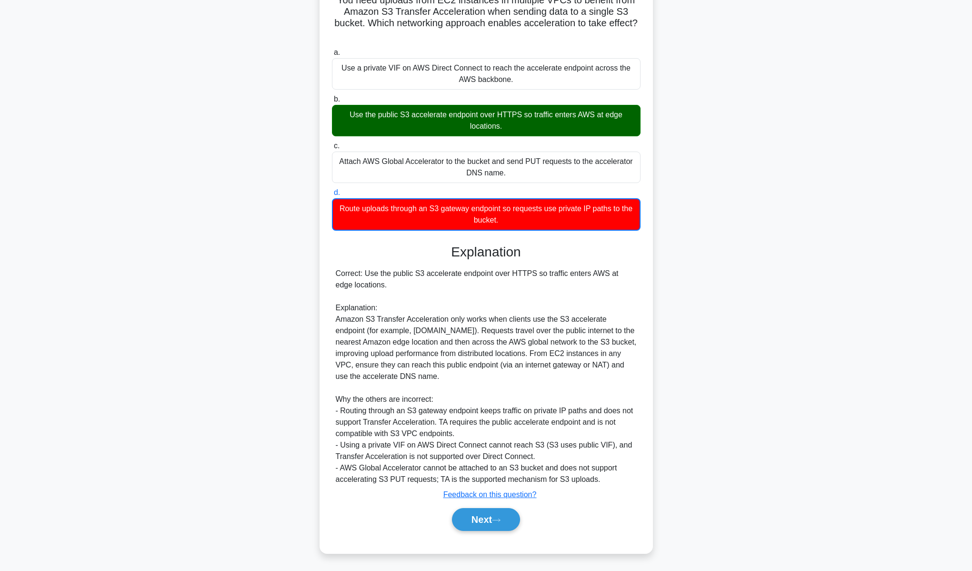
scroll to position [75, 0]
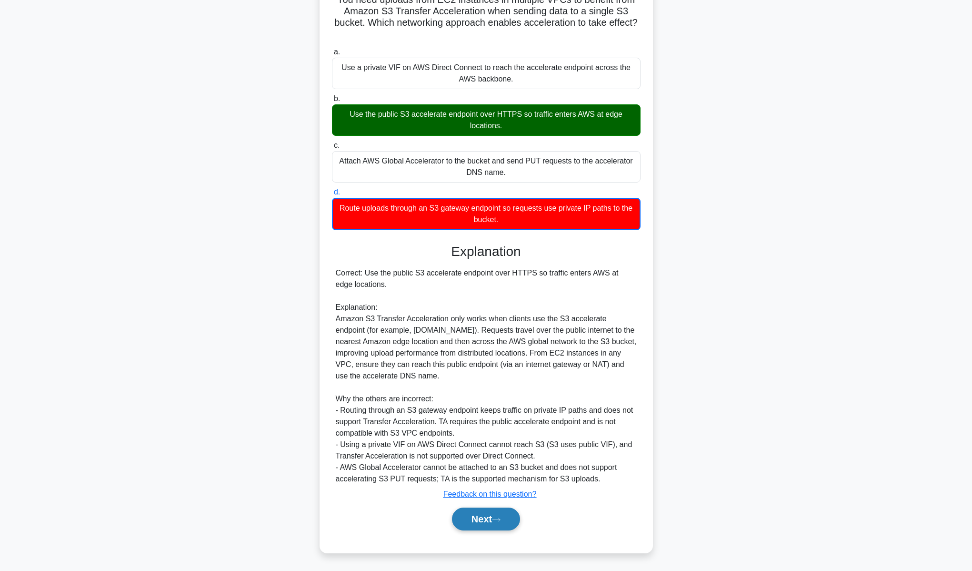
click at [474, 522] on button "Next" at bounding box center [486, 518] width 68 height 23
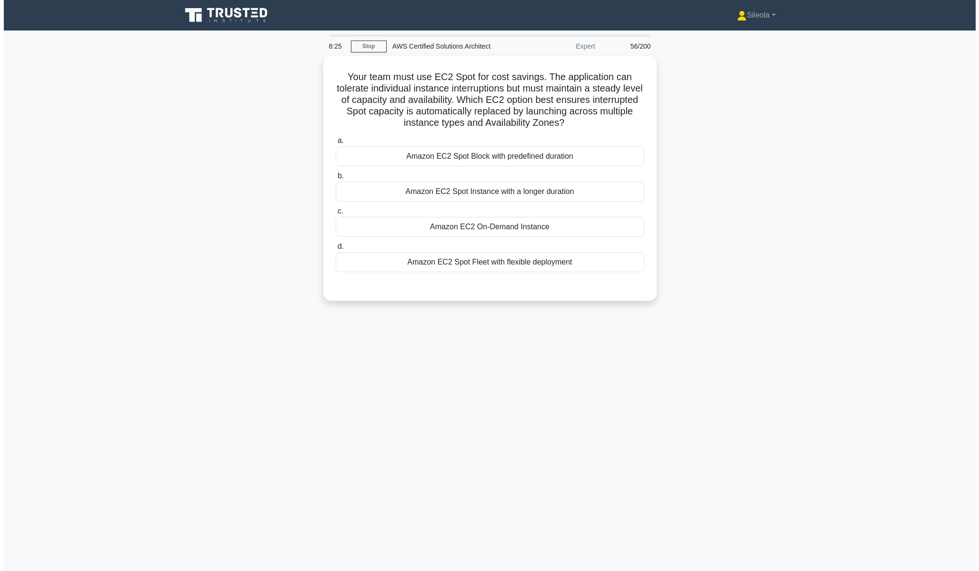
scroll to position [0, 0]
click at [484, 252] on div "Amazon EC2 Spot Fleet with flexible deployment" at bounding box center [489, 260] width 309 height 20
click at [335, 247] on input "d. Amazon EC2 Spot Fleet with flexible deployment" at bounding box center [335, 244] width 0 height 6
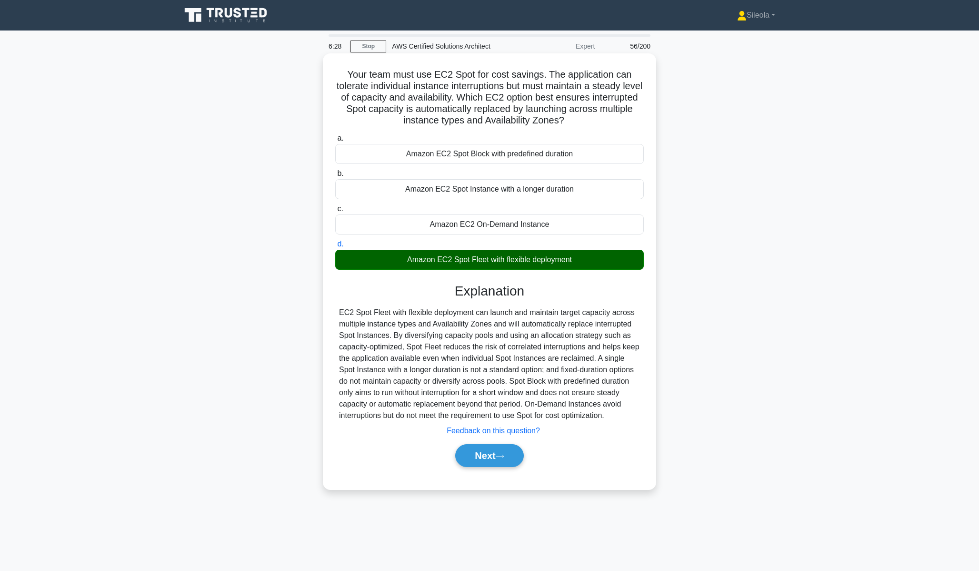
click at [519, 473] on div "a. Amazon EC2 Spot Block with predefined duration b. Amazon EC2 Spot Instance w…" at bounding box center [489, 305] width 311 height 348
click at [515, 464] on button "Next" at bounding box center [489, 455] width 68 height 23
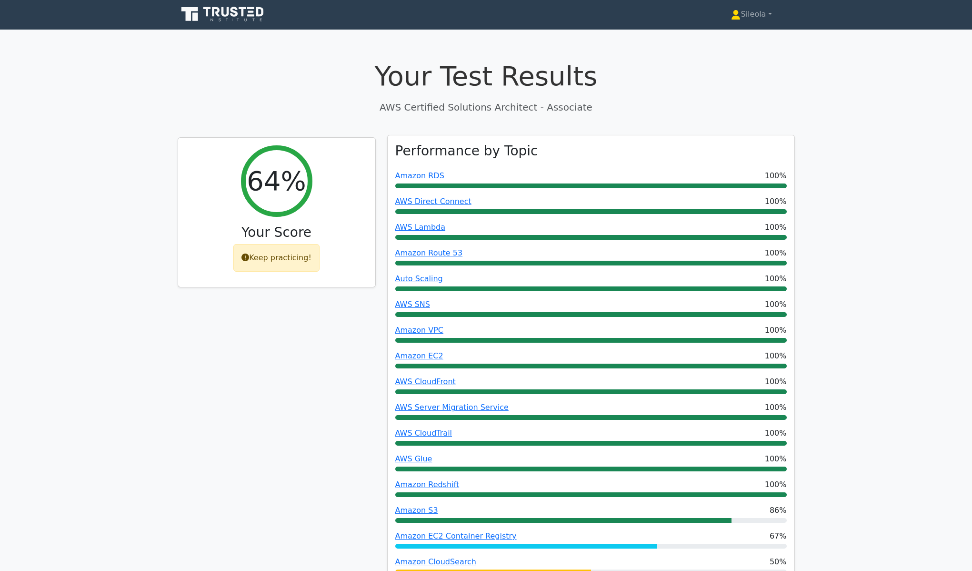
scroll to position [2, 0]
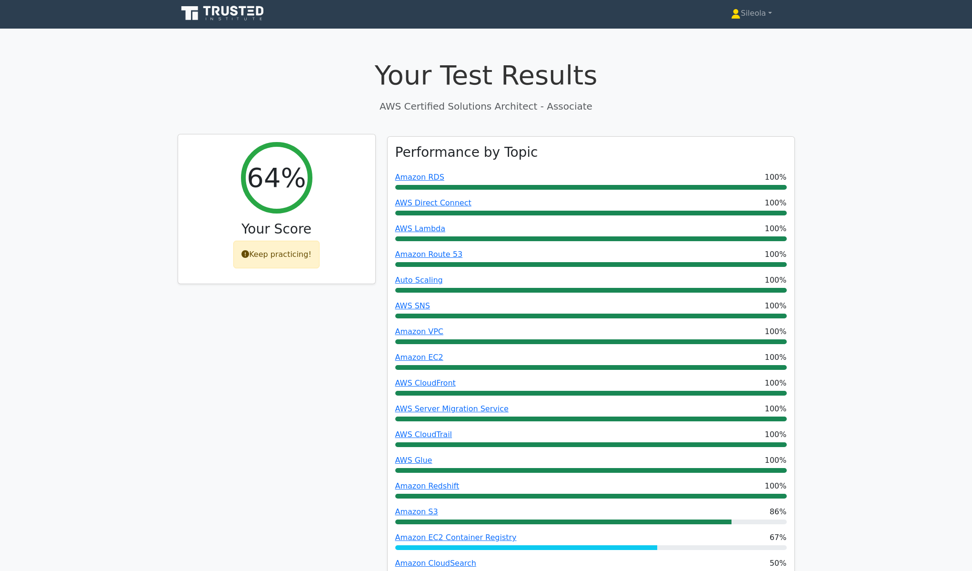
click at [294, 259] on div "Keep practicing!" at bounding box center [276, 255] width 86 height 28
click at [252, 257] on div "Keep practicing!" at bounding box center [276, 255] width 86 height 28
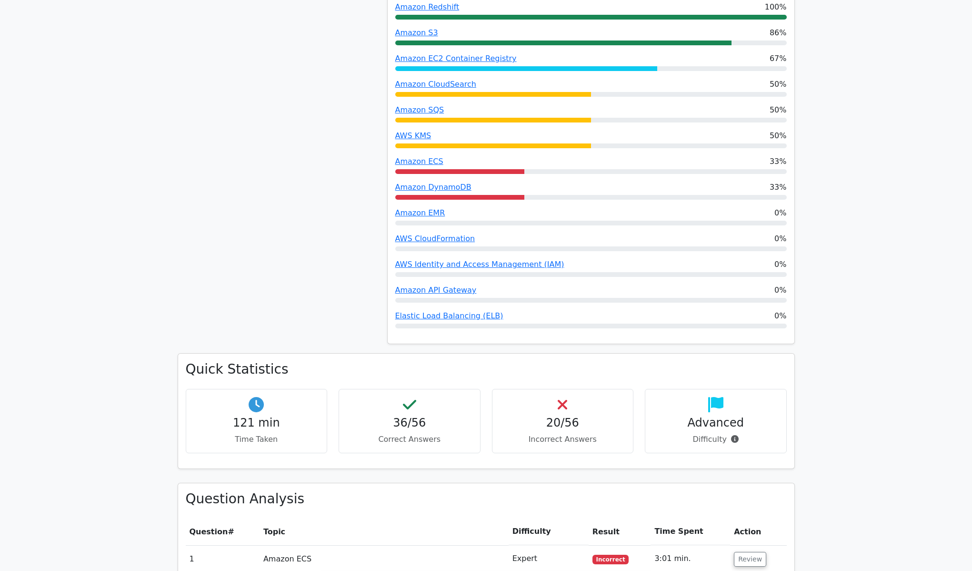
scroll to position [481, 0]
click at [281, 426] on h4 "121 min" at bounding box center [257, 422] width 126 height 14
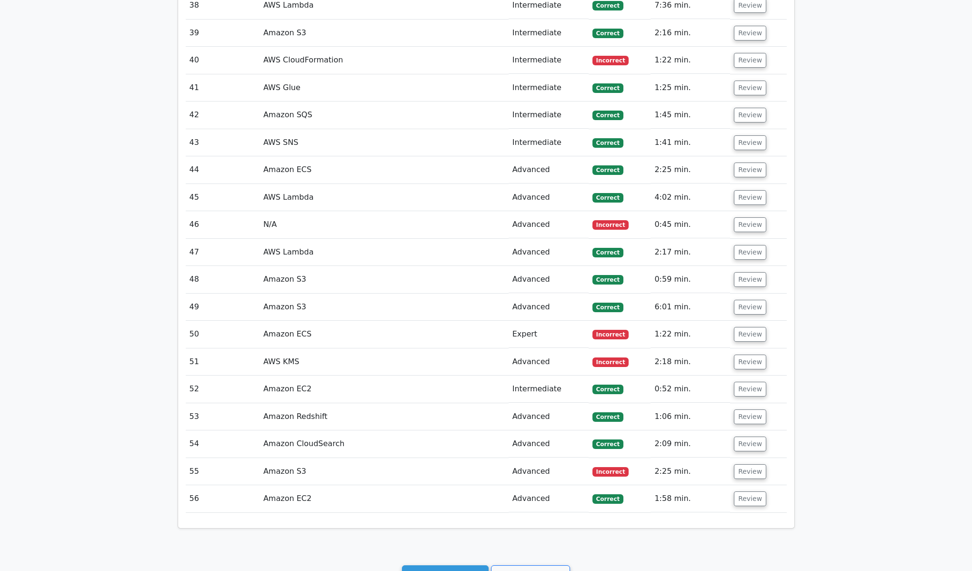
scroll to position [2631, 0]
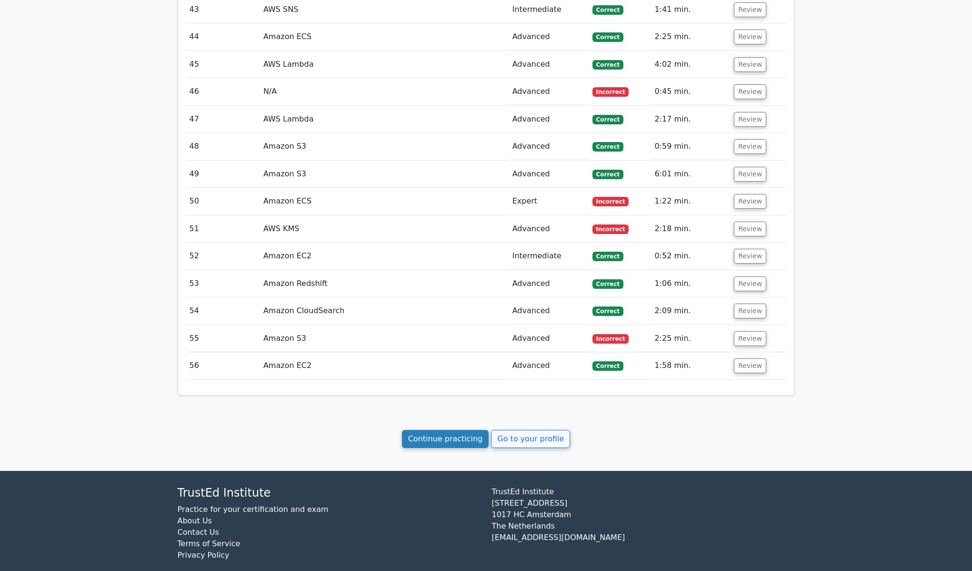
click at [437, 430] on link "Continue practicing" at bounding box center [445, 439] width 87 height 18
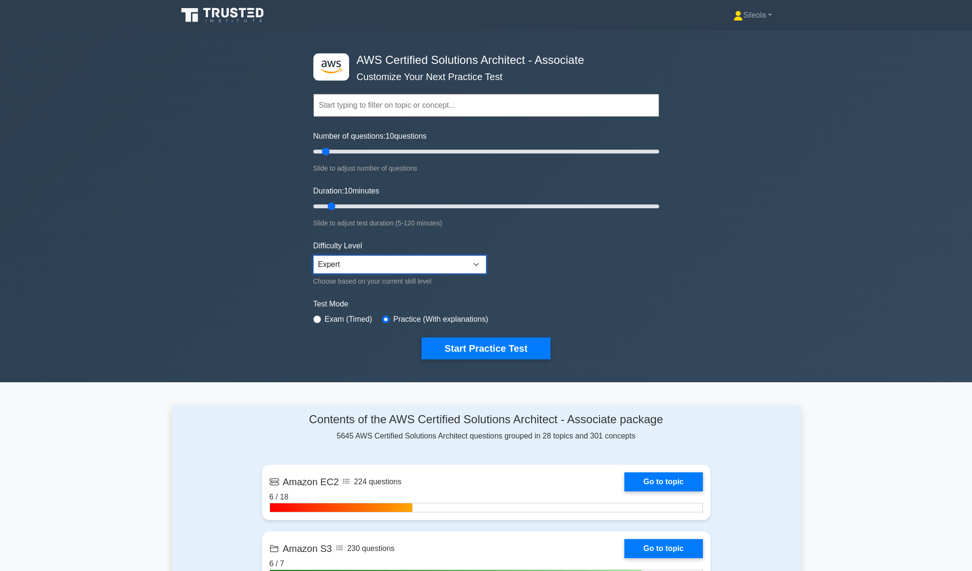
click at [468, 268] on select "Beginner Intermediate Expert" at bounding box center [399, 264] width 173 height 18
click at [313, 255] on select "Beginner Intermediate Expert" at bounding box center [399, 264] width 173 height 18
click at [452, 315] on label "Practice (With explanations)" at bounding box center [440, 318] width 95 height 11
click at [390, 318] on div "Practice (With explanations)" at bounding box center [435, 318] width 106 height 11
click at [389, 319] on input "radio" at bounding box center [386, 319] width 8 height 8
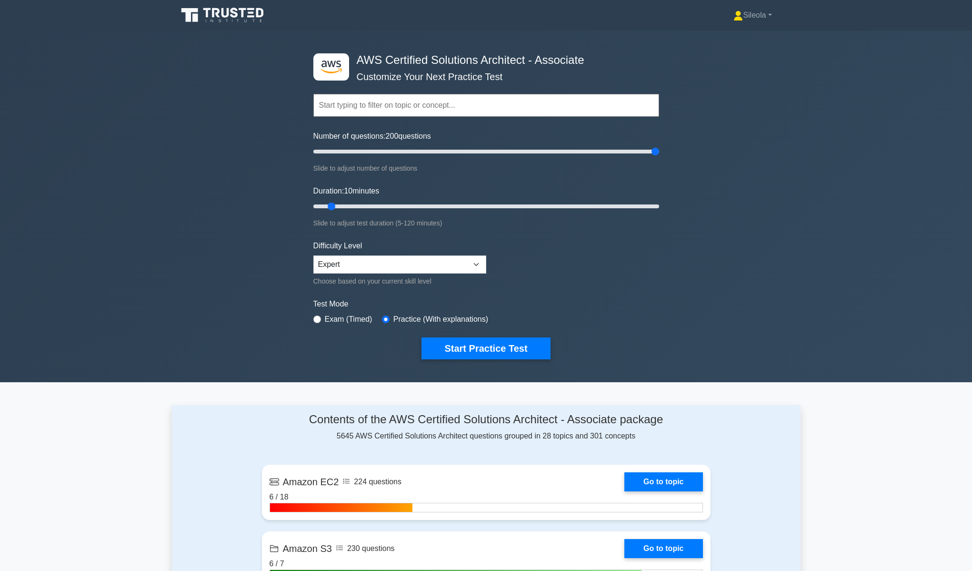
drag, startPoint x: 326, startPoint y: 154, endPoint x: 701, endPoint y: 164, distance: 374.5
type input "200"
click at [659, 157] on input "Number of questions: 200 questions" at bounding box center [486, 151] width 346 height 11
drag, startPoint x: 332, startPoint y: 207, endPoint x: 714, endPoint y: 218, distance: 381.2
type input "120"
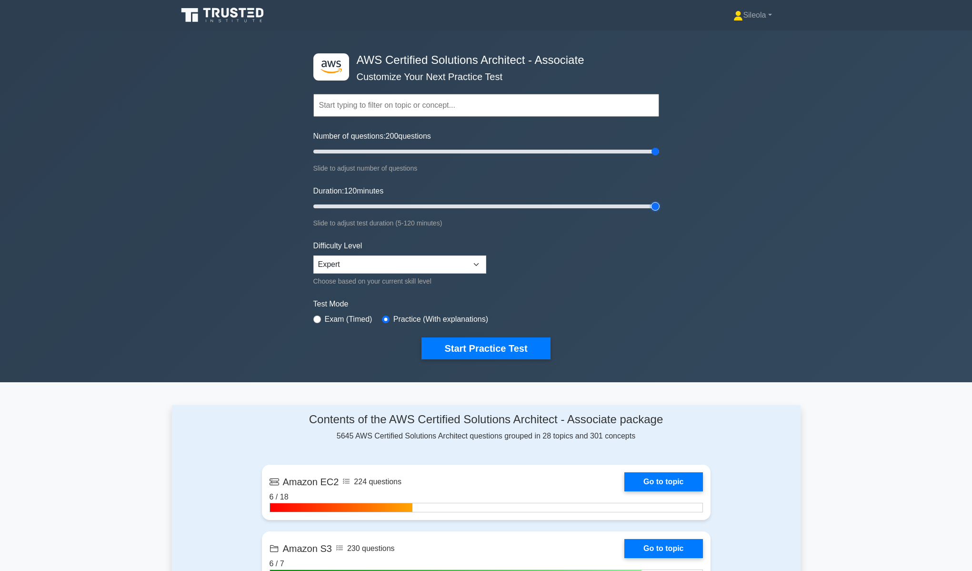
click at [659, 212] on input "Duration: 120 minutes" at bounding box center [486, 206] width 346 height 11
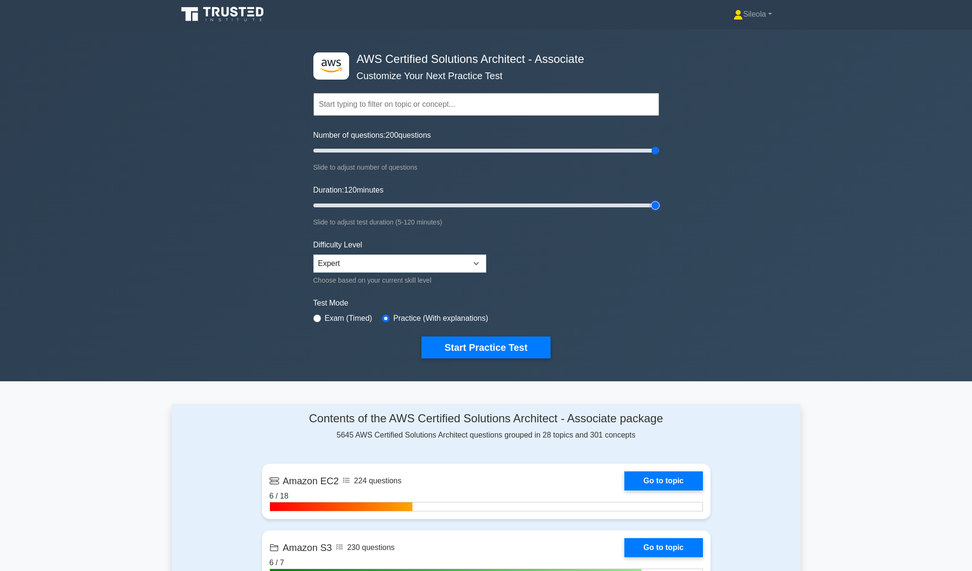
scroll to position [2, 0]
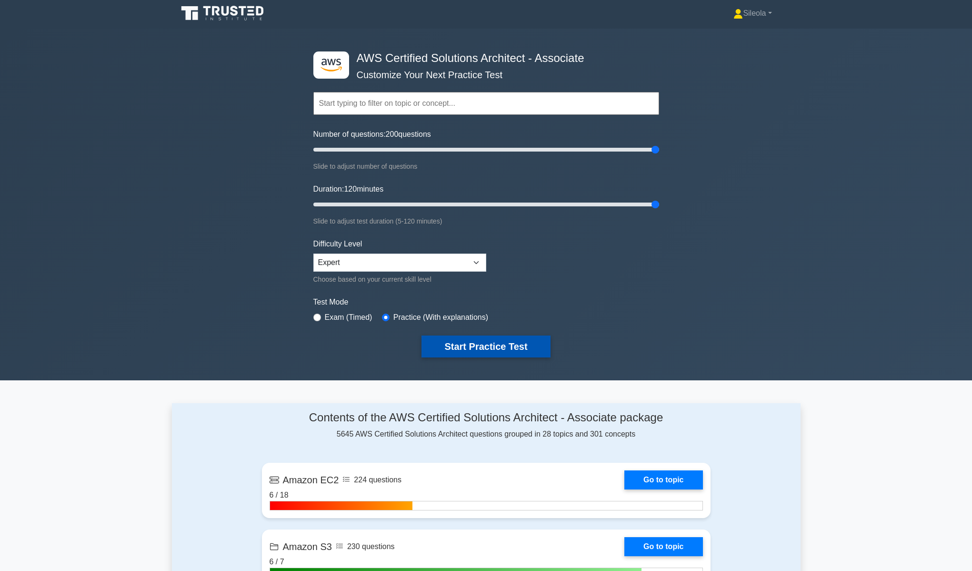
click at [516, 342] on button "Start Practice Test" at bounding box center [486, 346] width 129 height 22
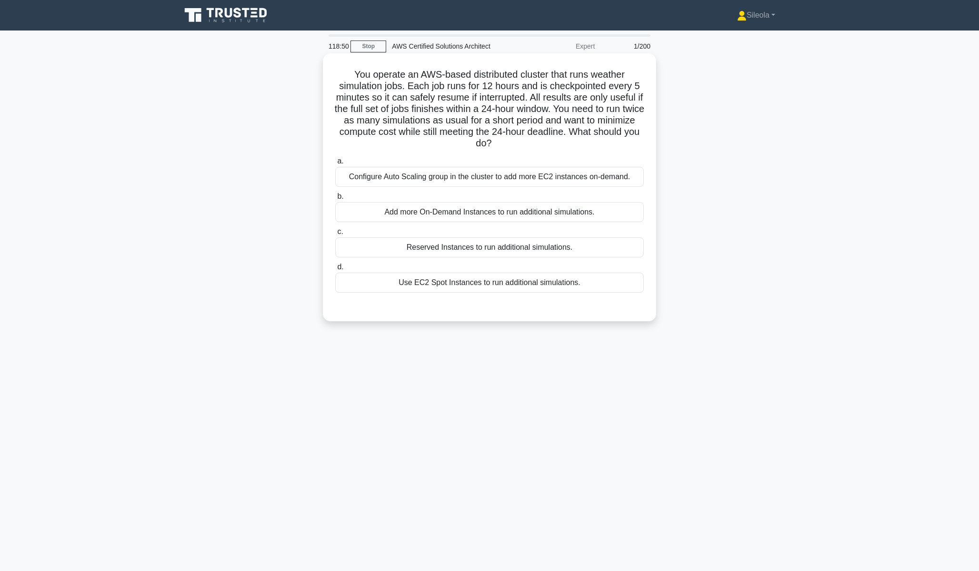
click at [607, 210] on div "Add more On-Demand Instances to run additional simulations." at bounding box center [489, 212] width 309 height 20
click at [335, 200] on input "b. Add more On-Demand Instances to run additional simulations." at bounding box center [335, 196] width 0 height 6
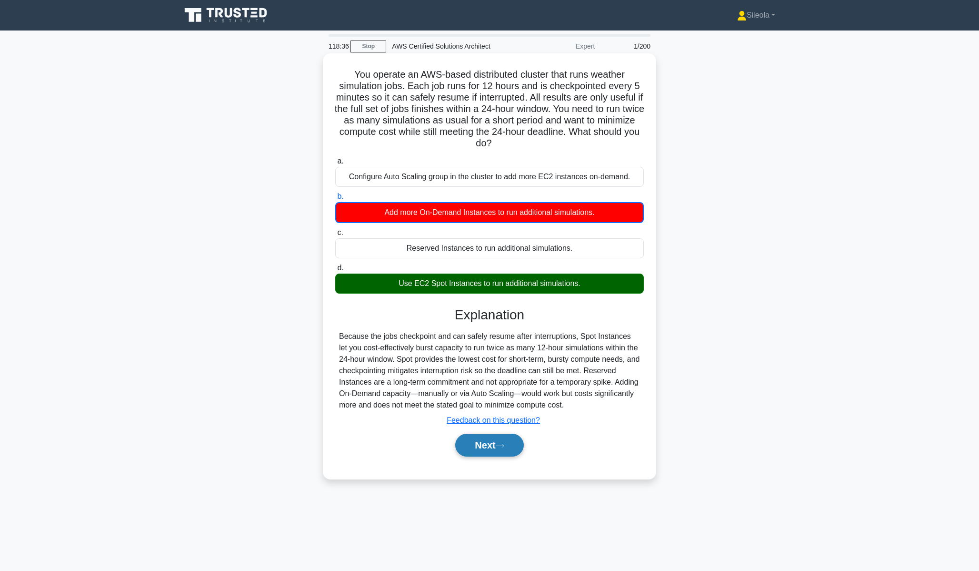
click at [505, 450] on button "Next" at bounding box center [489, 444] width 68 height 23
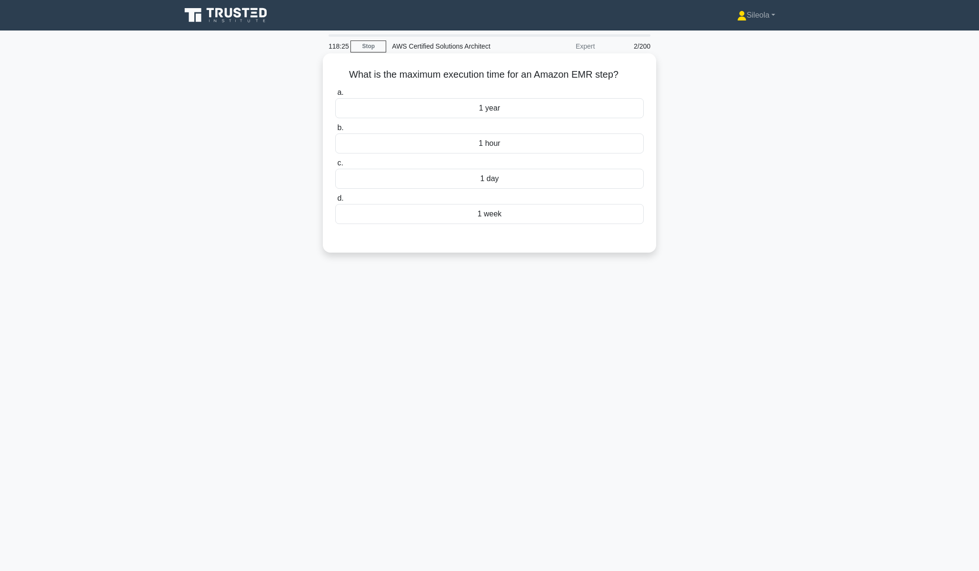
click at [552, 140] on div "1 hour" at bounding box center [489, 143] width 309 height 20
click at [335, 131] on input "b. 1 hour" at bounding box center [335, 128] width 0 height 6
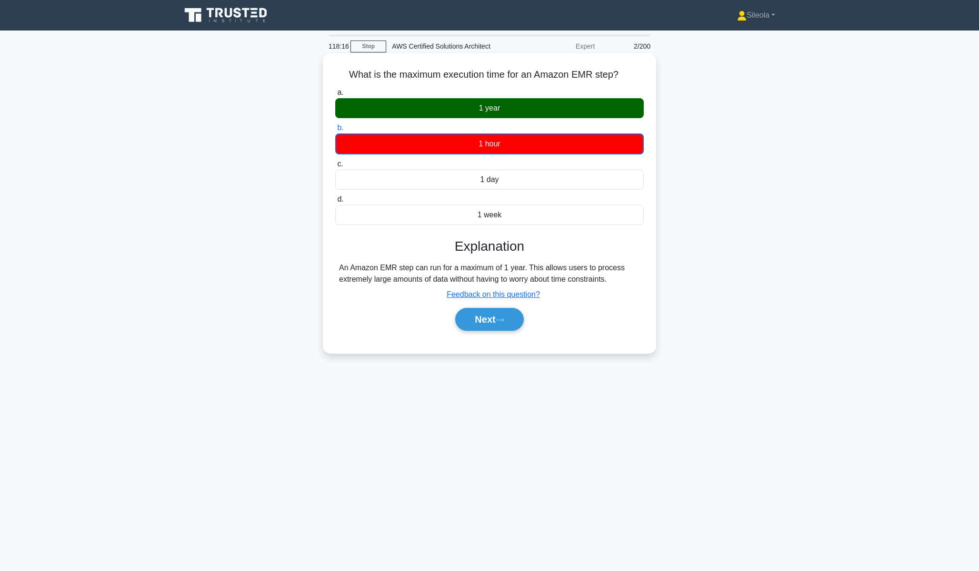
click at [507, 331] on div "Next" at bounding box center [489, 319] width 309 height 30
click at [508, 323] on button "Next" at bounding box center [489, 319] width 68 height 23
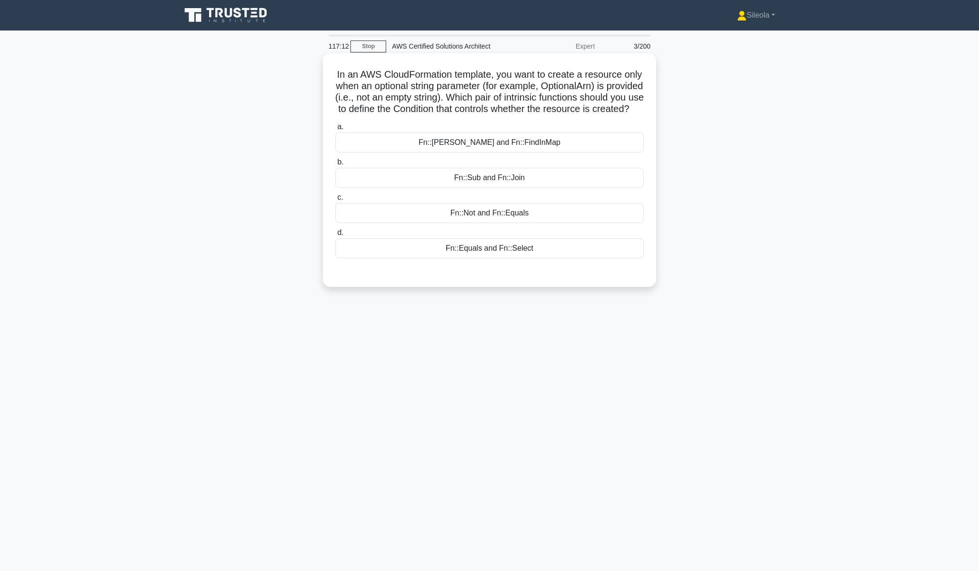
click at [556, 257] on div "Fn::Equals and Fn::Select" at bounding box center [489, 248] width 309 height 20
click at [335, 236] on input "d. Fn::Equals and Fn::Select" at bounding box center [335, 233] width 0 height 6
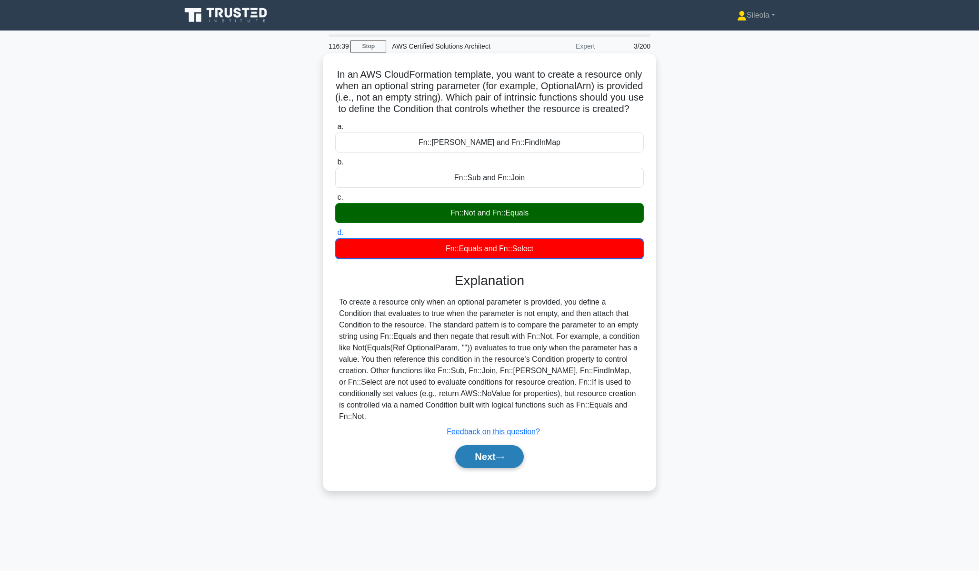
click at [512, 468] on button "Next" at bounding box center [489, 456] width 68 height 23
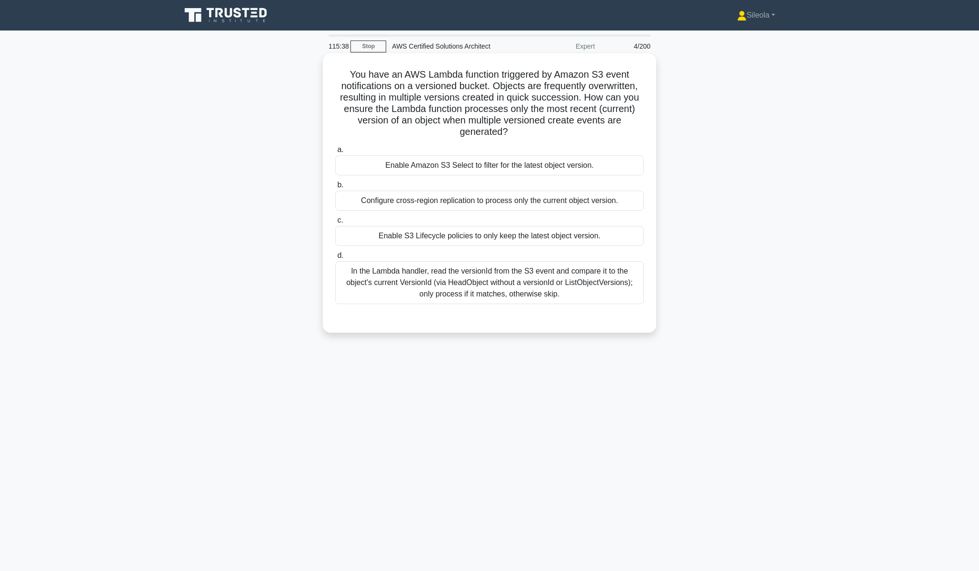
click at [405, 284] on div "In the Lambda handler, read the versionId from the S3 event and compare it to t…" at bounding box center [489, 282] width 309 height 43
click at [335, 259] on input "d. In the Lambda handler, read the versionId from the S3 event and compare it t…" at bounding box center [335, 255] width 0 height 6
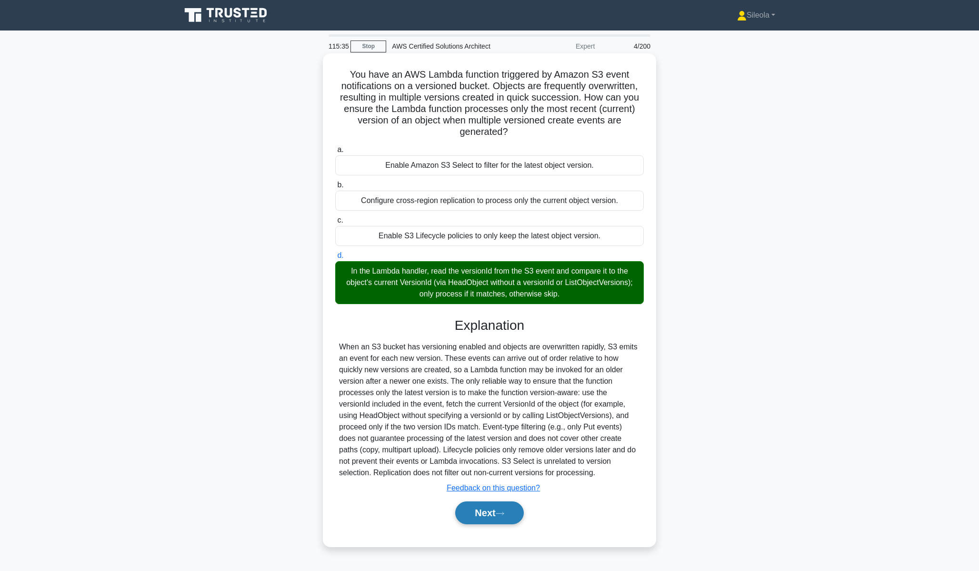
click at [504, 517] on button "Next" at bounding box center [489, 512] width 68 height 23
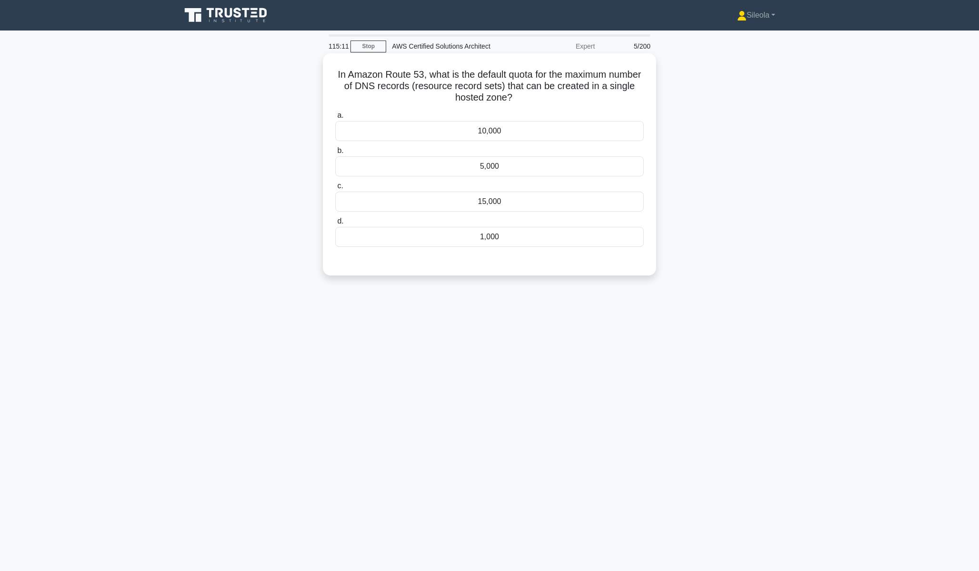
click at [519, 238] on div "1,000" at bounding box center [489, 237] width 309 height 20
click at [335, 224] on input "d. 1,000" at bounding box center [335, 221] width 0 height 6
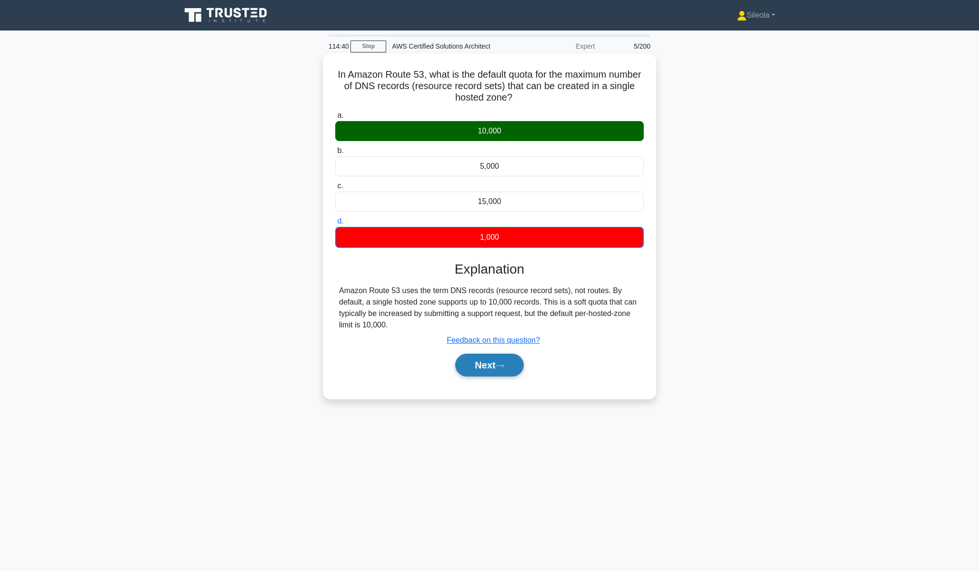
click at [493, 356] on button "Next" at bounding box center [489, 364] width 68 height 23
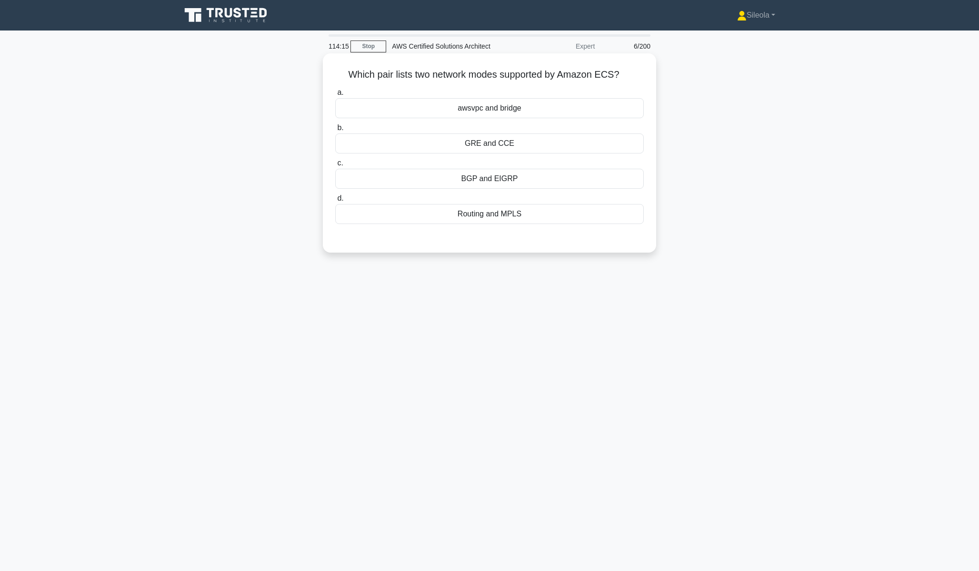
click at [609, 100] on div "awsvpc and bridge" at bounding box center [489, 108] width 309 height 20
click at [335, 96] on input "a. awsvpc and bridge" at bounding box center [335, 93] width 0 height 6
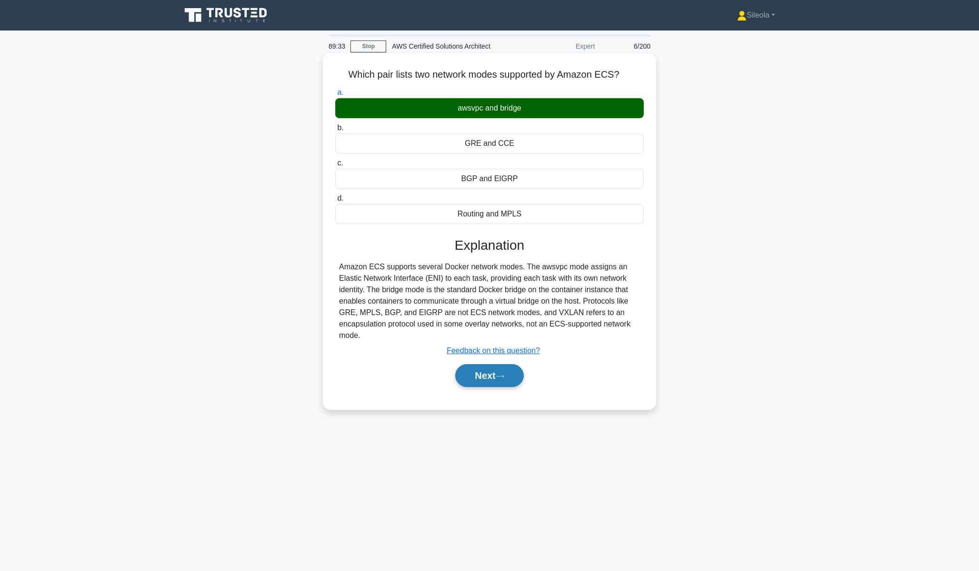
click at [502, 380] on button "Next" at bounding box center [489, 375] width 68 height 23
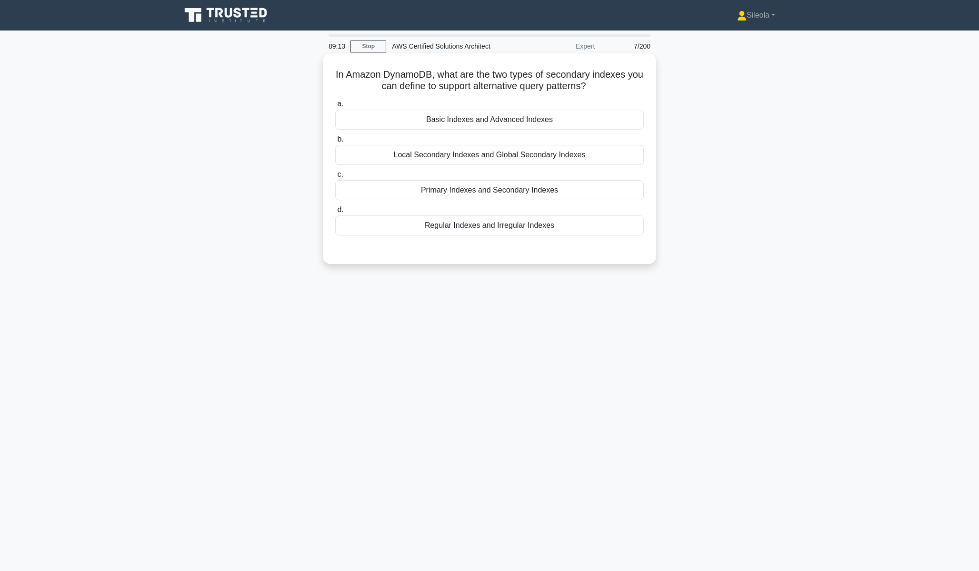
click at [561, 153] on div "Local Secondary Indexes and Global Secondary Indexes" at bounding box center [489, 155] width 309 height 20
click at [335, 142] on input "b. Local Secondary Indexes and Global Secondary Indexes" at bounding box center [335, 139] width 0 height 6
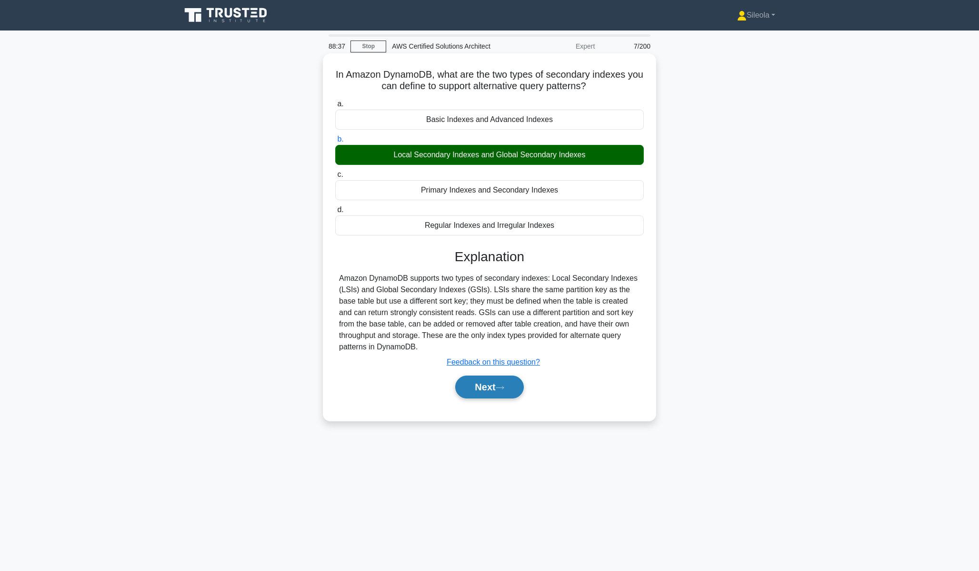
click at [499, 389] on button "Next" at bounding box center [489, 386] width 68 height 23
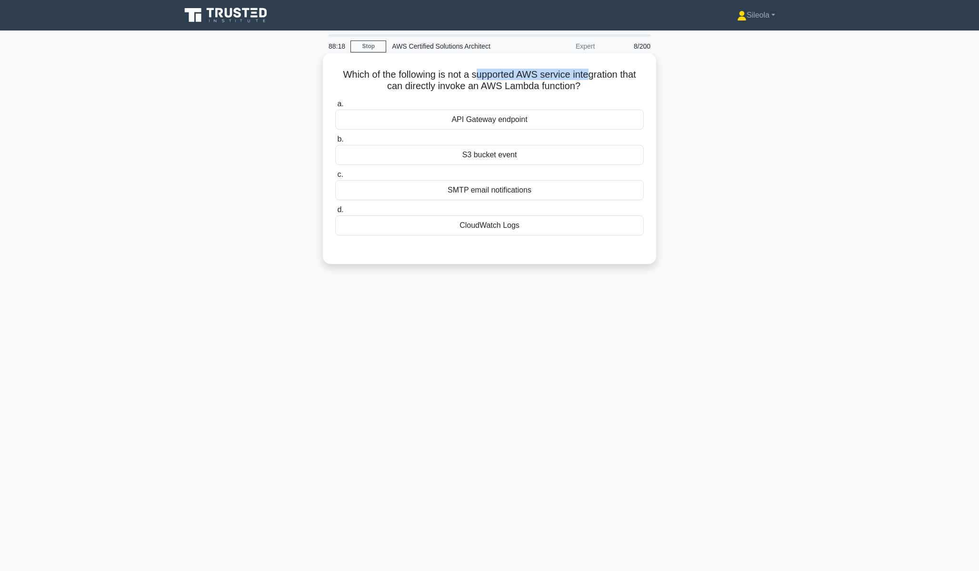
drag, startPoint x: 475, startPoint y: 75, endPoint x: 587, endPoint y: 70, distance: 111.6
click at [587, 70] on h5 "Which of the following is not a supported AWS service integration that can dire…" at bounding box center [489, 81] width 311 height 24
click at [577, 227] on div "CloudWatch Logs" at bounding box center [489, 225] width 309 height 20
click at [335, 213] on input "d. CloudWatch Logs" at bounding box center [335, 210] width 0 height 6
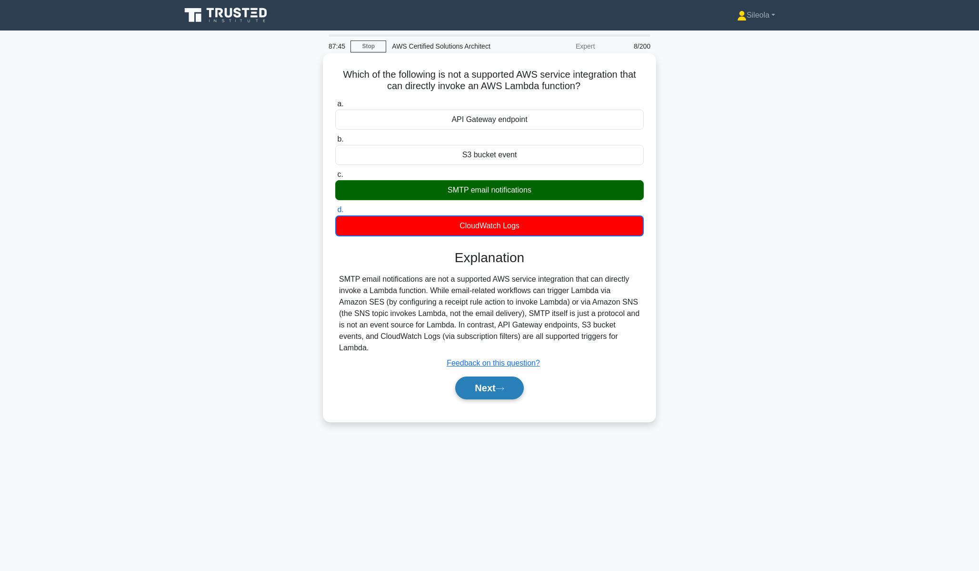
click at [503, 386] on icon at bounding box center [500, 388] width 9 height 5
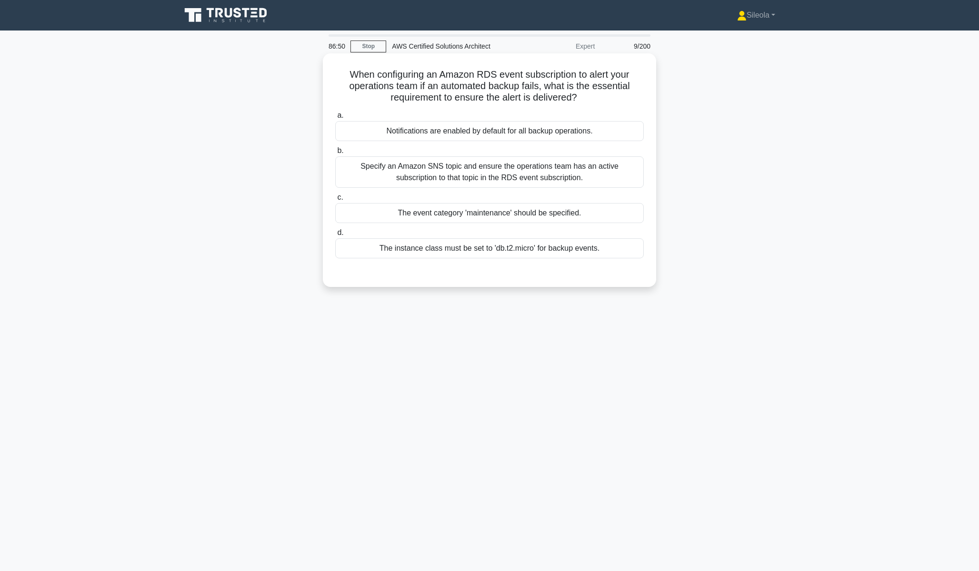
click at [551, 230] on label "d. The instance class must be set to 'db.t2.micro' for backup events." at bounding box center [489, 242] width 309 height 31
click at [335, 230] on input "d. The instance class must be set to 'db.t2.micro' for backup events." at bounding box center [335, 233] width 0 height 6
click at [555, 220] on div "The event category 'maintenance' should be specified." at bounding box center [489, 213] width 309 height 20
click at [335, 201] on input "c. The event category 'maintenance' should be specified." at bounding box center [335, 197] width 0 height 6
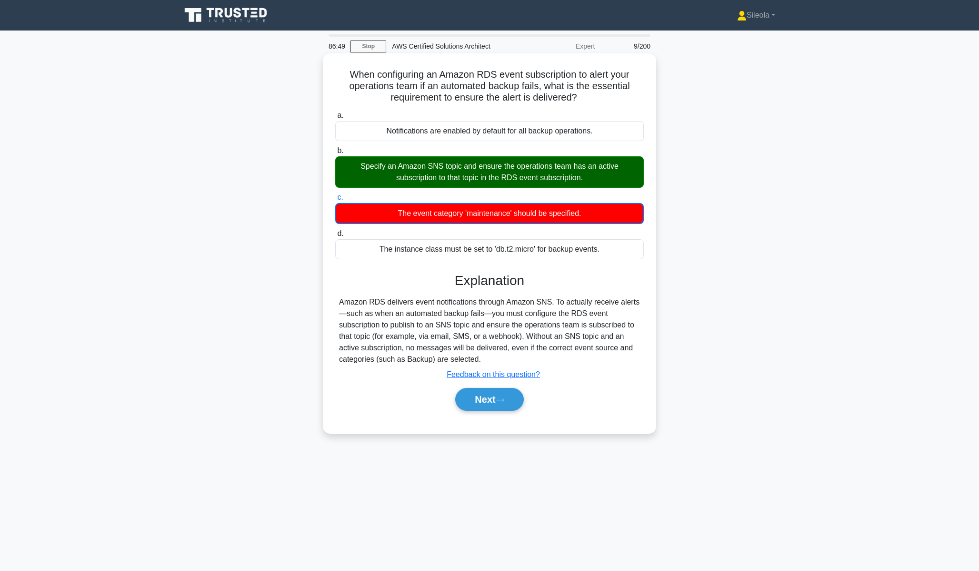
click at [555, 220] on div "The event category 'maintenance' should be specified." at bounding box center [489, 213] width 309 height 21
click at [335, 201] on input "c. The event category 'maintenance' should be specified." at bounding box center [335, 197] width 0 height 6
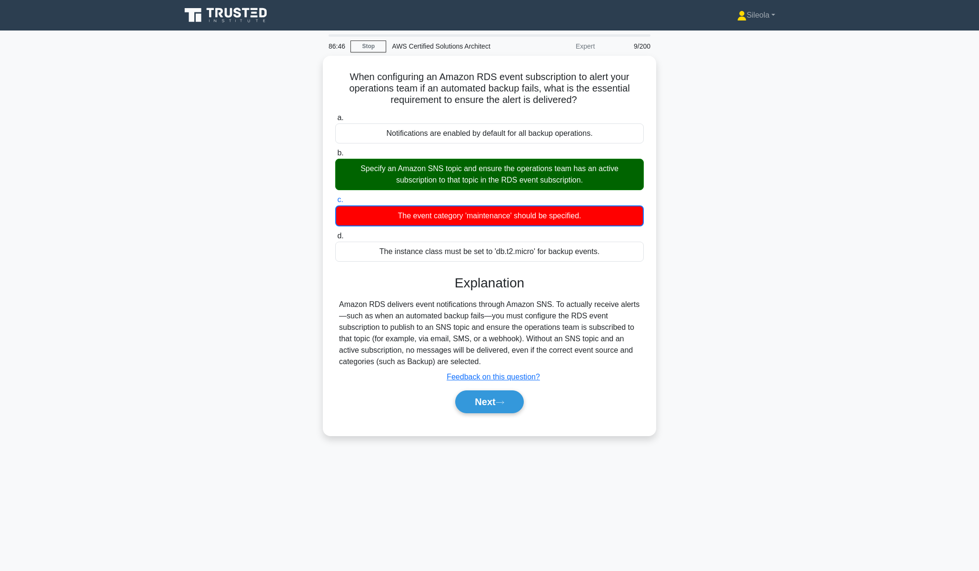
click at [741, 241] on div "When configuring an Amazon RDS event subscription to alert your operations team…" at bounding box center [489, 251] width 629 height 391
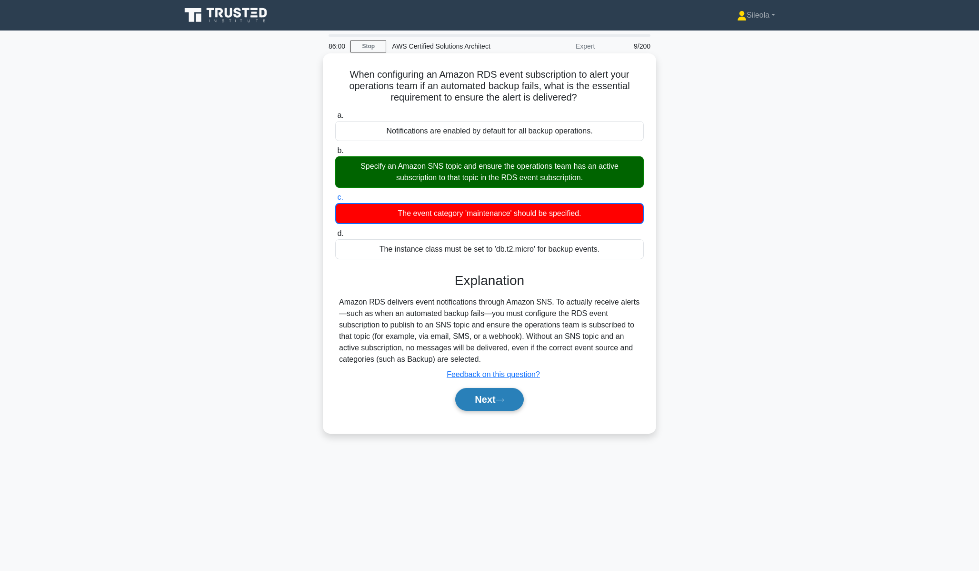
click at [504, 402] on icon at bounding box center [500, 399] width 9 height 5
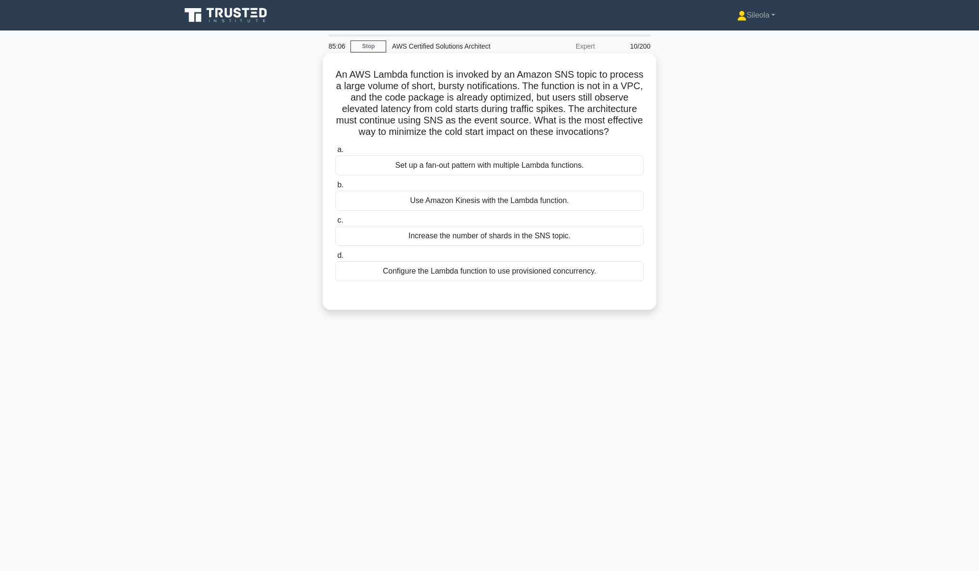
click at [618, 268] on div "Configure the Lambda function to use provisioned concurrency." at bounding box center [489, 271] width 309 height 20
click at [335, 259] on input "d. Configure the Lambda function to use provisioned concurrency." at bounding box center [335, 255] width 0 height 6
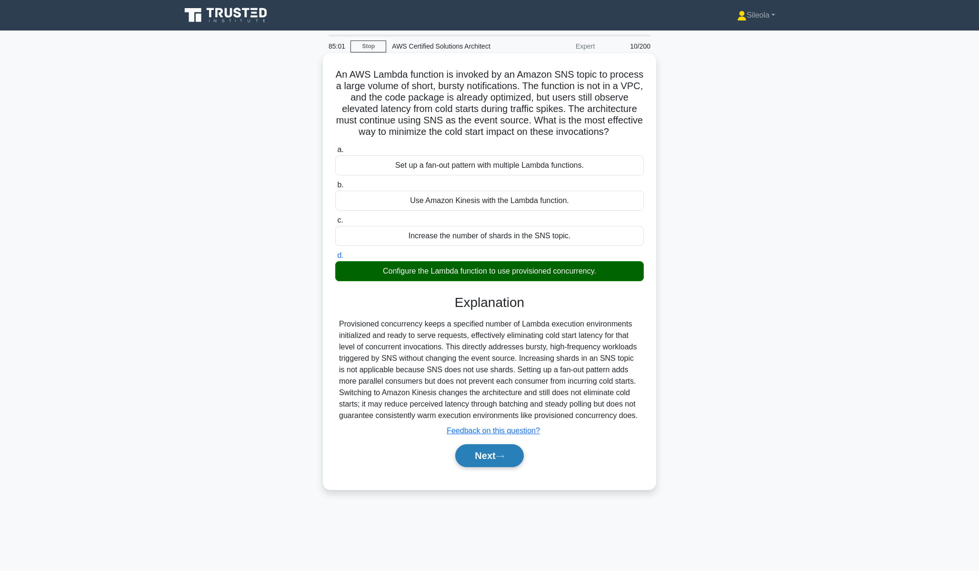
click at [522, 458] on button "Next" at bounding box center [489, 455] width 68 height 23
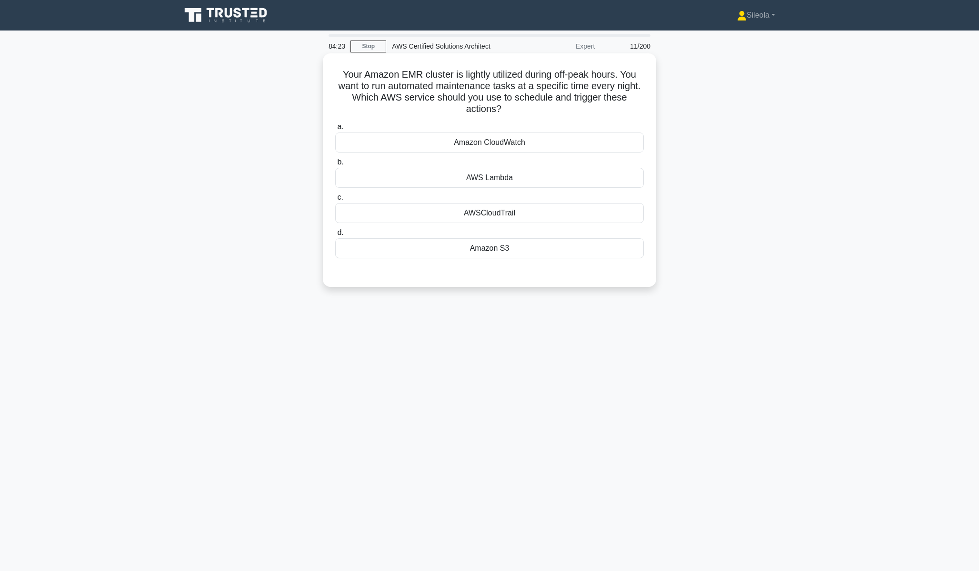
click at [616, 178] on div "AWS Lambda" at bounding box center [489, 178] width 309 height 20
click at [335, 165] on input "b. AWS Lambda" at bounding box center [335, 162] width 0 height 6
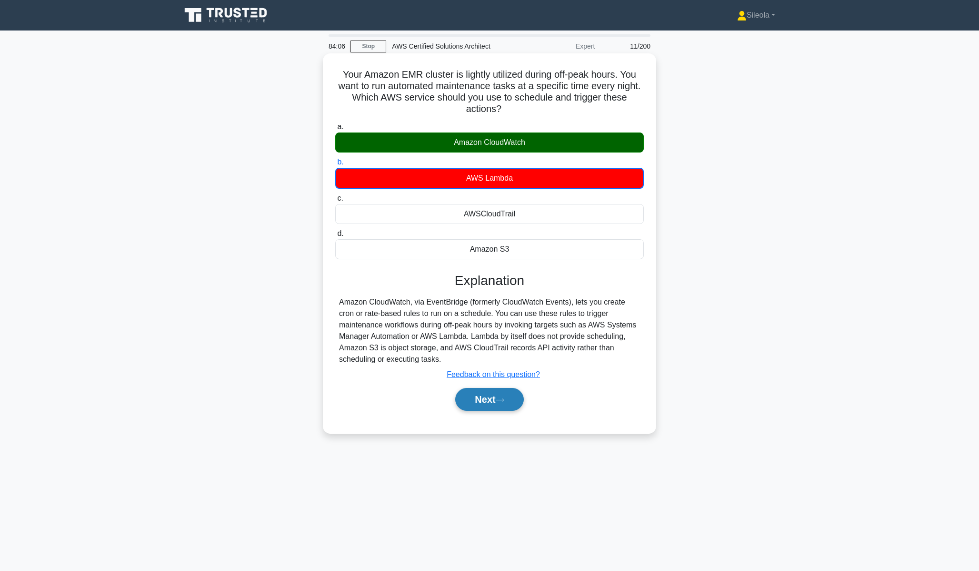
click at [513, 404] on button "Next" at bounding box center [489, 399] width 68 height 23
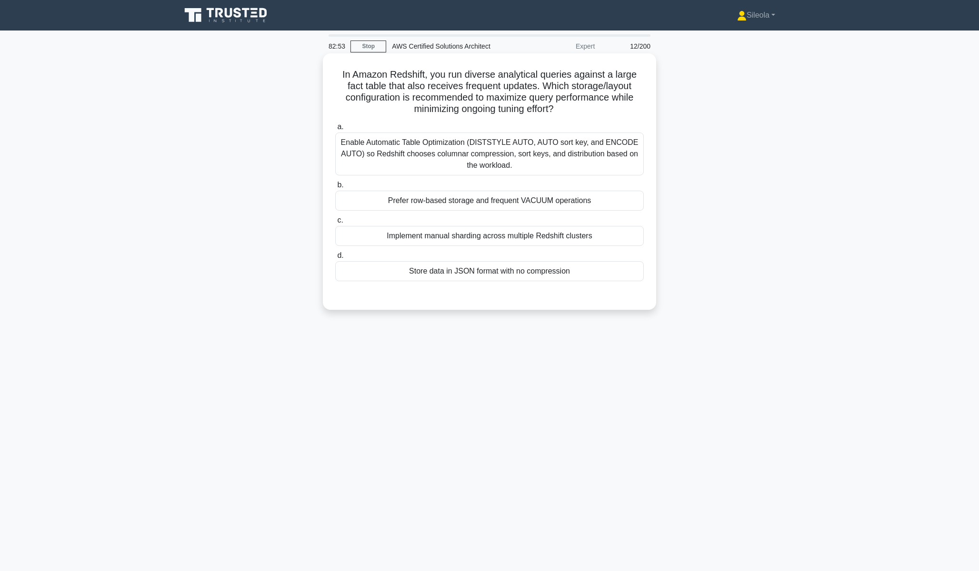
click at [544, 168] on div "Enable Automatic Table Optimization (DISTSTYLE AUTO, AUTO sort key, and ENCODE …" at bounding box center [489, 153] width 309 height 43
click at [335, 130] on input "a. Enable Automatic Table Optimization (DISTSTYLE AUTO, AUTO sort key, and ENCO…" at bounding box center [335, 127] width 0 height 6
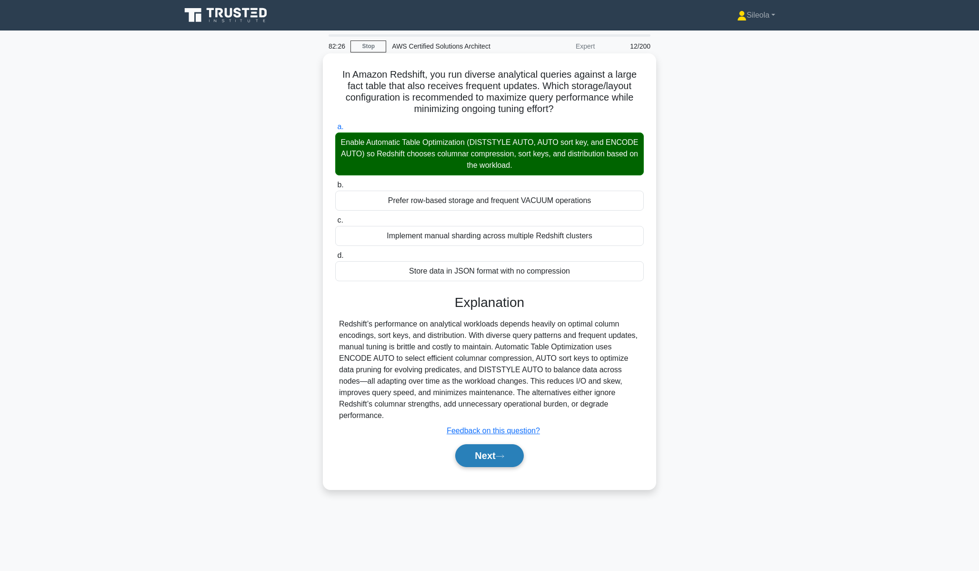
click at [493, 444] on button "Next" at bounding box center [489, 455] width 68 height 23
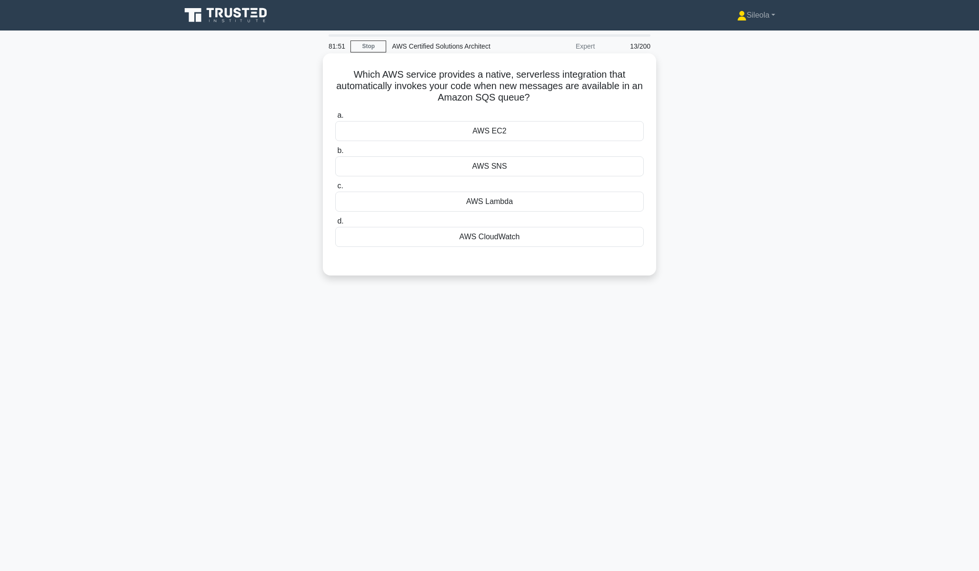
click at [513, 198] on div "AWS Lambda" at bounding box center [489, 201] width 309 height 20
click at [335, 189] on input "c. AWS Lambda" at bounding box center [335, 186] width 0 height 6
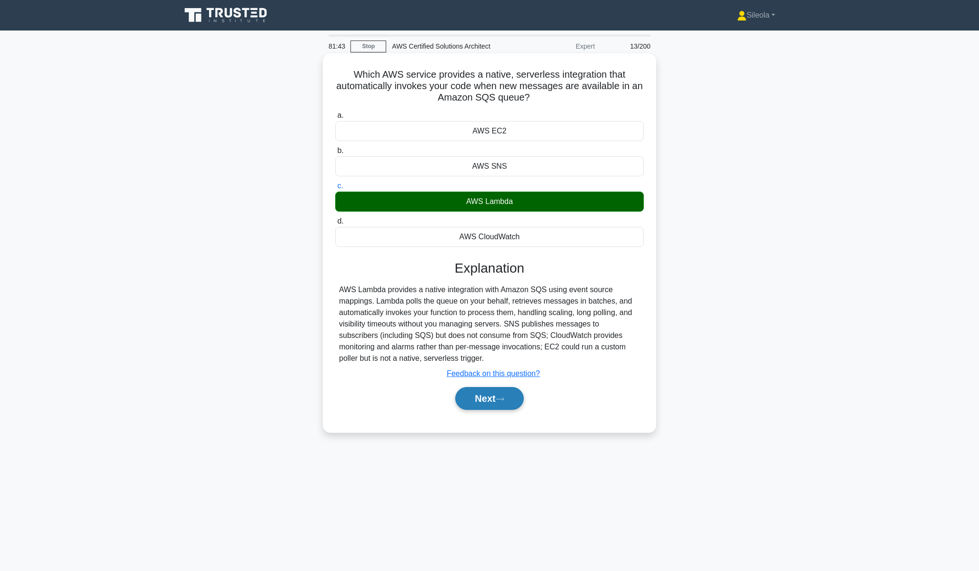
click at [484, 397] on button "Next" at bounding box center [489, 398] width 68 height 23
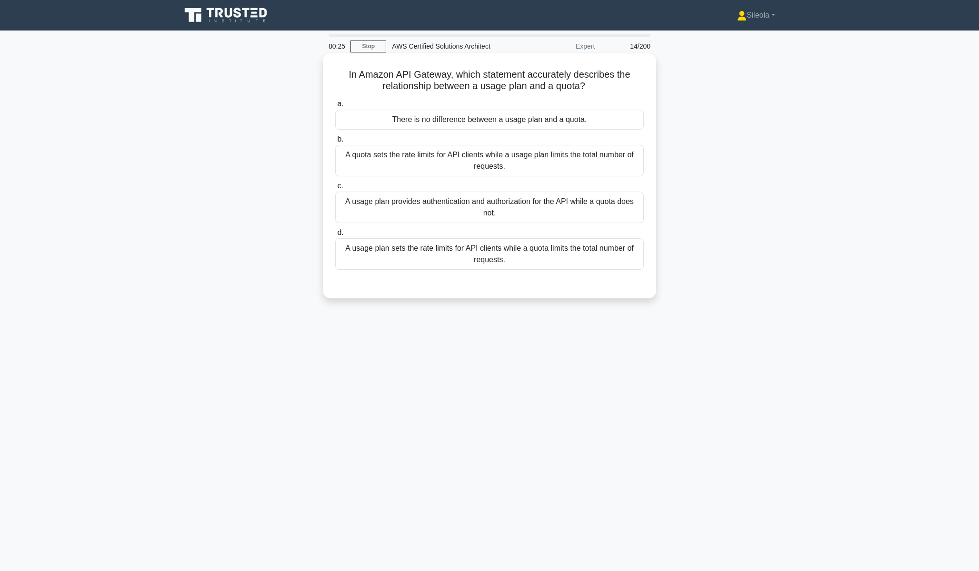
click at [562, 258] on div "A usage plan sets the rate limits for API clients while a quota limits the tota…" at bounding box center [489, 253] width 309 height 31
click at [335, 236] on input "d. A usage plan sets the rate limits for API clients while a quota limits the t…" at bounding box center [335, 233] width 0 height 6
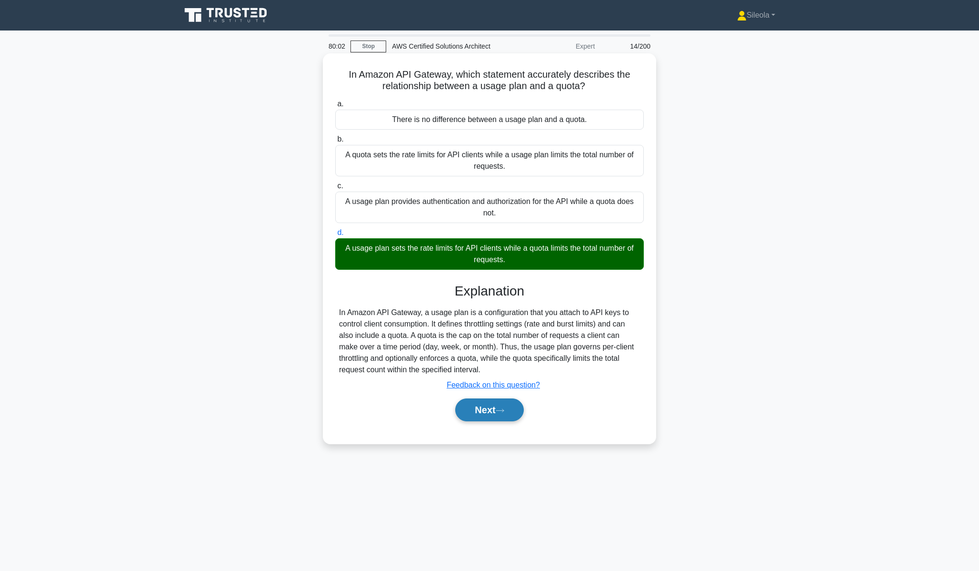
click at [504, 403] on button "Next" at bounding box center [489, 409] width 68 height 23
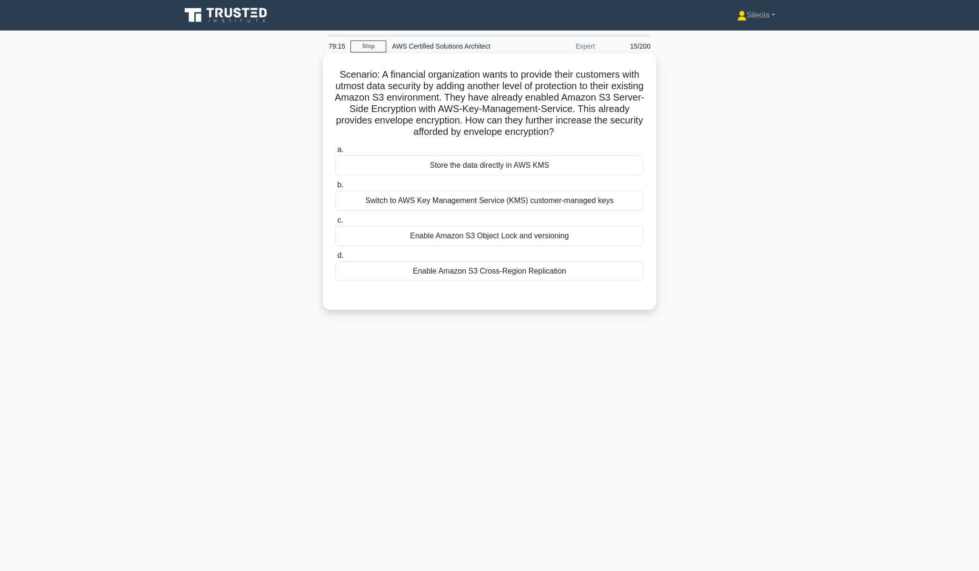
click at [602, 244] on div "Enable Amazon S3 Object Lock and versioning" at bounding box center [489, 236] width 309 height 20
click at [335, 223] on input "c. Enable Amazon S3 Object Lock and versioning" at bounding box center [335, 220] width 0 height 6
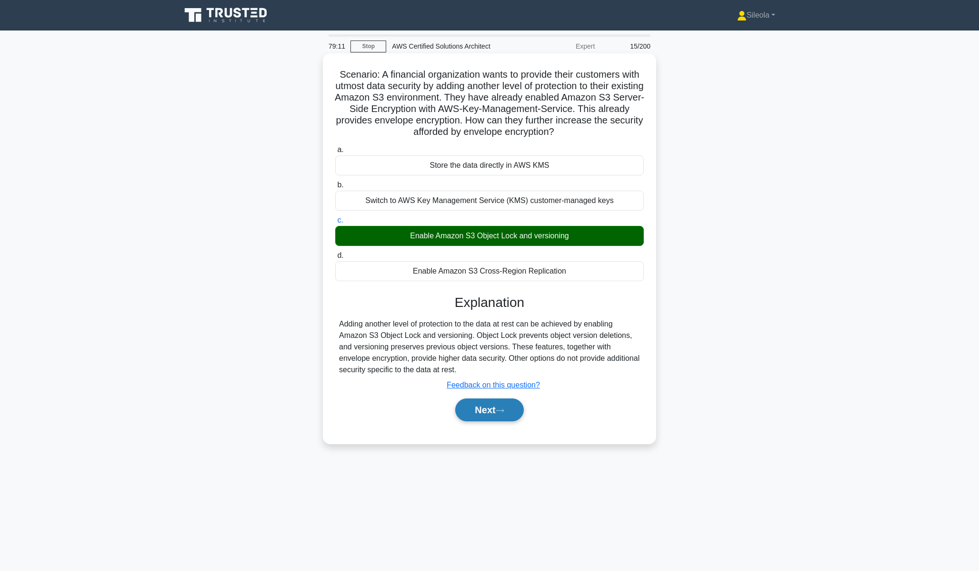
click at [490, 409] on button "Next" at bounding box center [489, 409] width 68 height 23
